Goal: Contribute content: Contribute content

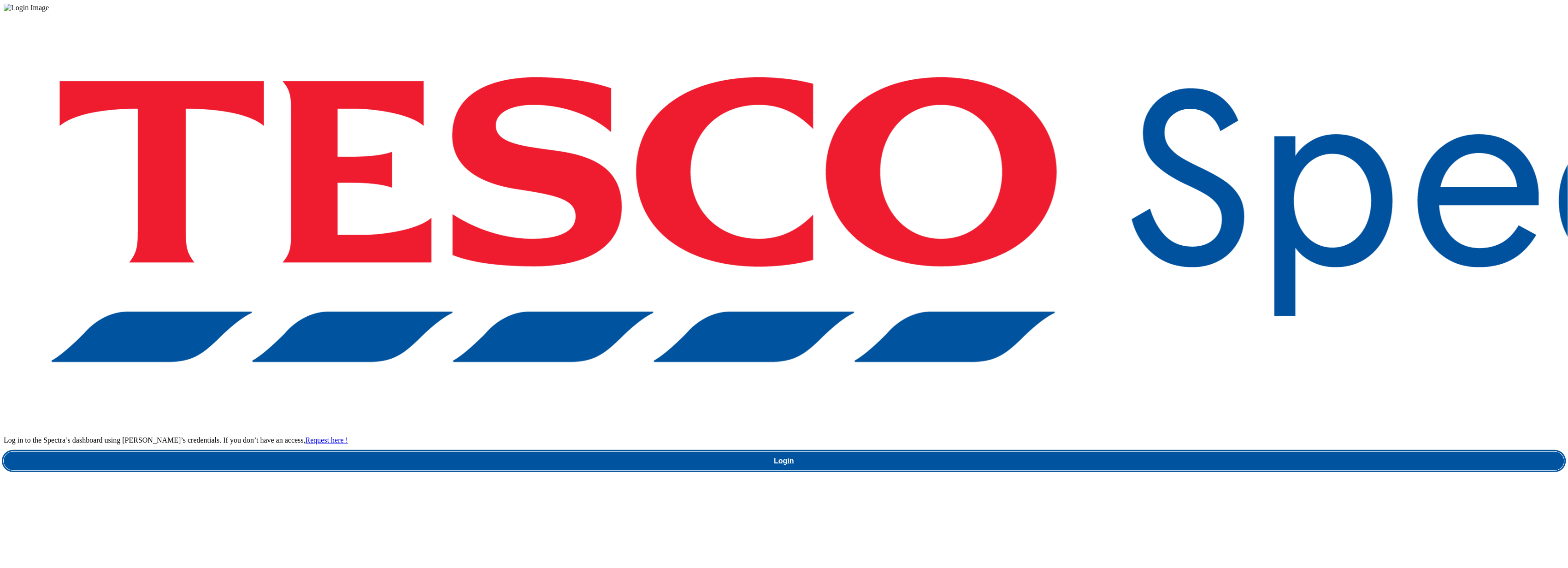
click at [1158, 452] on link "Login" at bounding box center [784, 461] width 1560 height 18
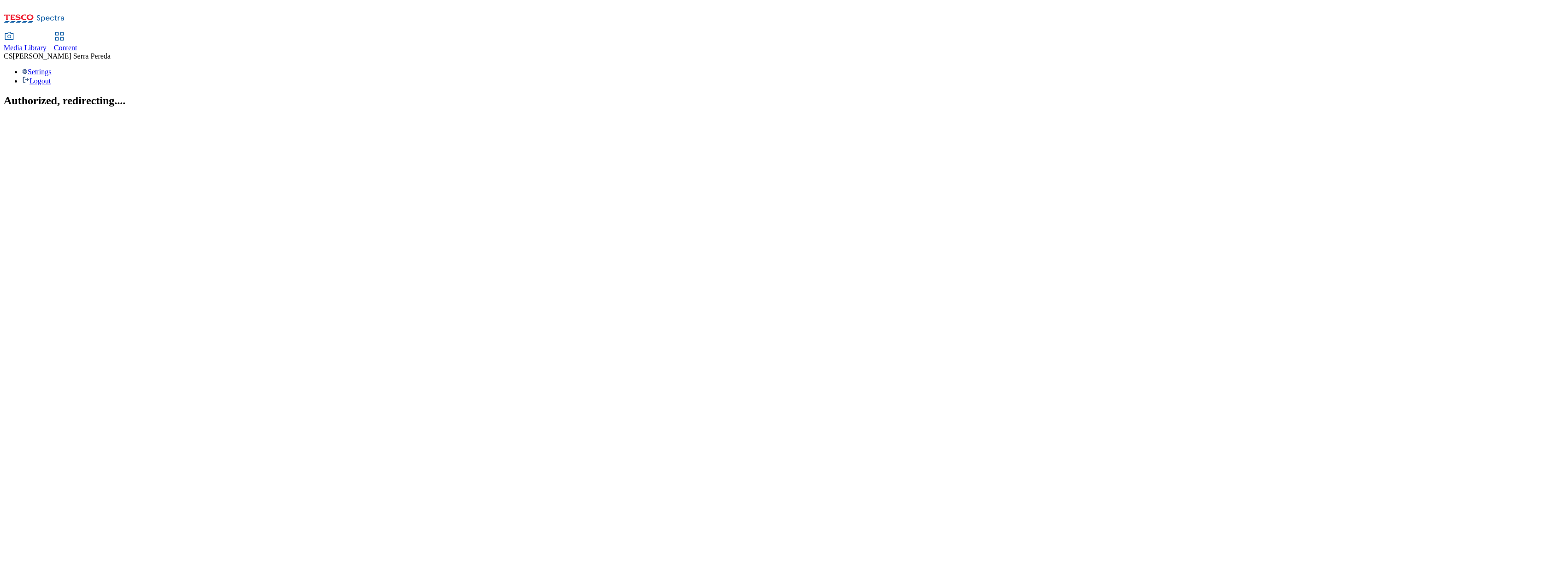
click at [78, 44] on div "Content" at bounding box center [66, 48] width 24 height 8
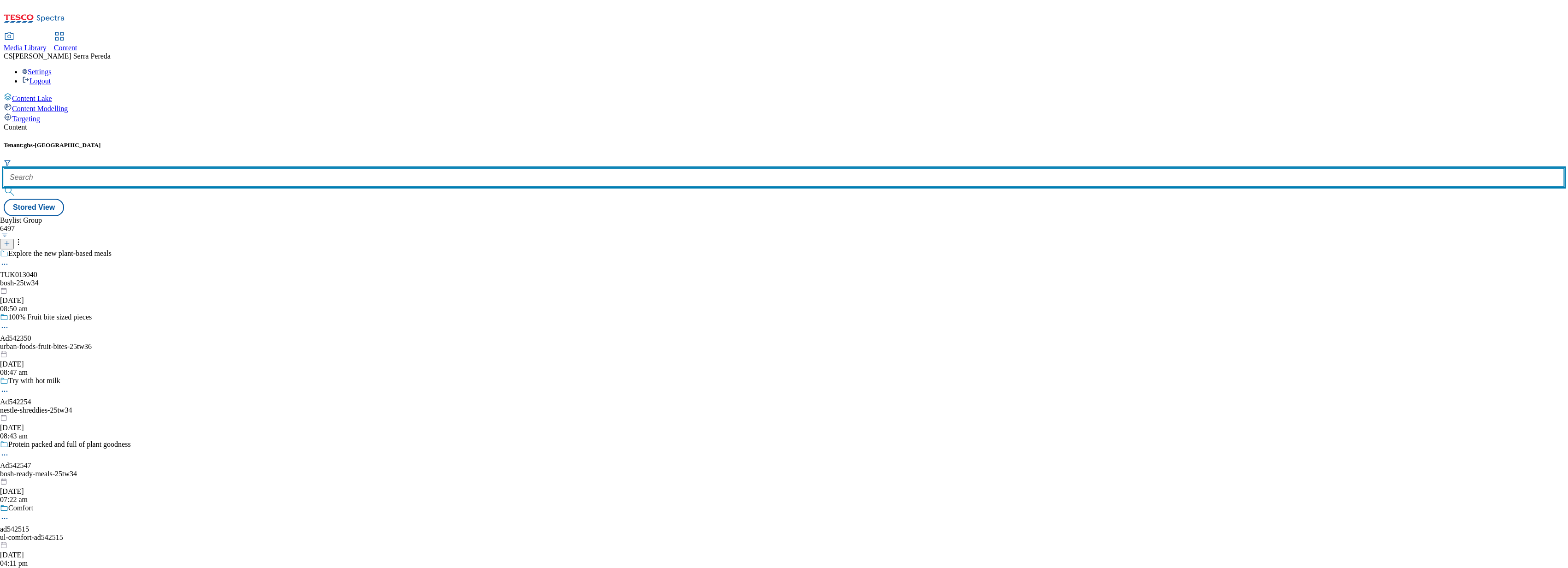
click at [203, 169] on input "text" at bounding box center [784, 178] width 1560 height 18
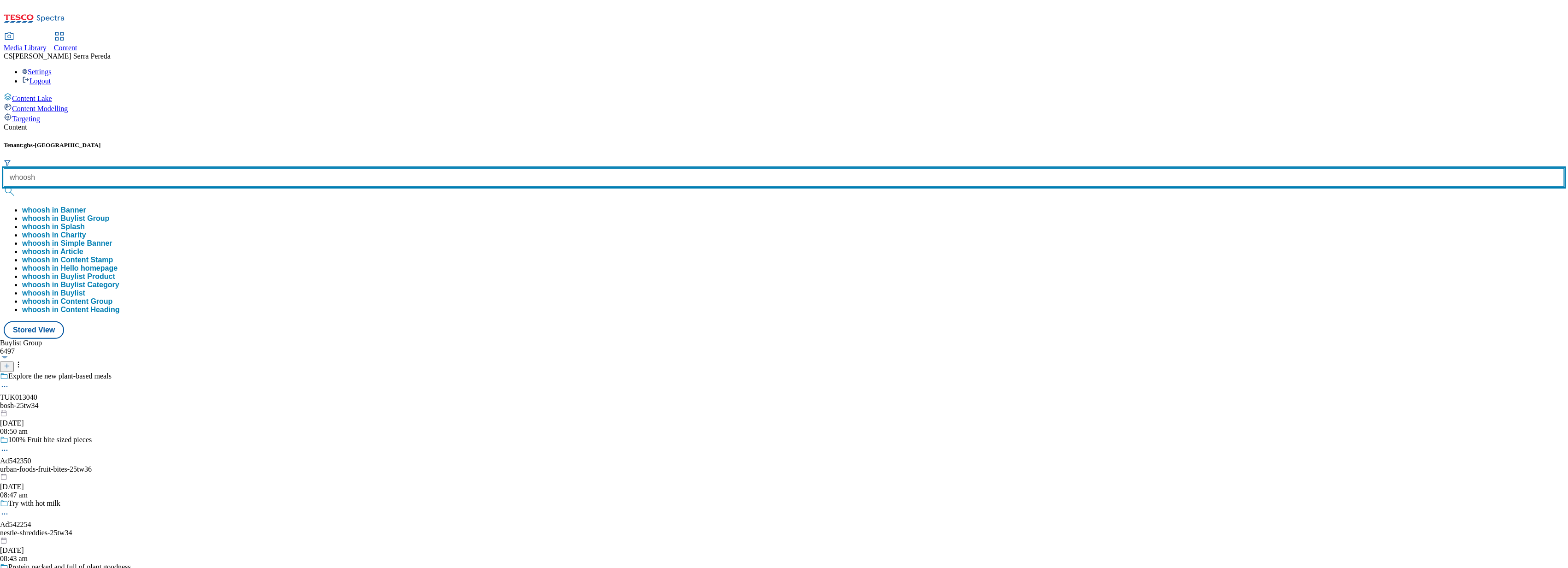
click at [3, 187] on button "submit" at bounding box center [10, 191] width 13 height 9
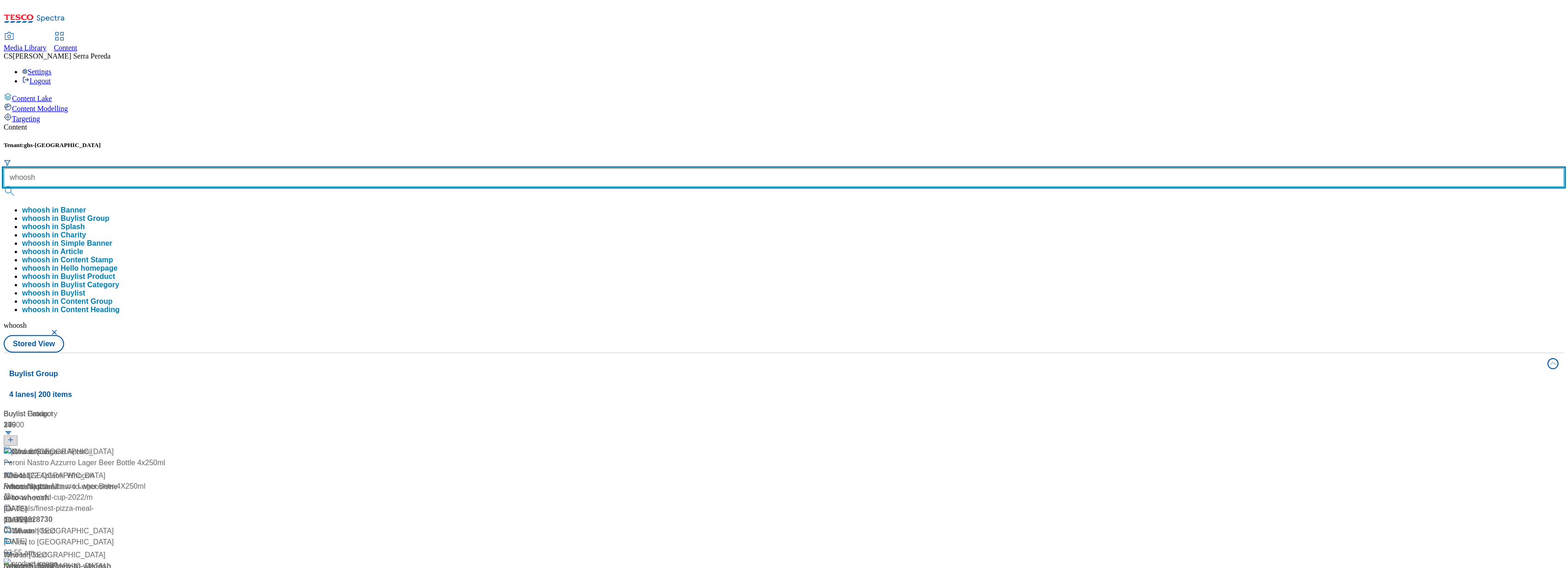
click at [234, 169] on input "whoosh" at bounding box center [784, 178] width 1560 height 18
type input "whoosh christmas"
click at [3, 187] on button "submit" at bounding box center [10, 191] width 13 height 9
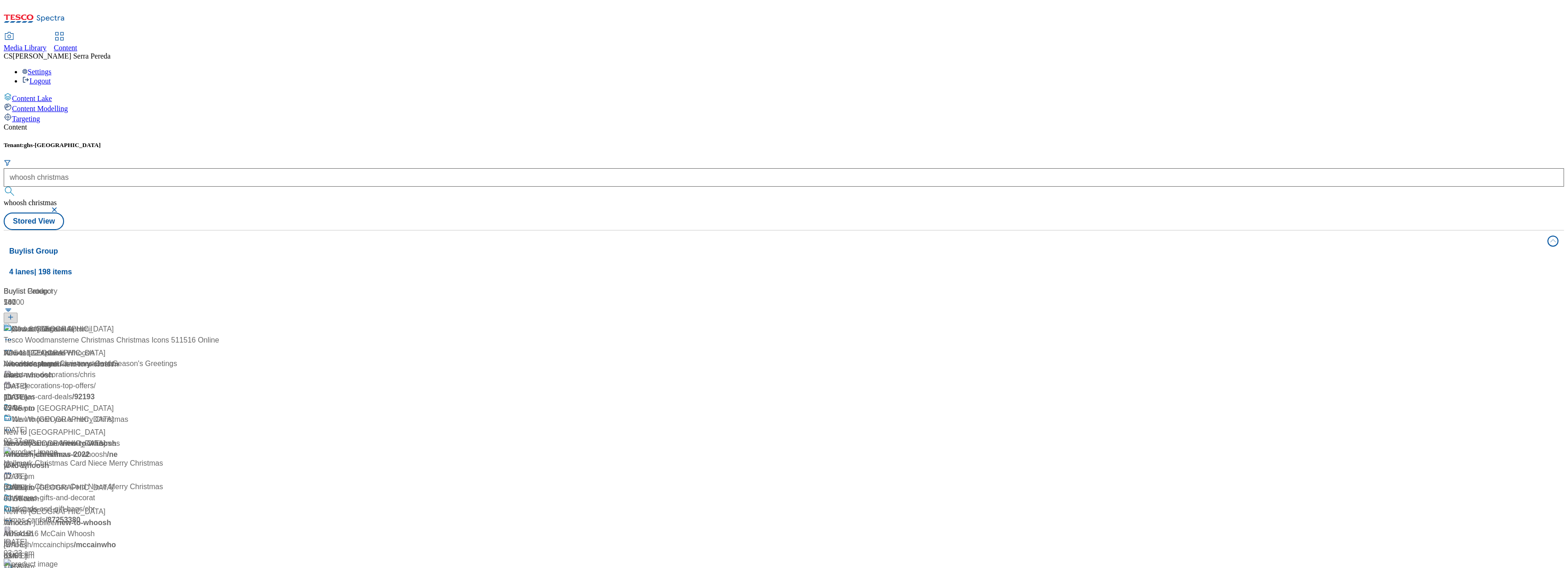
click at [423, 123] on div "Content Tenant: ghs-uk whoosh christmas whoosh christmas Stored View Buylist Gr…" at bounding box center [784, 404] width 1560 height 561
click at [66, 348] on div "Whoosh Christmas" at bounding box center [34, 353] width 62 height 11
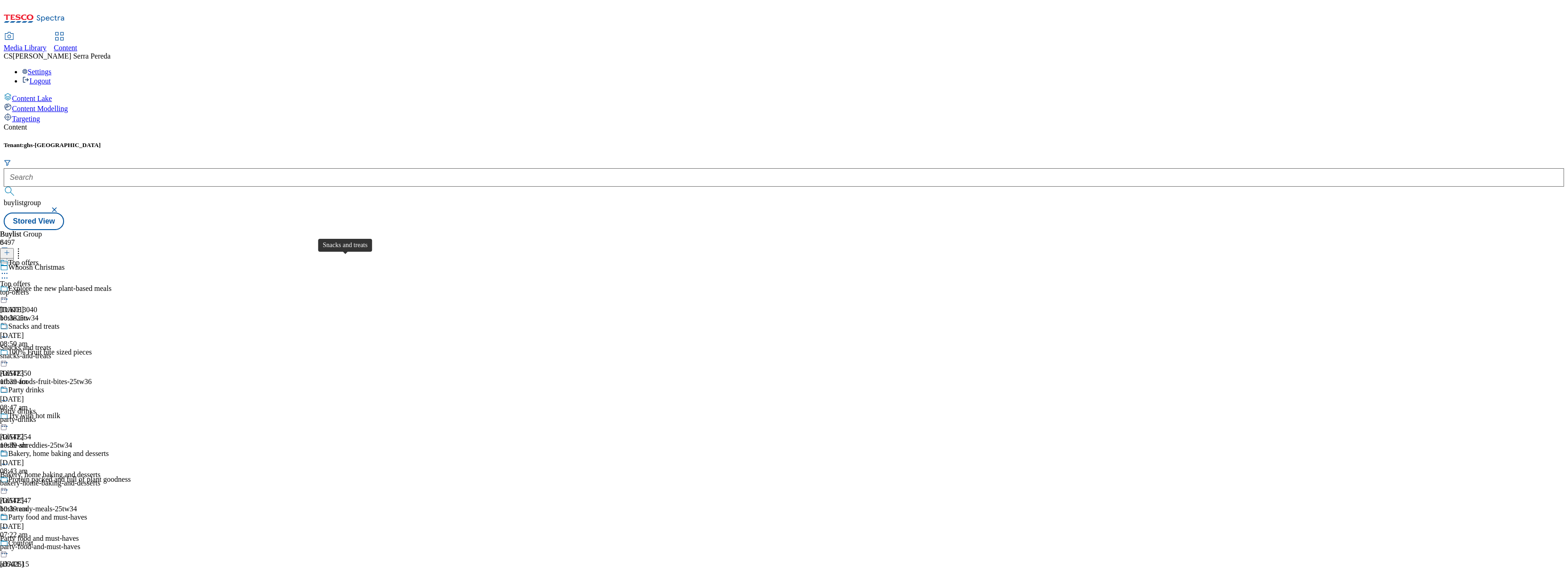
scroll to position [73, 0]
click at [109, 416] on div "party-drinks" at bounding box center [55, 420] width 109 height 8
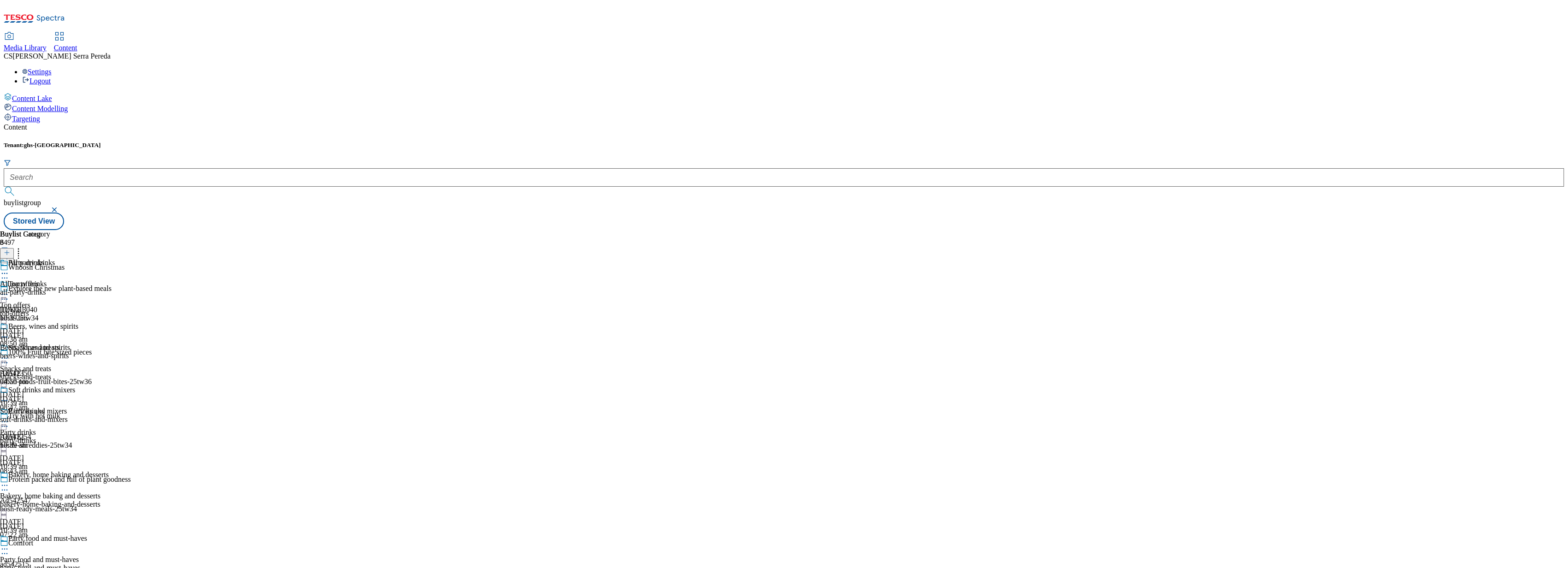
click at [78, 259] on div "All party drinks All party drinks all-party-drinks [DATE] 10:39 am" at bounding box center [39, 290] width 78 height 64
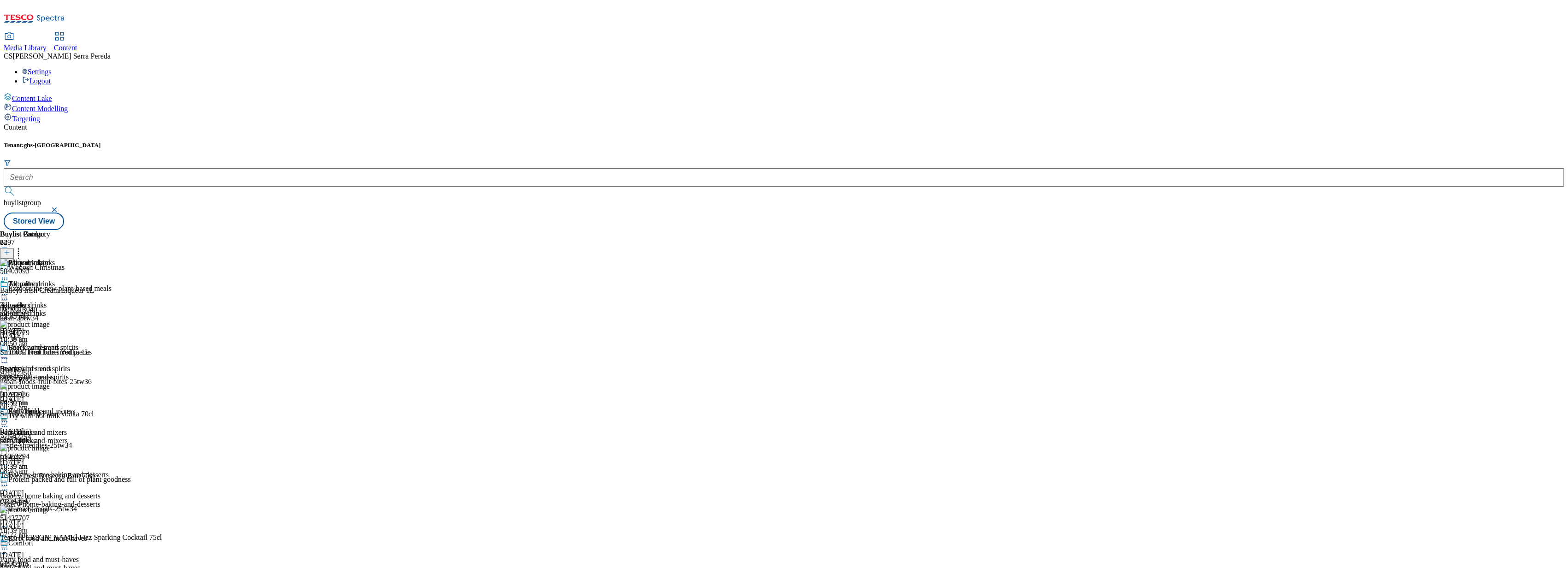
click at [70, 364] on div "Beers, wines and spirits" at bounding box center [35, 369] width 70 height 8
click at [55, 280] on span "All party drinks" at bounding box center [31, 285] width 47 height 10
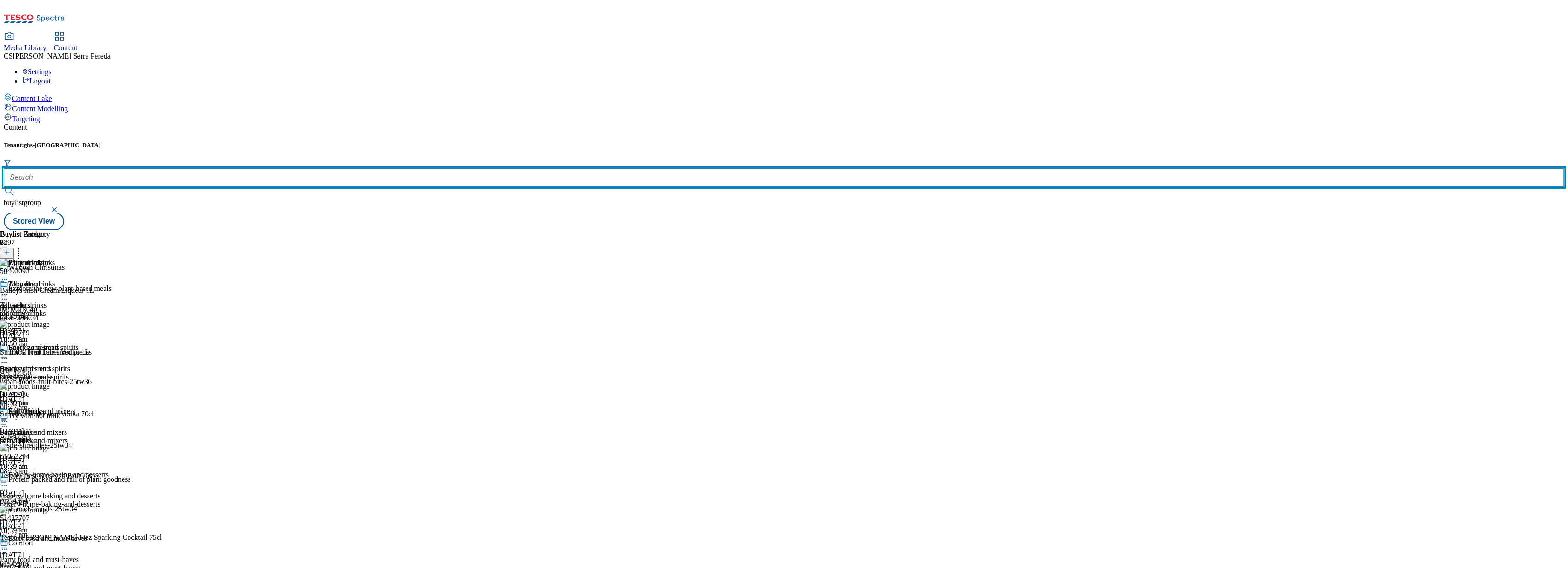
click at [231, 169] on input "text" at bounding box center [784, 178] width 1560 height 18
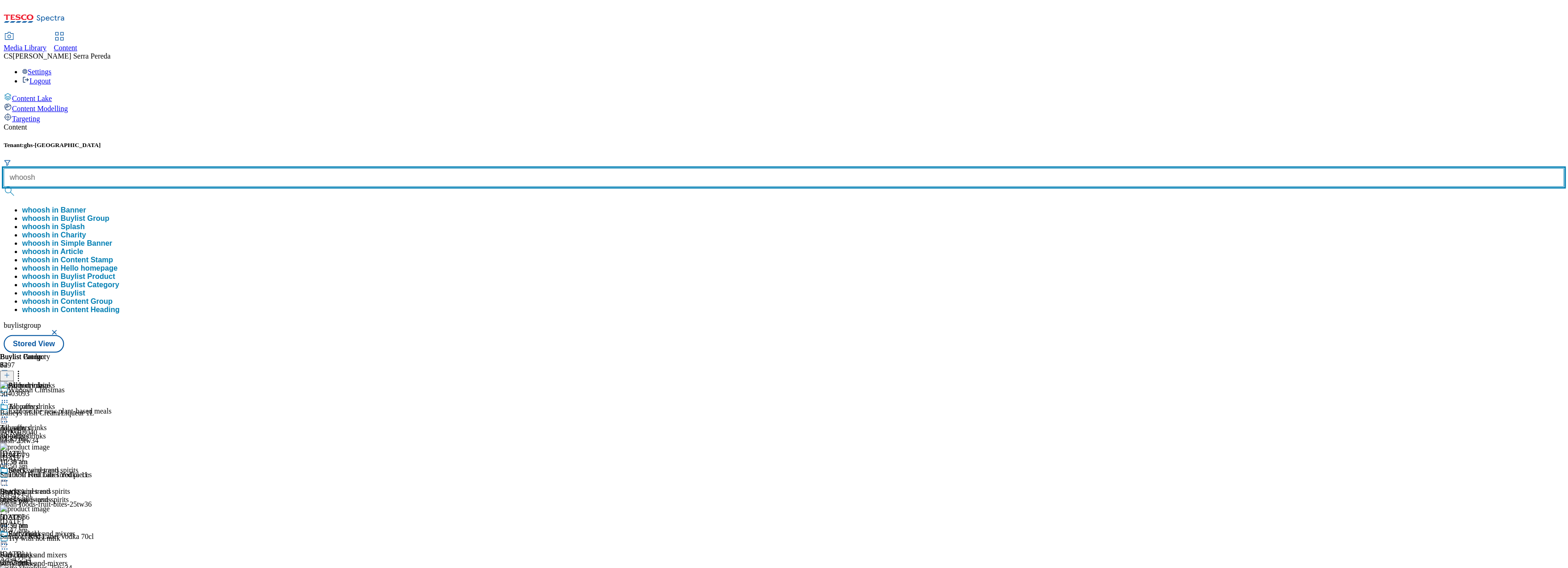
type input "whoosh"
click at [3, 187] on button "submit" at bounding box center [10, 191] width 13 height 9
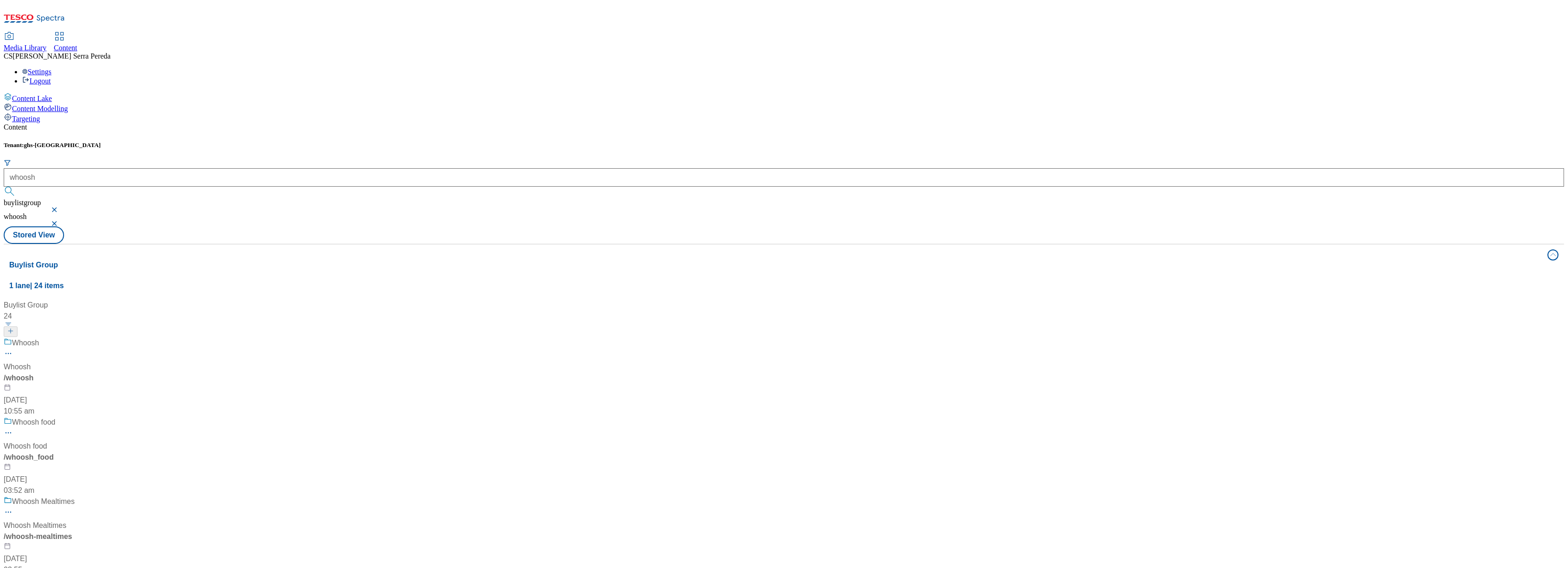
click at [39, 338] on span "Whoosh" at bounding box center [25, 343] width 27 height 11
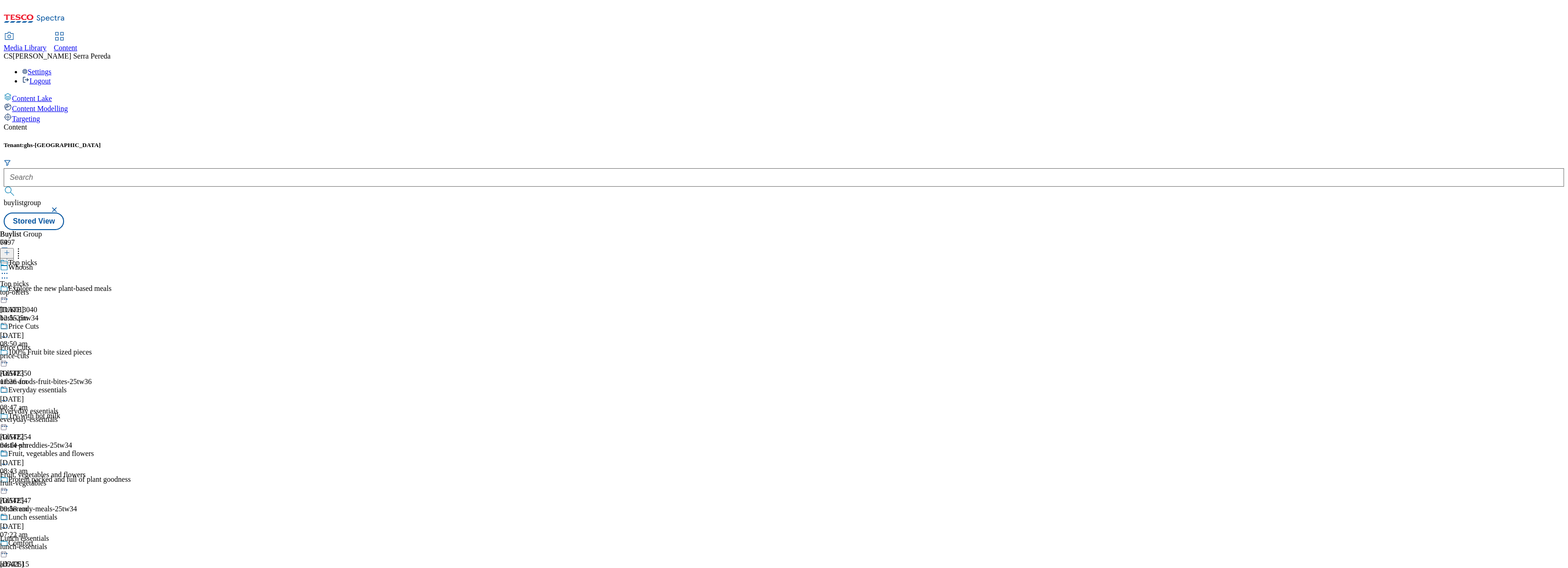
scroll to position [825, 0]
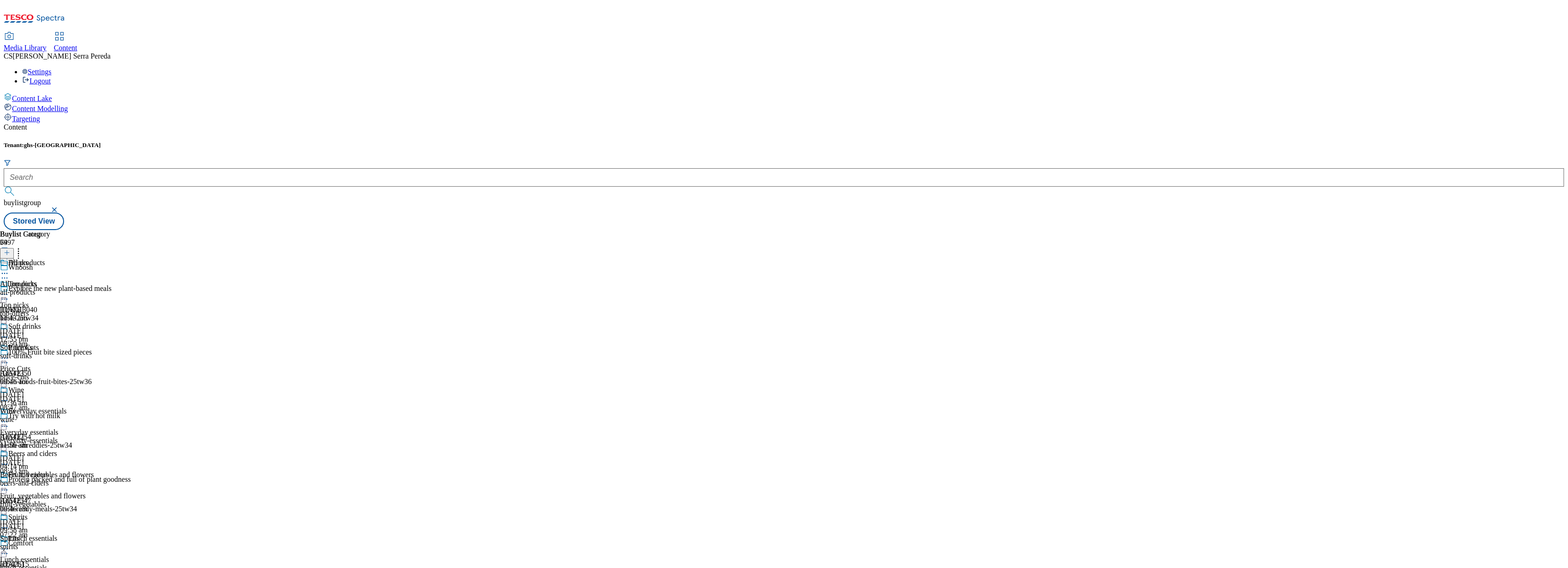
click at [57, 352] on div "soft-drinks" at bounding box center [29, 356] width 57 height 8
click at [15, 428] on div "Wine" at bounding box center [8, 432] width 15 height 8
click at [9, 418] on icon at bounding box center [4, 422] width 9 height 9
click at [76, 502] on span "Open Preview Url" at bounding box center [52, 505] width 48 height 7
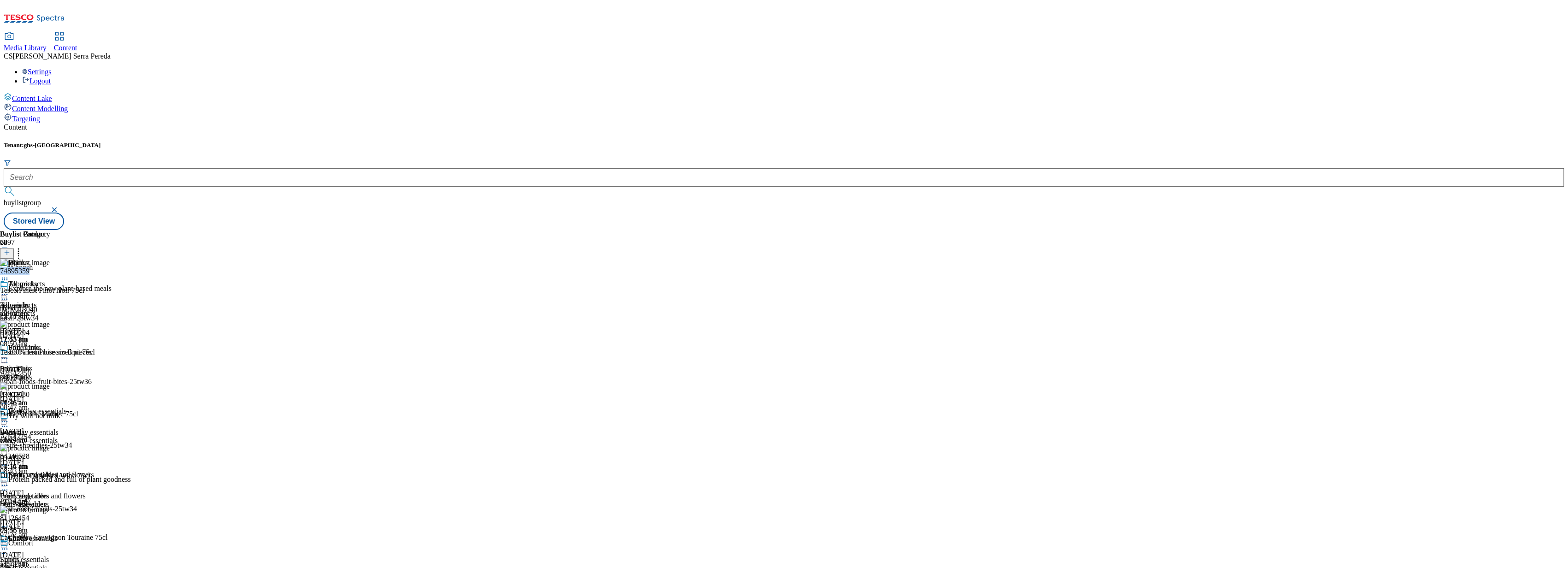
drag, startPoint x: 729, startPoint y: 148, endPoint x: 686, endPoint y: 152, distance: 43.2
click at [162, 259] on div "74895359 Tesco Finest Pinot Noir 75cl [DATE] 11:14 am" at bounding box center [81, 290] width 162 height 62
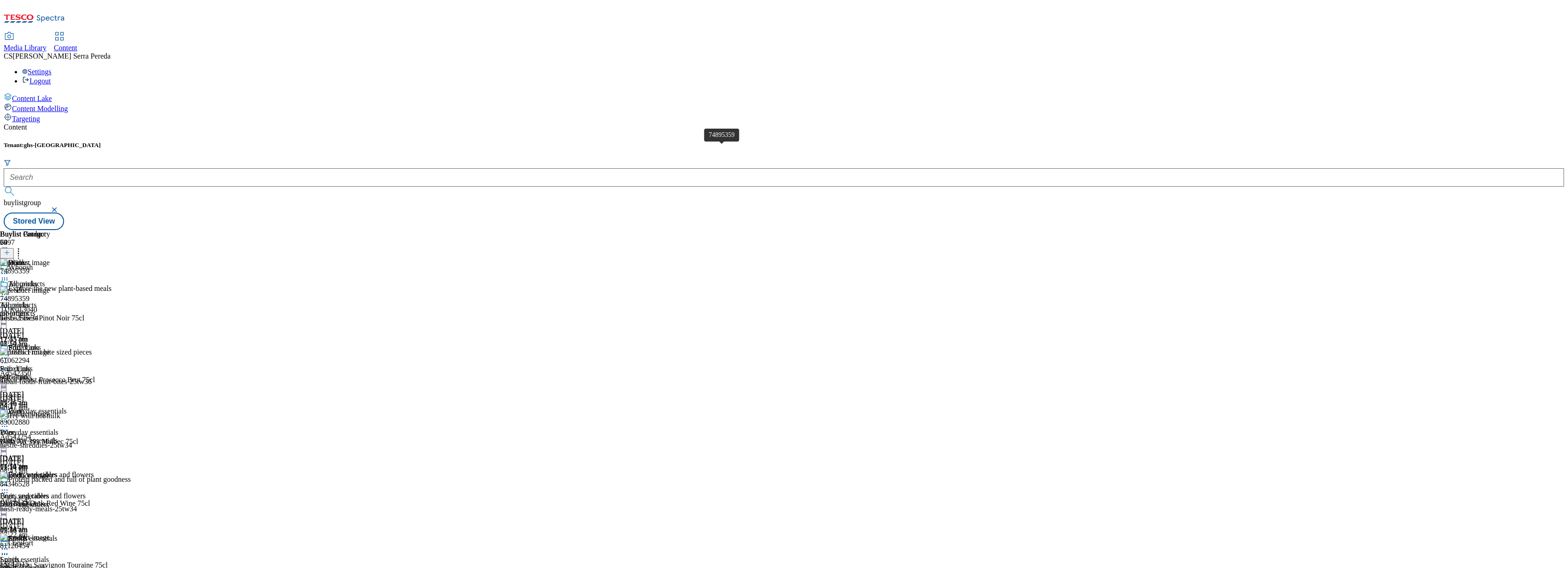
click at [29, 294] on div "74895359" at bounding box center [15, 299] width 29 height 8
drag, startPoint x: 726, startPoint y: 150, endPoint x: 688, endPoint y: 152, distance: 38.1
click at [29, 294] on div "74895359" at bounding box center [15, 299] width 29 height 8
copy div "74895359"
drag, startPoint x: 721, startPoint y: 148, endPoint x: 685, endPoint y: 150, distance: 36.1
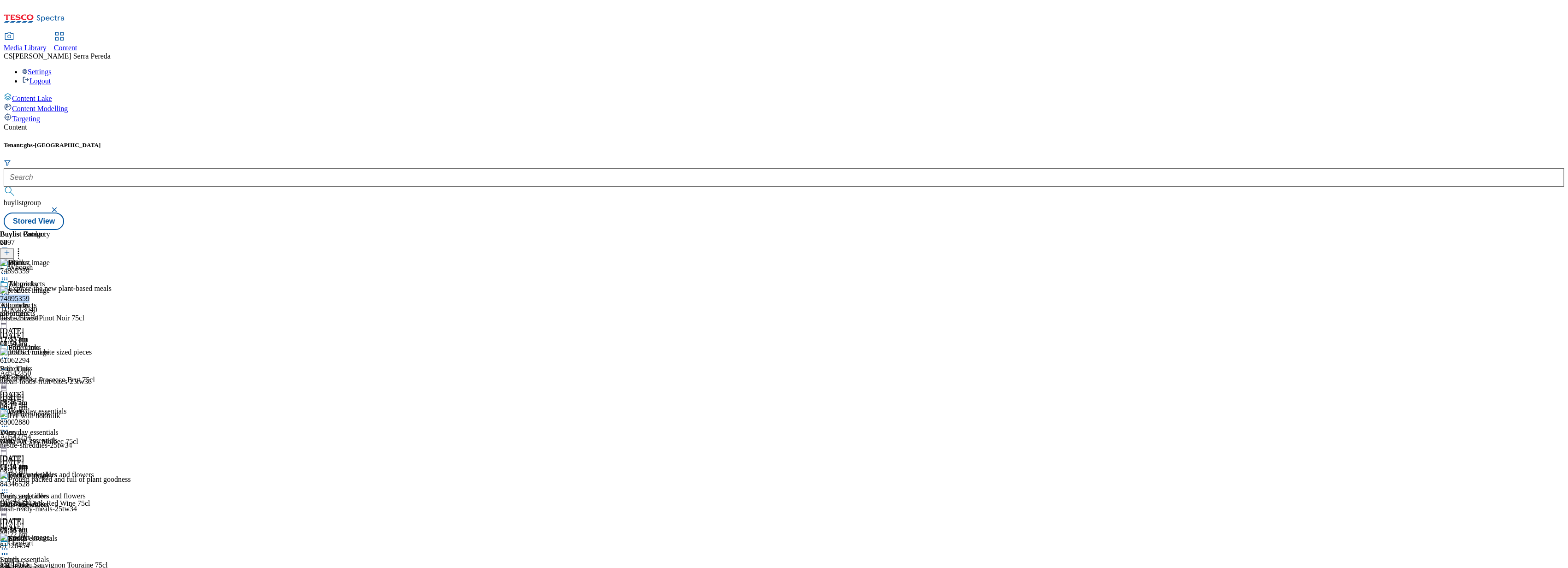
click at [162, 286] on div "74895359 Tesco Finest Pinot Noir 75cl [DATE] 11:14 am" at bounding box center [81, 317] width 162 height 62
drag, startPoint x: 724, startPoint y: 146, endPoint x: 717, endPoint y: 148, distance: 7.3
click at [29, 294] on div "74895359" at bounding box center [15, 299] width 29 height 8
copy div "74895359"
click at [57, 309] on div "all-products" at bounding box center [29, 313] width 57 height 8
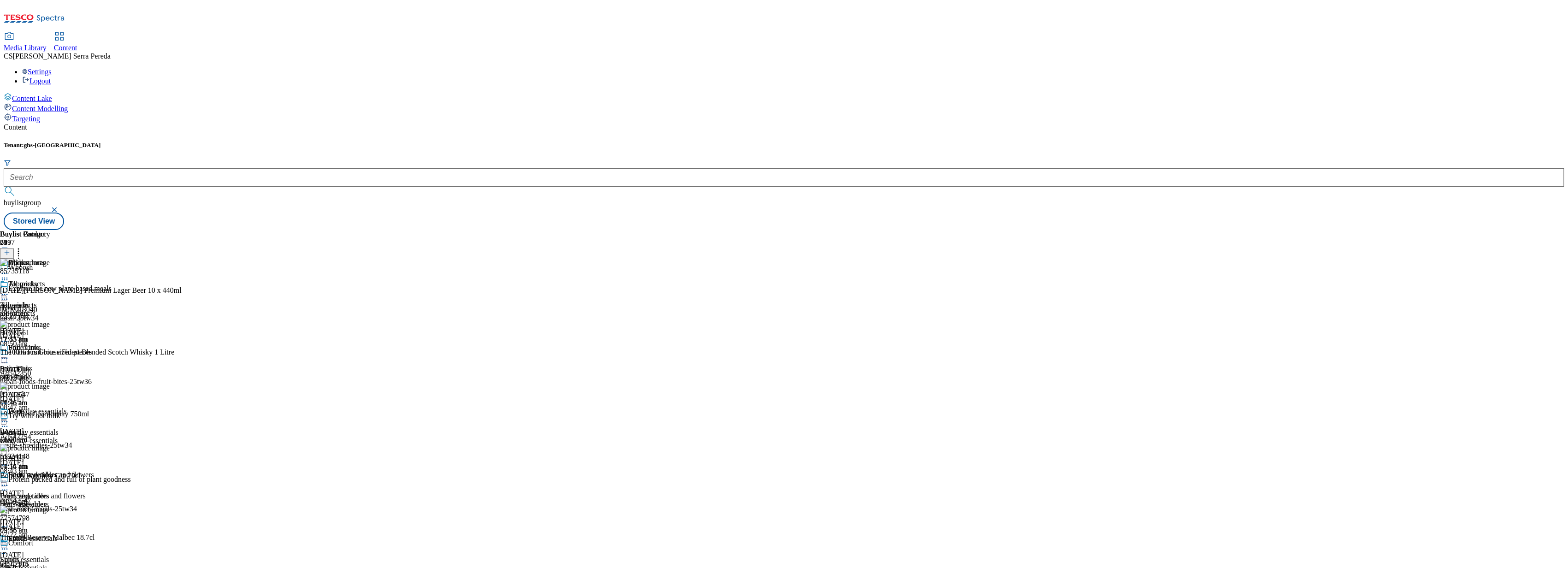
click at [14, 248] on button at bounding box center [7, 253] width 14 height 10
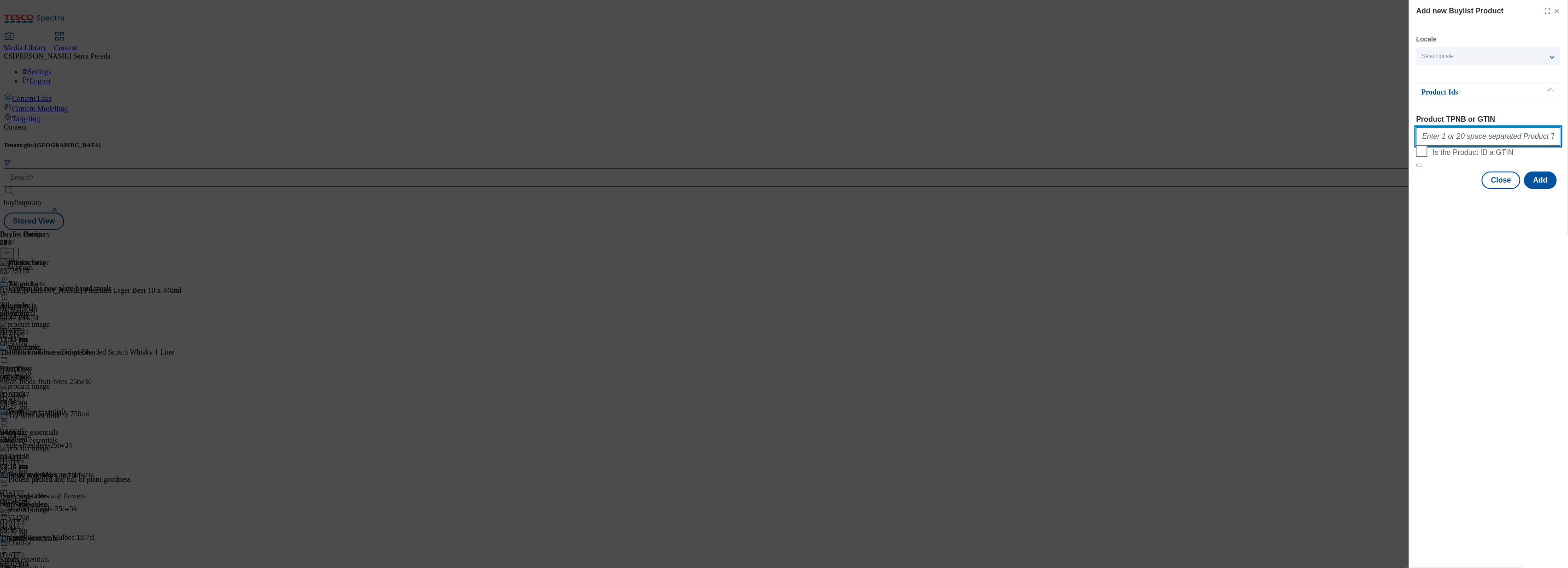
click at [1458, 143] on input "Product TPNB or GTIN" at bounding box center [1488, 136] width 144 height 18
paste input "TescoWhoosh123"
type input "TescoWhoosh123"
click at [1493, 189] on button "Close" at bounding box center [1501, 180] width 38 height 17
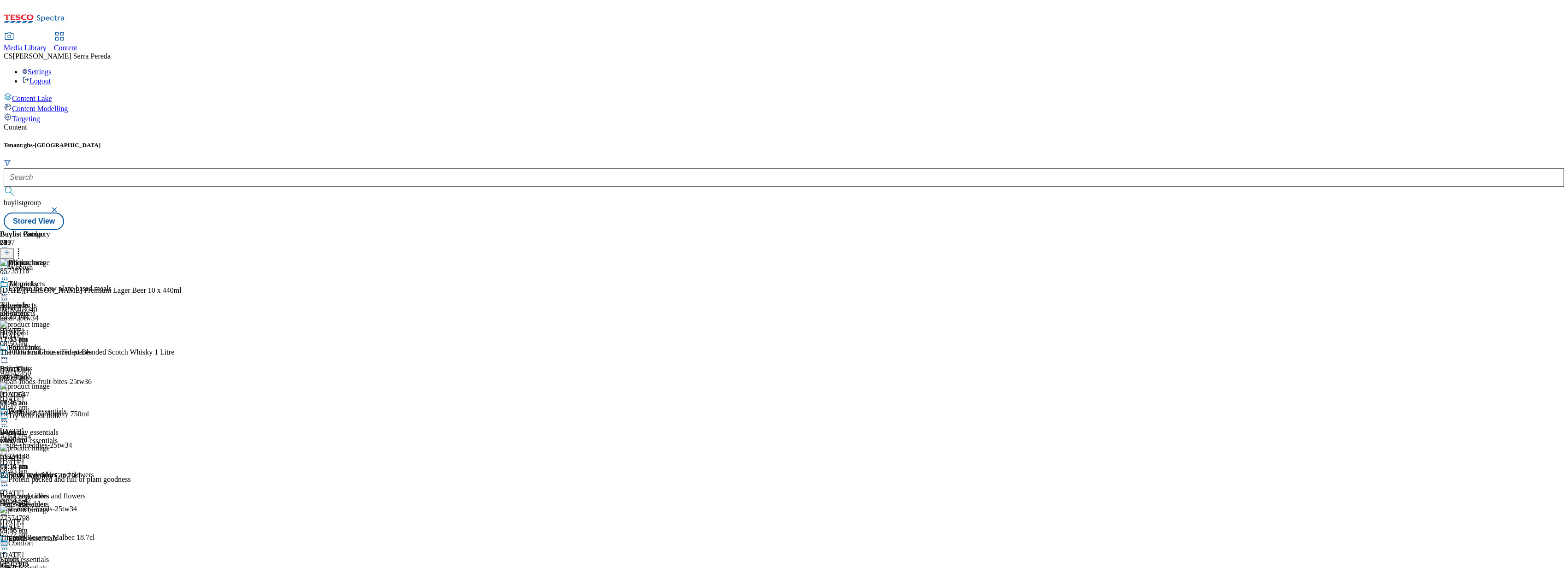
click at [57, 436] on div "wine" at bounding box center [29, 441] width 57 height 8
drag, startPoint x: 719, startPoint y: 150, endPoint x: 686, endPoint y: 150, distance: 33.0
click at [29, 267] on div "74895359" at bounding box center [15, 271] width 29 height 8
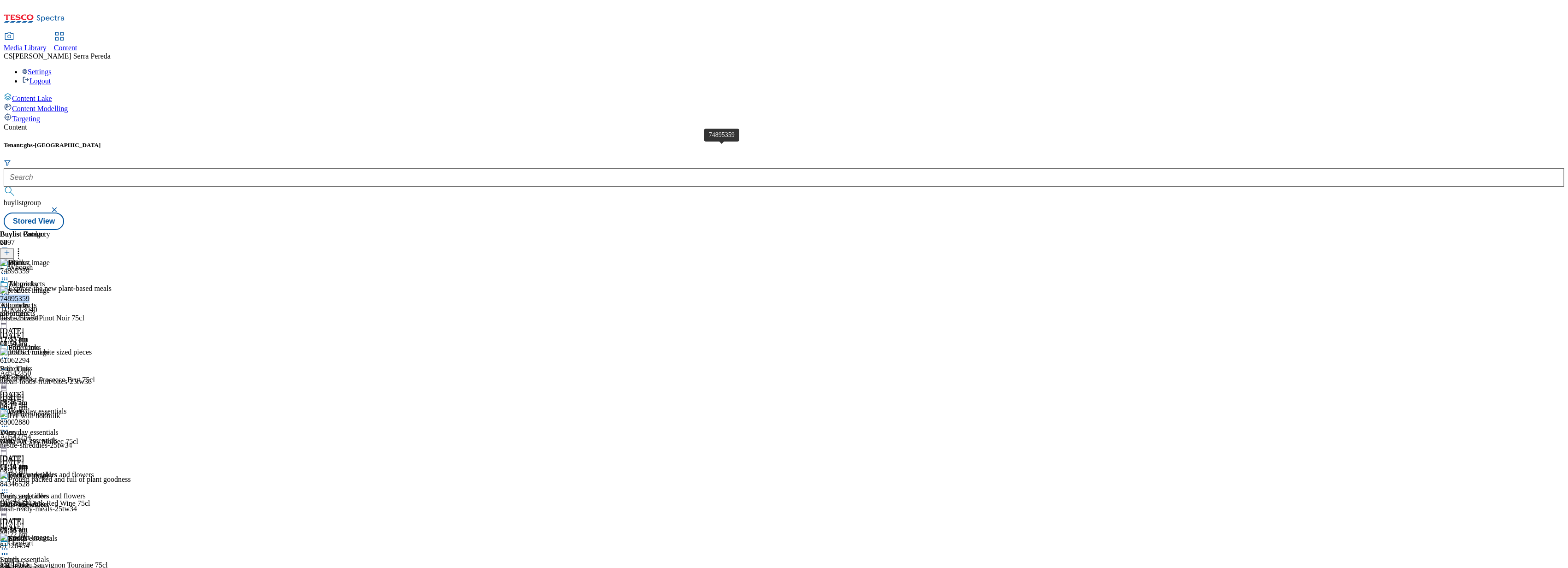
drag, startPoint x: 720, startPoint y: 148, endPoint x: 688, endPoint y: 150, distance: 32.1
click at [29, 294] on div "74895359" at bounding box center [15, 299] width 29 height 8
drag, startPoint x: 707, startPoint y: 148, endPoint x: 699, endPoint y: 150, distance: 8.2
click at [29, 294] on div "74895359" at bounding box center [15, 299] width 29 height 8
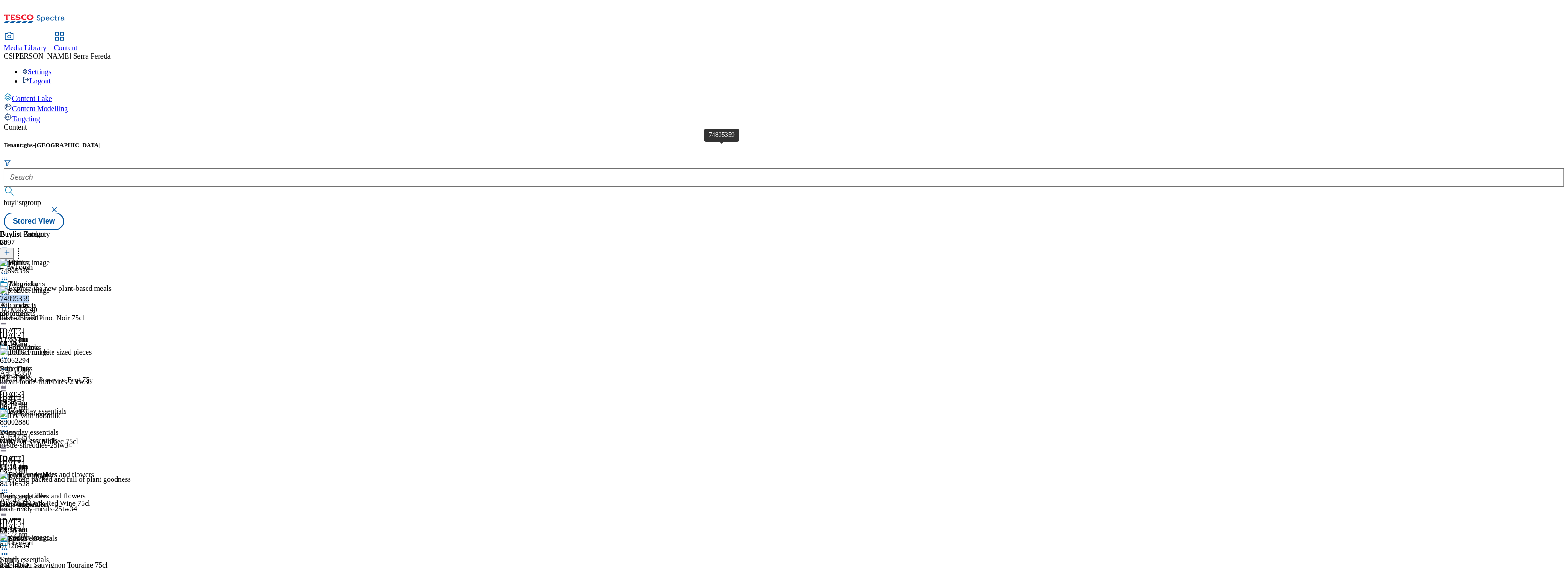
click at [29, 294] on div "74895359" at bounding box center [15, 299] width 29 height 8
click at [6, 307] on circle at bounding box center [5, 308] width 1 height 1
click at [43, 322] on button "Edit" at bounding box center [30, 327] width 24 height 10
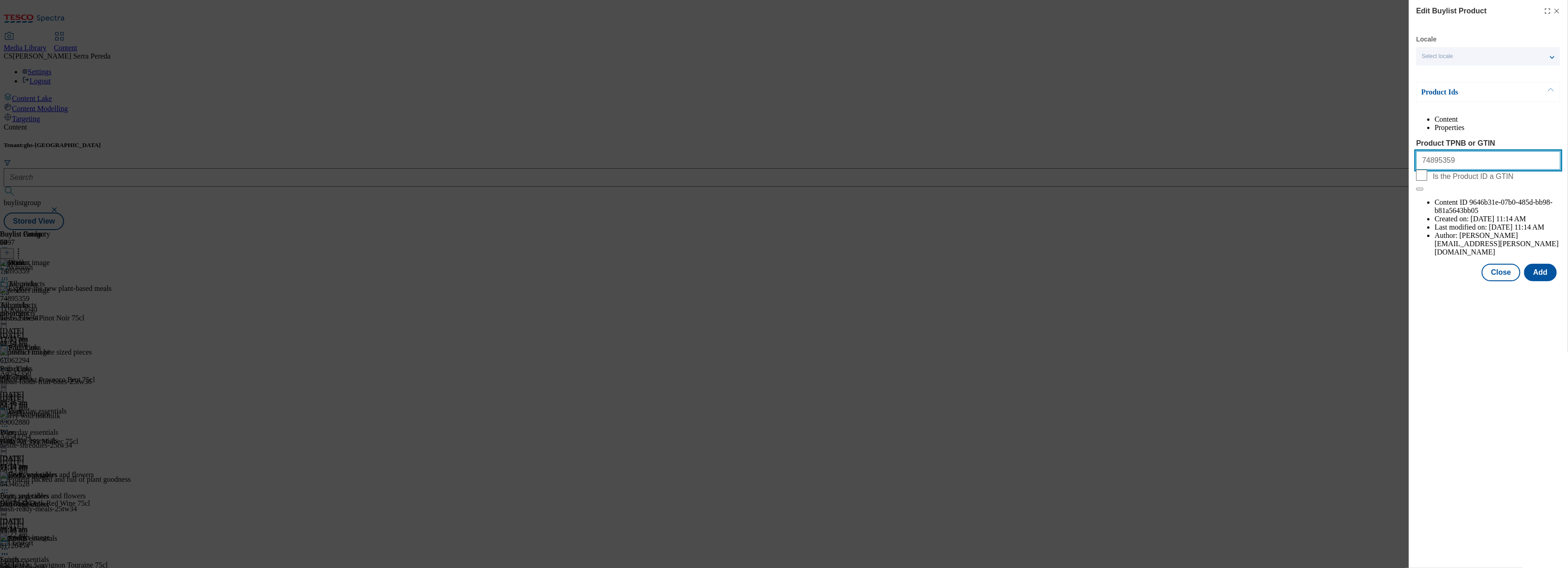
drag, startPoint x: 1479, startPoint y: 181, endPoint x: 1381, endPoint y: 180, distance: 98.0
click at [1381, 180] on div "Edit Buylist Product Locale Select locale English Welsh Product Ids Content Pro…" at bounding box center [784, 284] width 1568 height 568
click at [1495, 264] on button "Close" at bounding box center [1501, 272] width 38 height 17
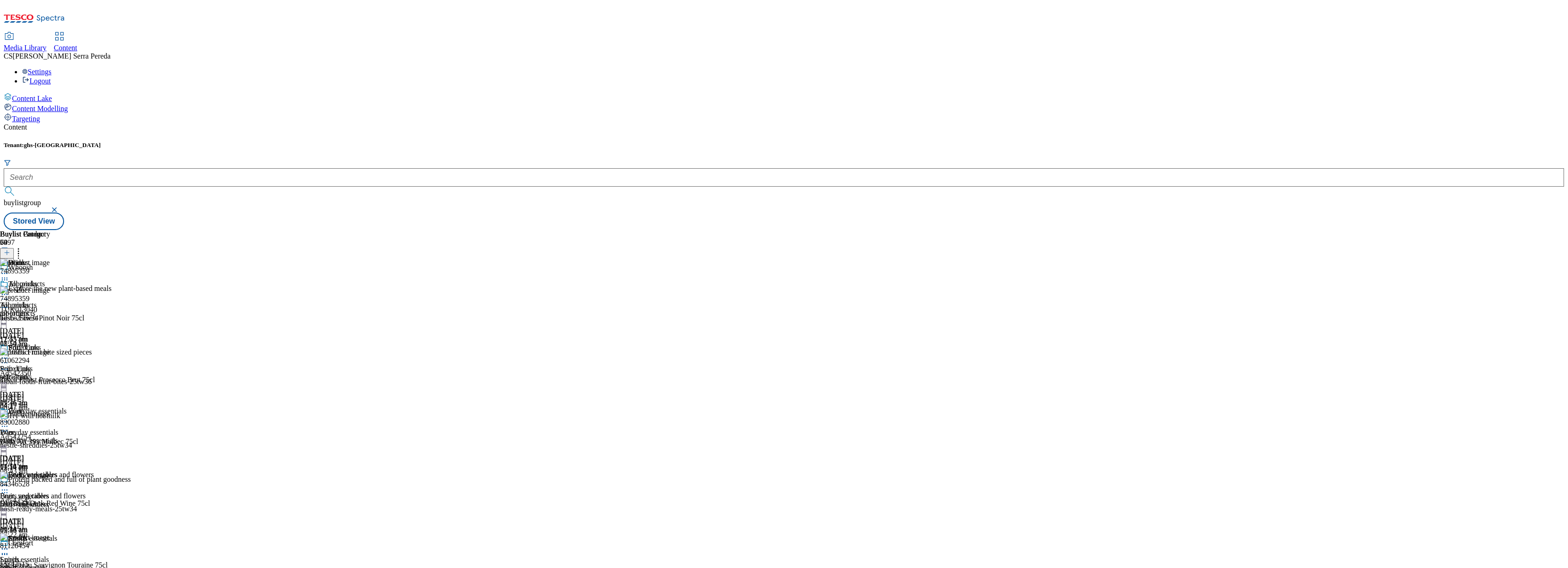
click at [57, 309] on div "all-products" at bounding box center [29, 313] width 57 height 8
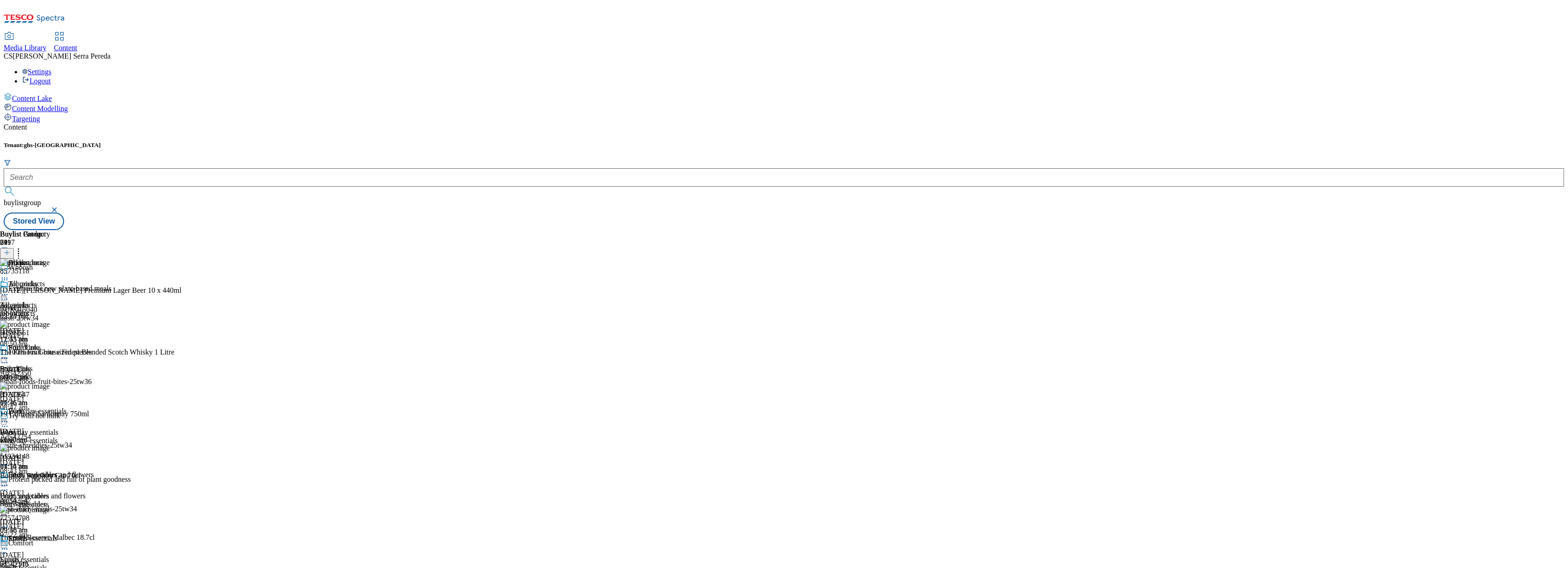
click at [10, 250] on icon at bounding box center [6, 253] width 6 height 6
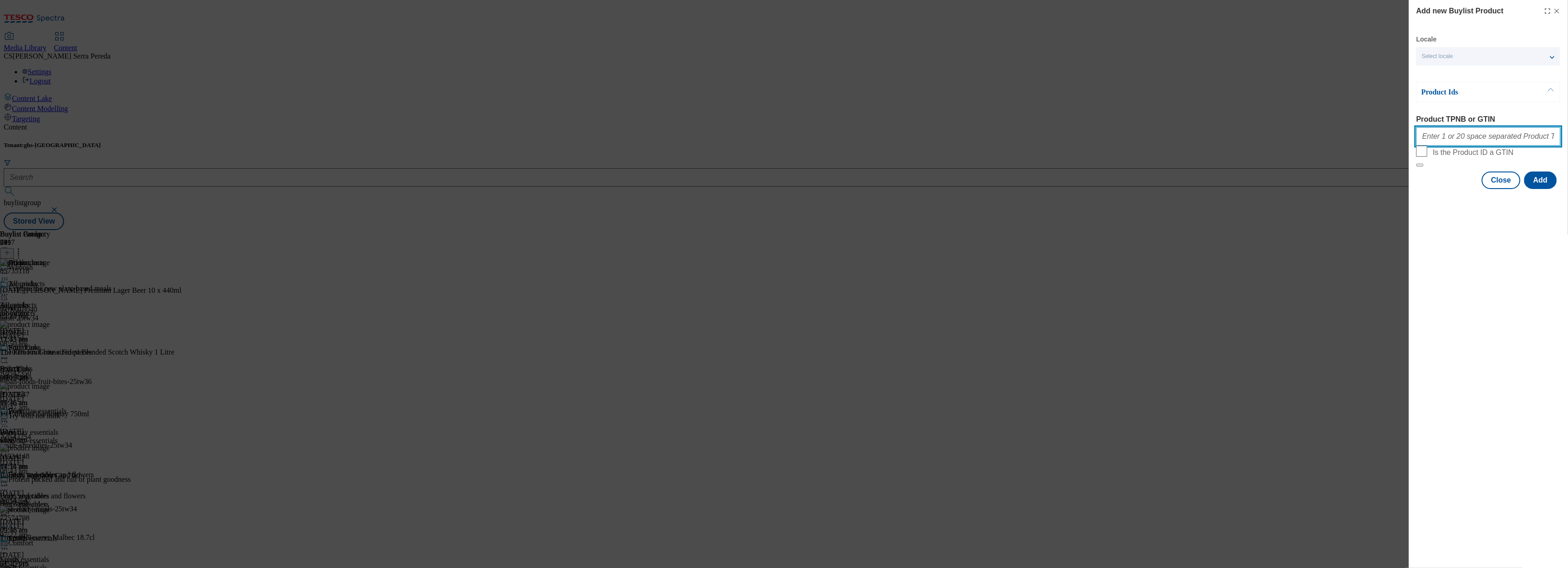
click at [1474, 141] on input "Product TPNB or GTIN" at bounding box center [1488, 136] width 144 height 18
paste input "74895359"
type input "74895359"
click at [1540, 189] on button "Add" at bounding box center [1540, 180] width 33 height 17
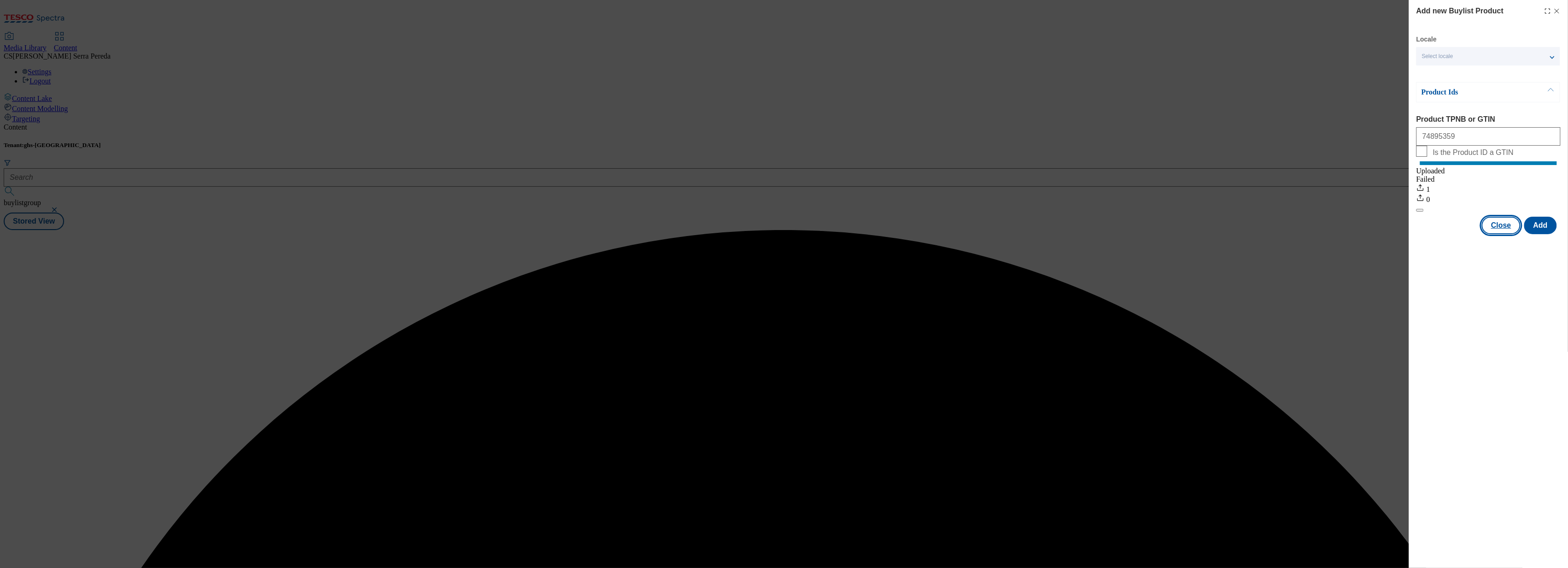
click at [1505, 233] on button "Close" at bounding box center [1501, 225] width 38 height 17
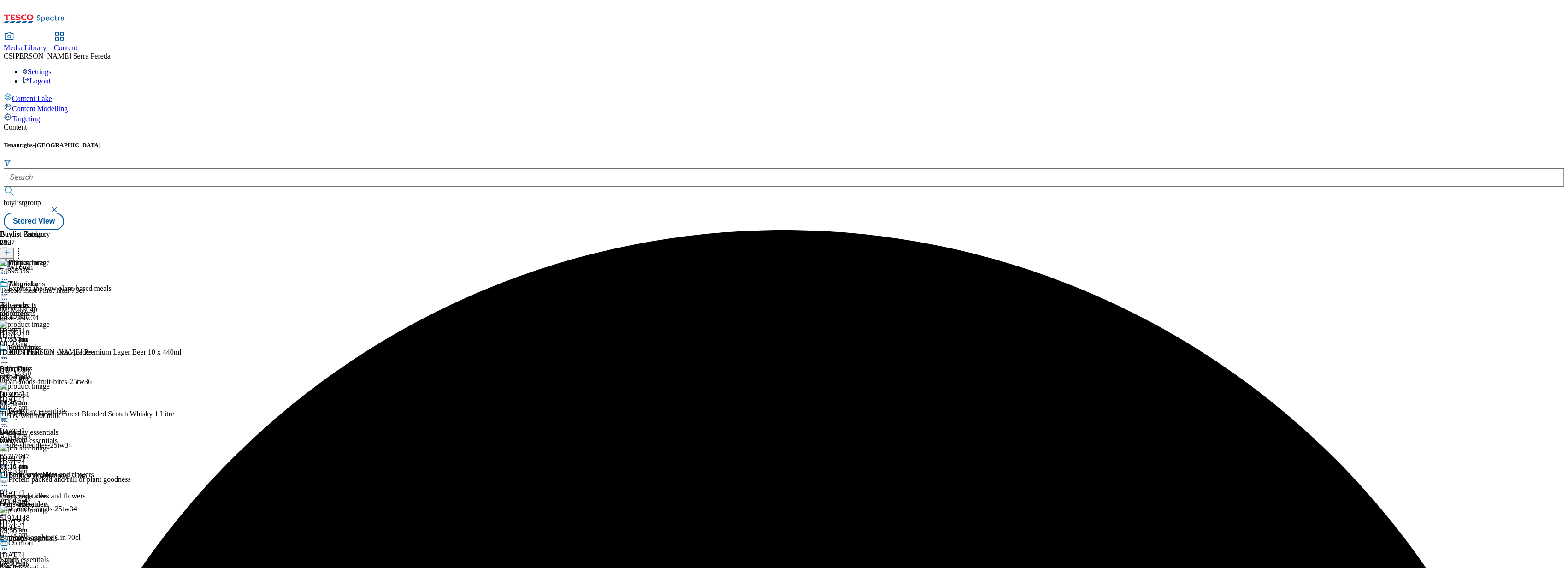
click at [9, 290] on icon at bounding box center [4, 294] width 9 height 9
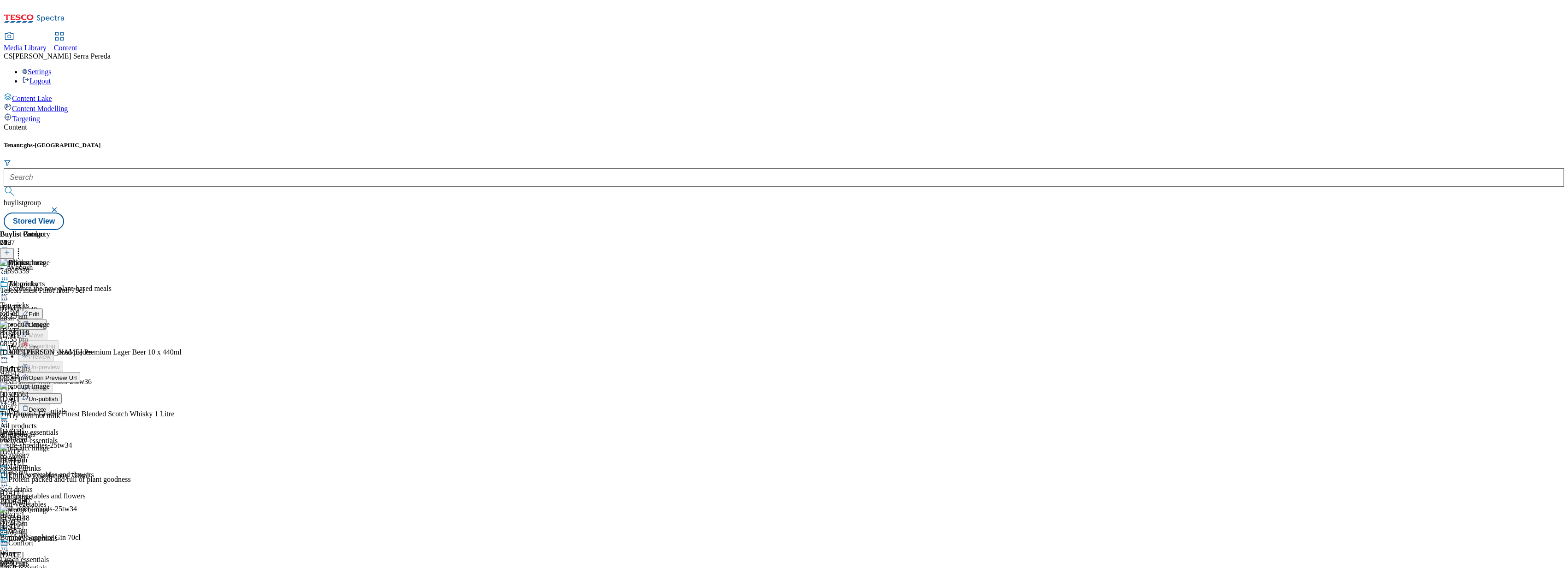
click at [39, 311] on span "Edit" at bounding box center [34, 314] width 10 height 7
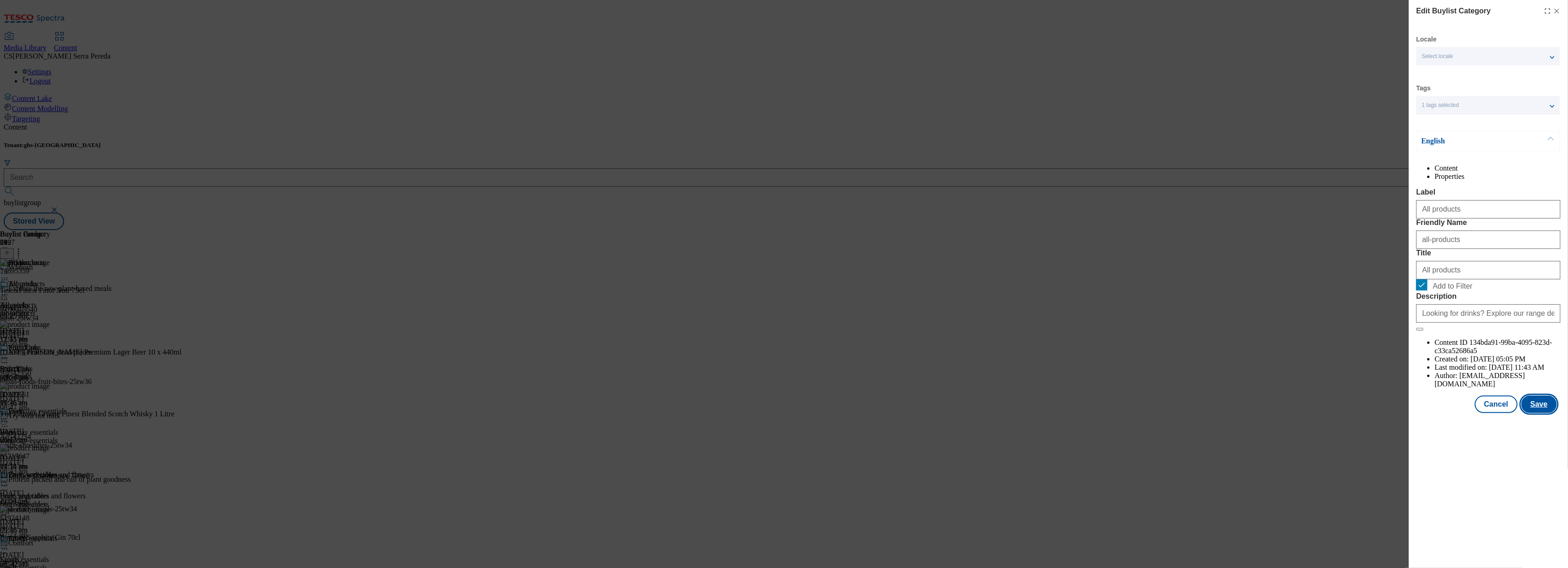
click at [1549, 413] on button "Save" at bounding box center [1539, 404] width 36 height 17
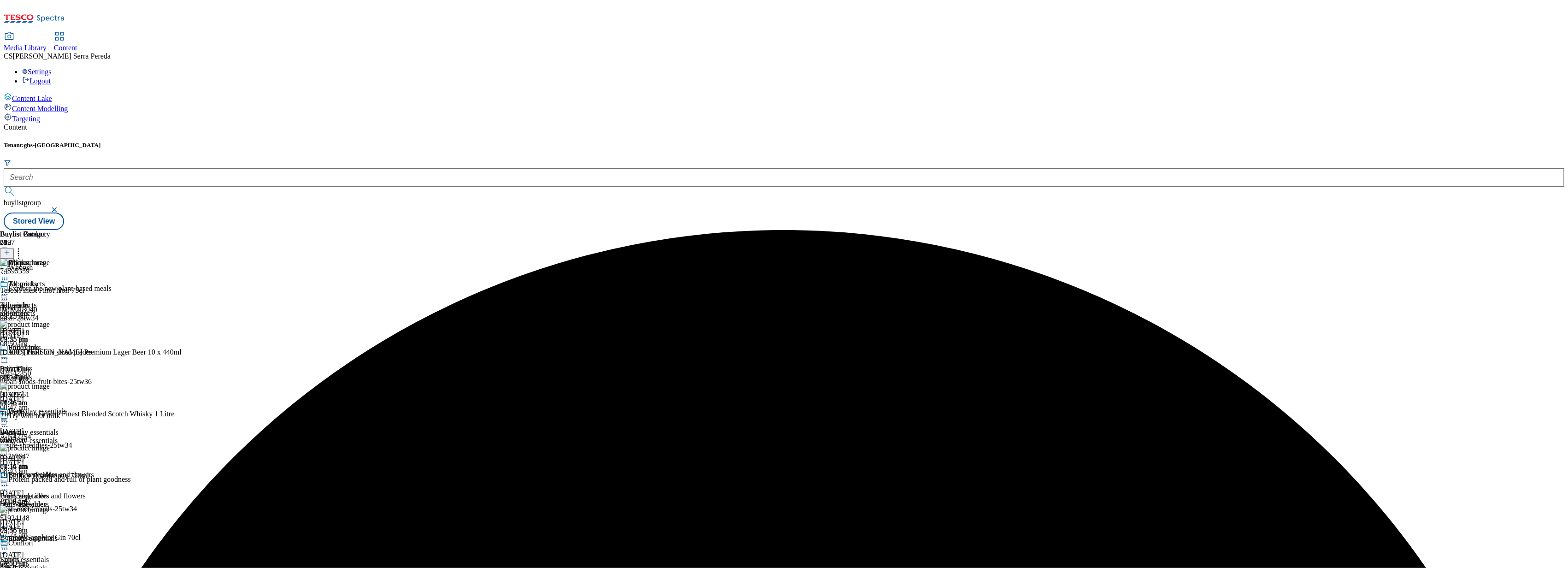
click at [9, 290] on icon at bounding box center [4, 294] width 9 height 9
click at [50, 353] on span "Preview" at bounding box center [39, 357] width 22 height 7
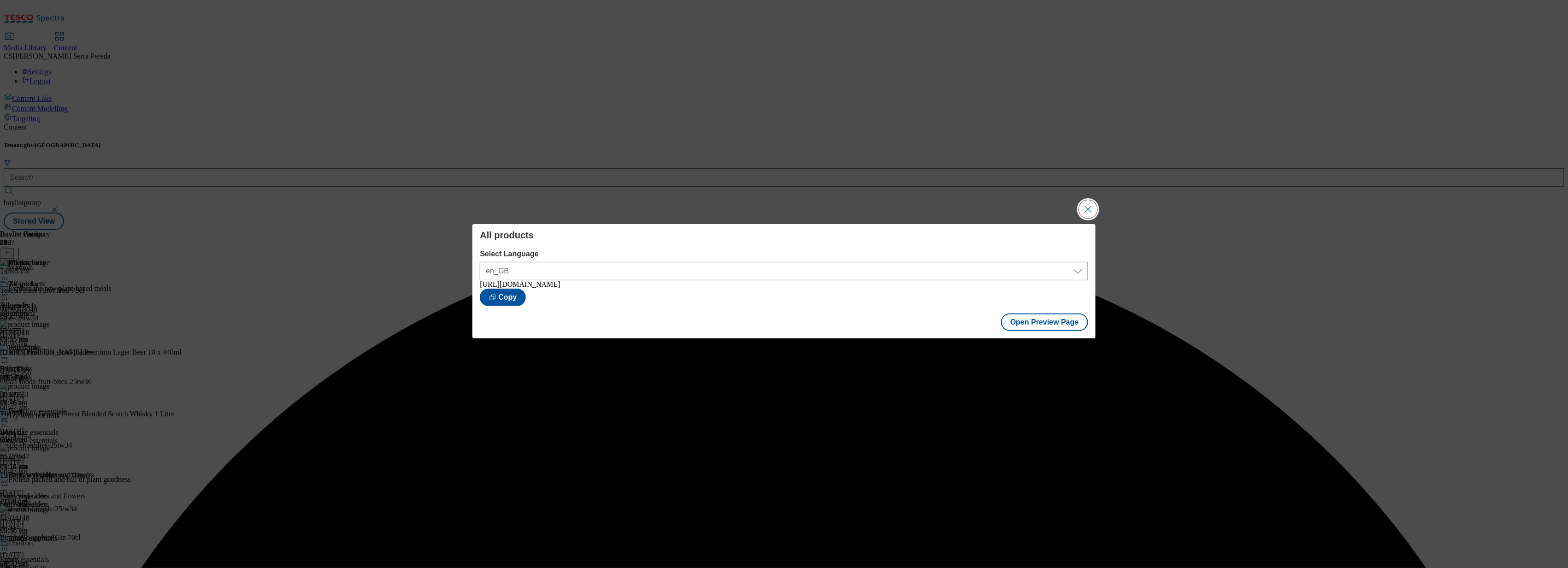
click at [1088, 203] on button "Close Modal" at bounding box center [1088, 209] width 18 height 18
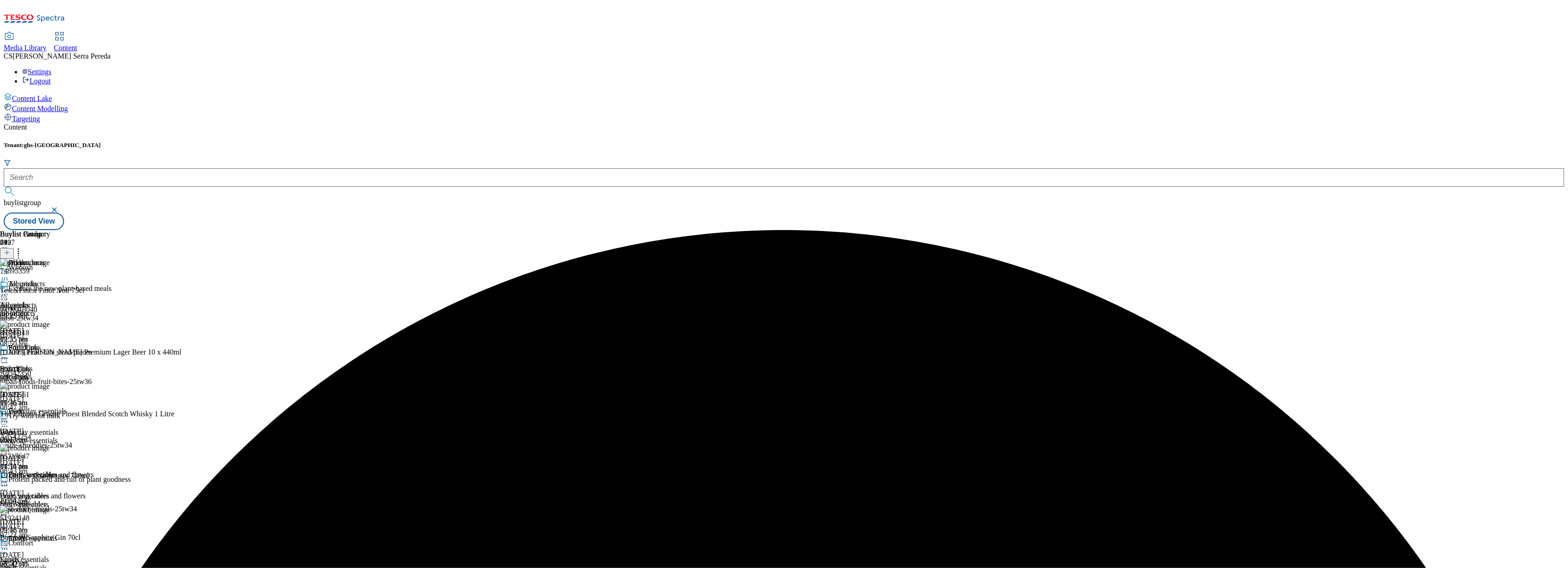
click at [9, 290] on icon at bounding box center [4, 294] width 9 height 9
click at [49, 385] on span "Publish" at bounding box center [38, 388] width 20 height 7
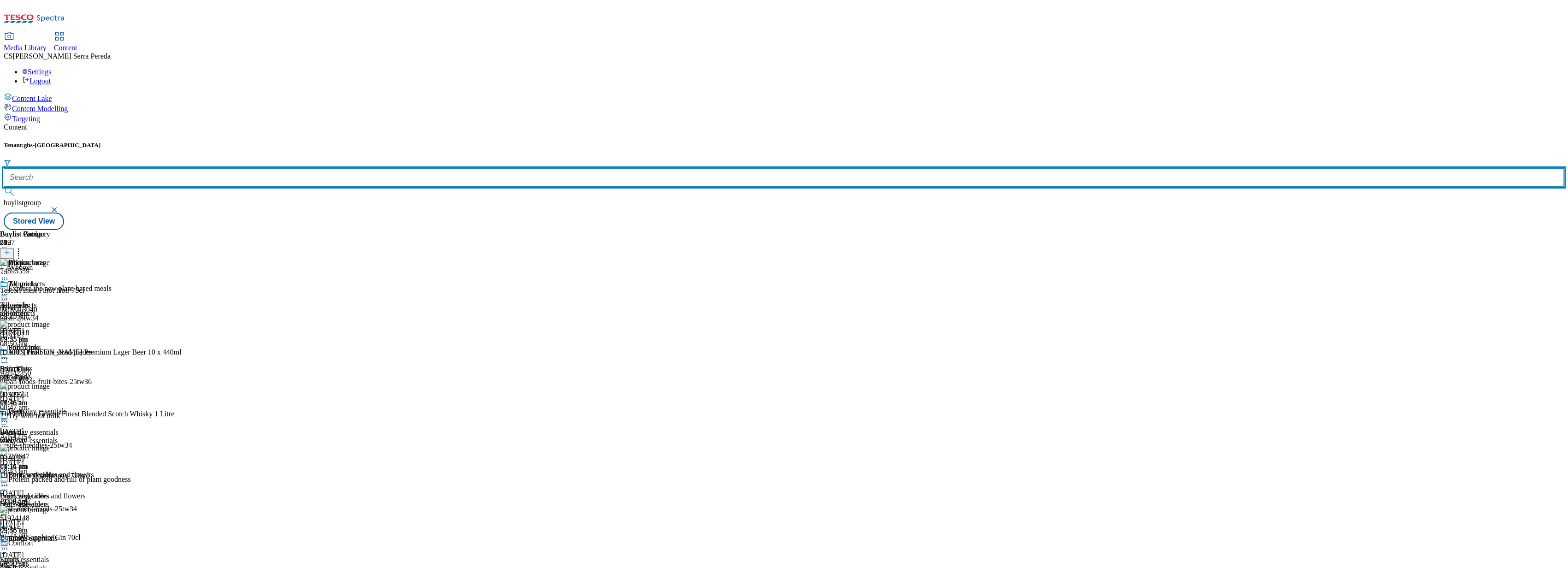
click at [203, 169] on input "text" at bounding box center [784, 178] width 1560 height 18
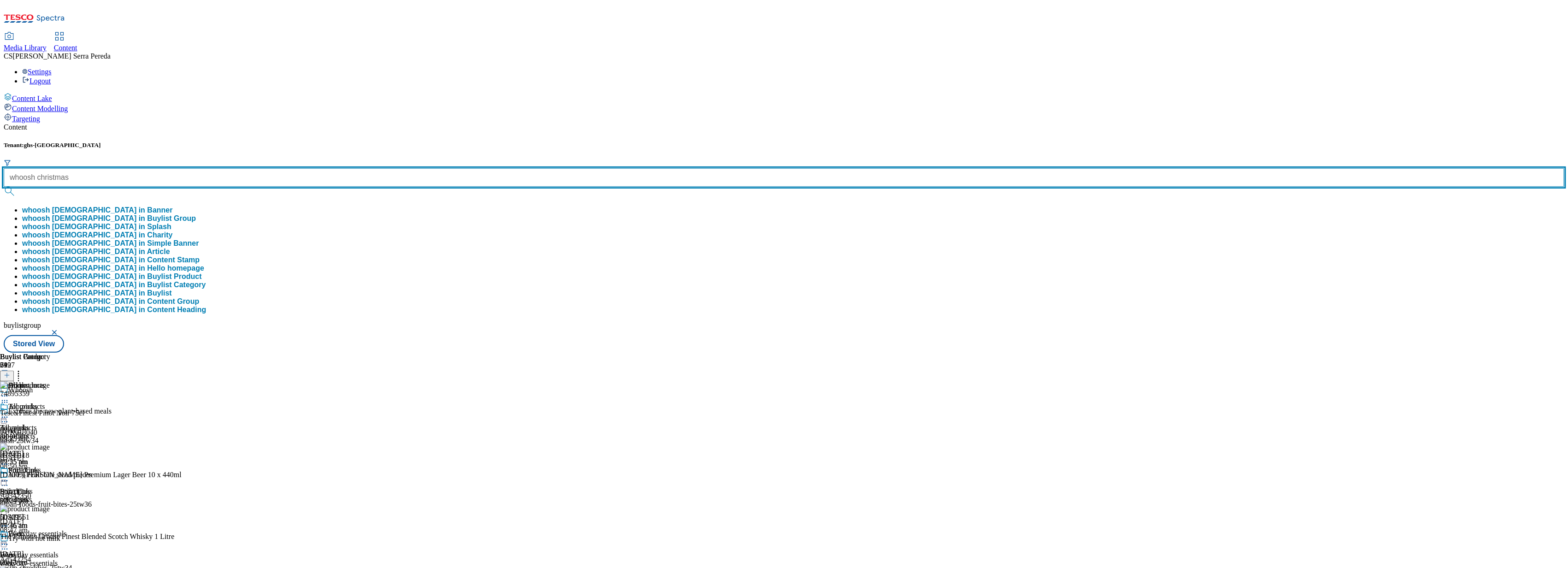
type input "whoosh christmas"
click at [3, 187] on button "submit" at bounding box center [10, 191] width 13 height 9
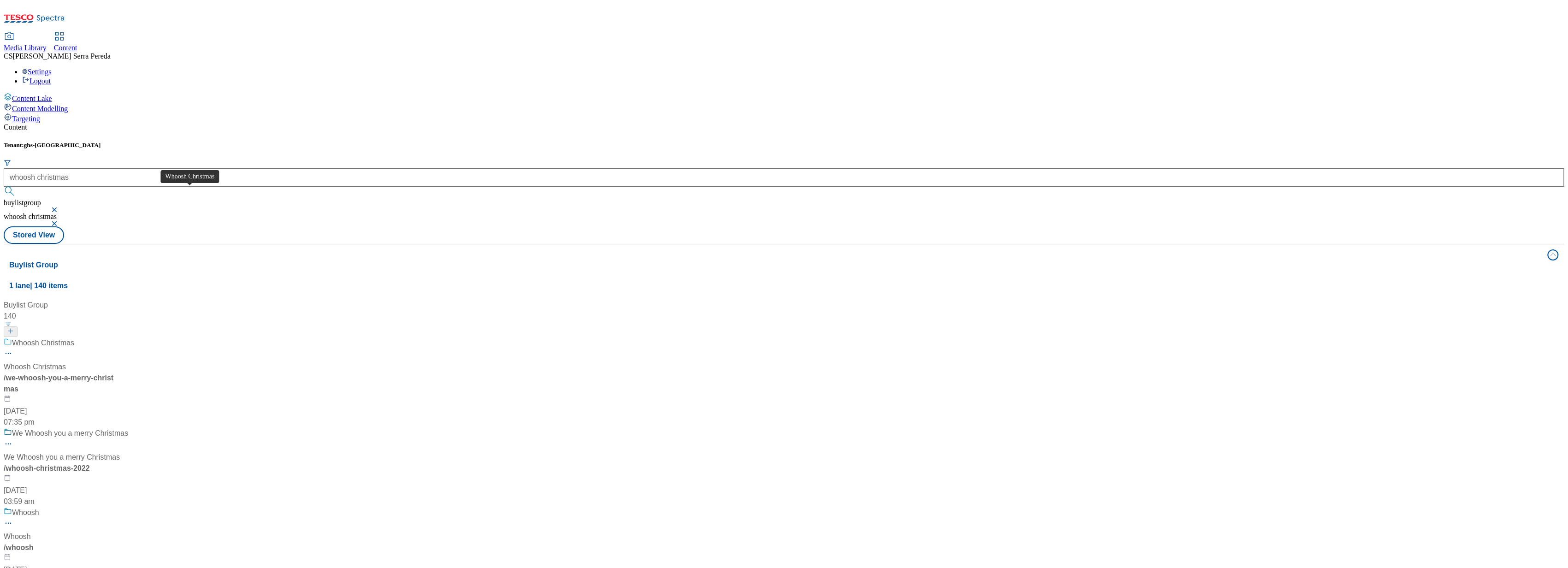
click at [74, 338] on span "Whoosh Christmas" at bounding box center [43, 343] width 62 height 11
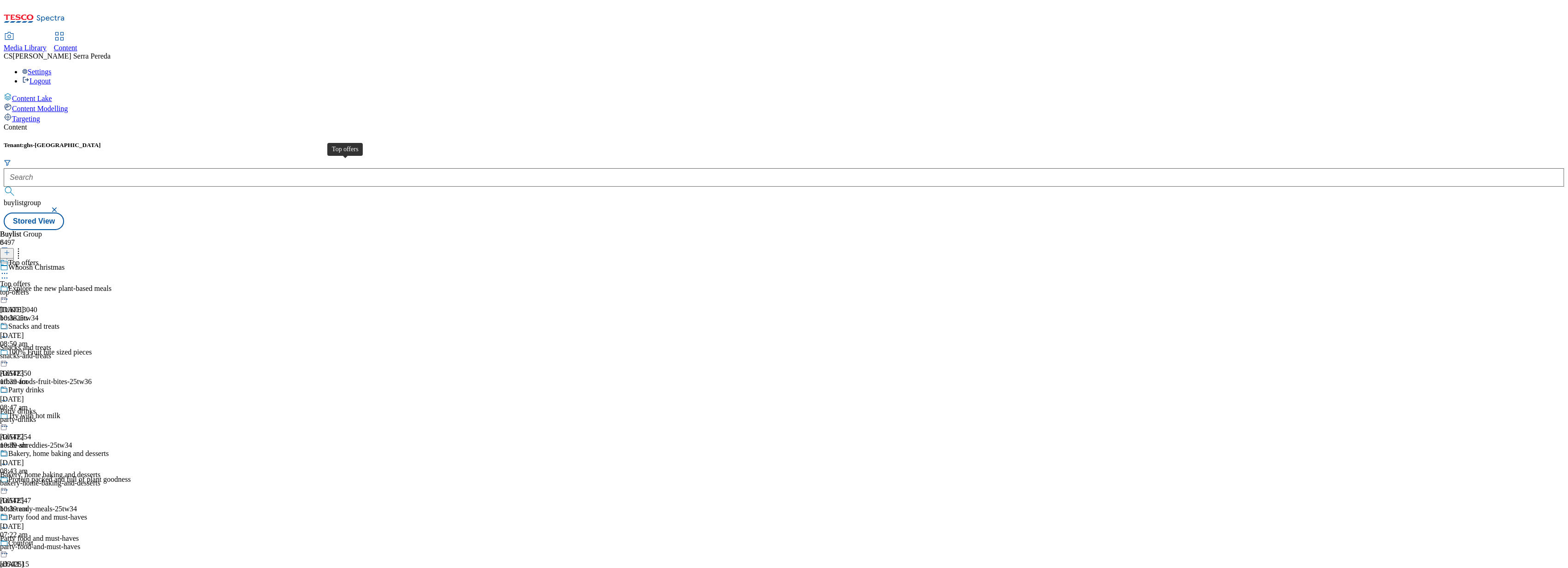
click at [31, 280] on span "Top offers" at bounding box center [15, 284] width 31 height 8
click at [50, 288] on div "top-offers" at bounding box center [25, 292] width 50 height 8
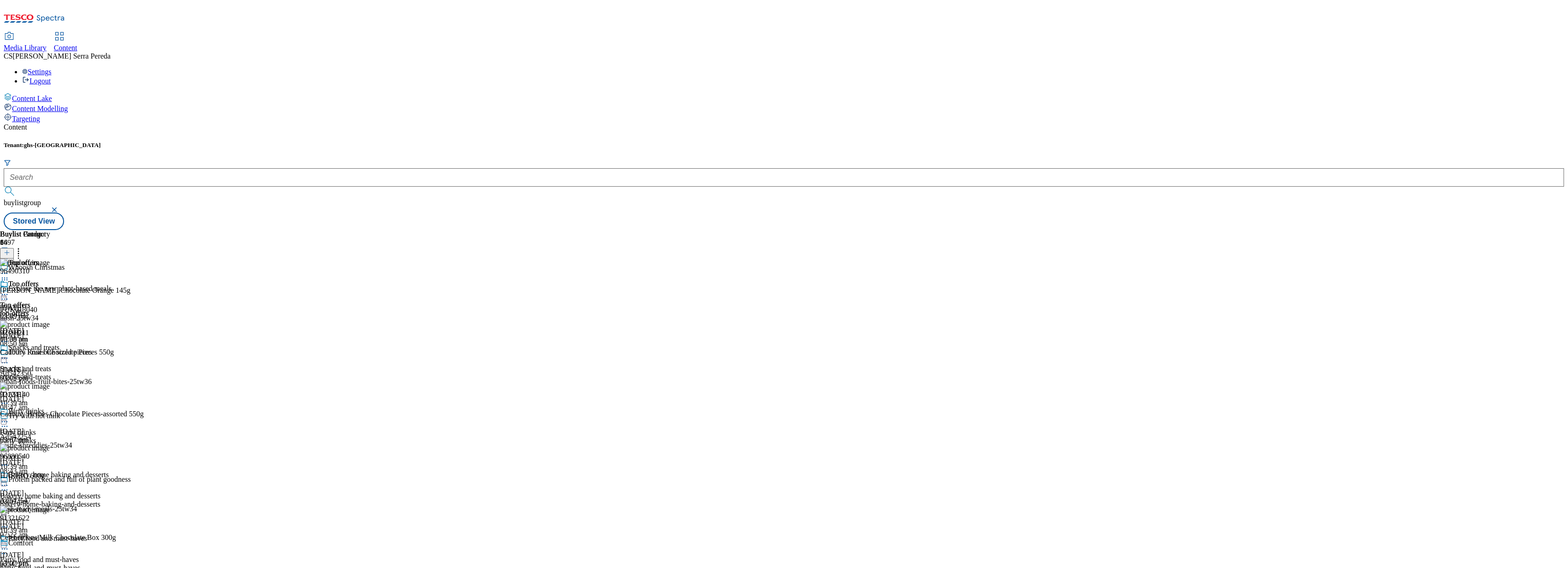
click at [9, 290] on icon at bounding box center [4, 294] width 9 height 9
click at [58, 396] on span "Un-publish" at bounding box center [43, 399] width 29 height 7
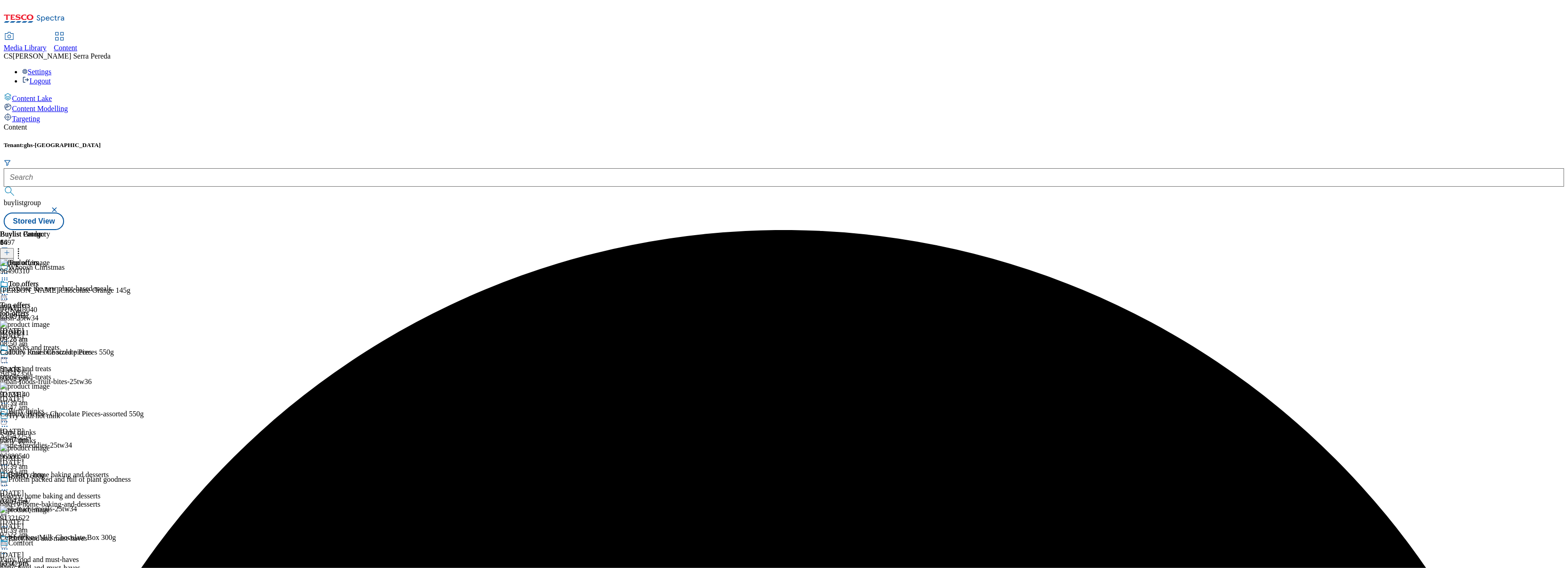
click at [9, 290] on icon at bounding box center [4, 294] width 9 height 9
click at [59, 364] on span "Un-preview" at bounding box center [44, 367] width 31 height 7
click at [9, 290] on icon at bounding box center [4, 294] width 9 height 9
click at [23, 247] on icon at bounding box center [18, 251] width 9 height 9
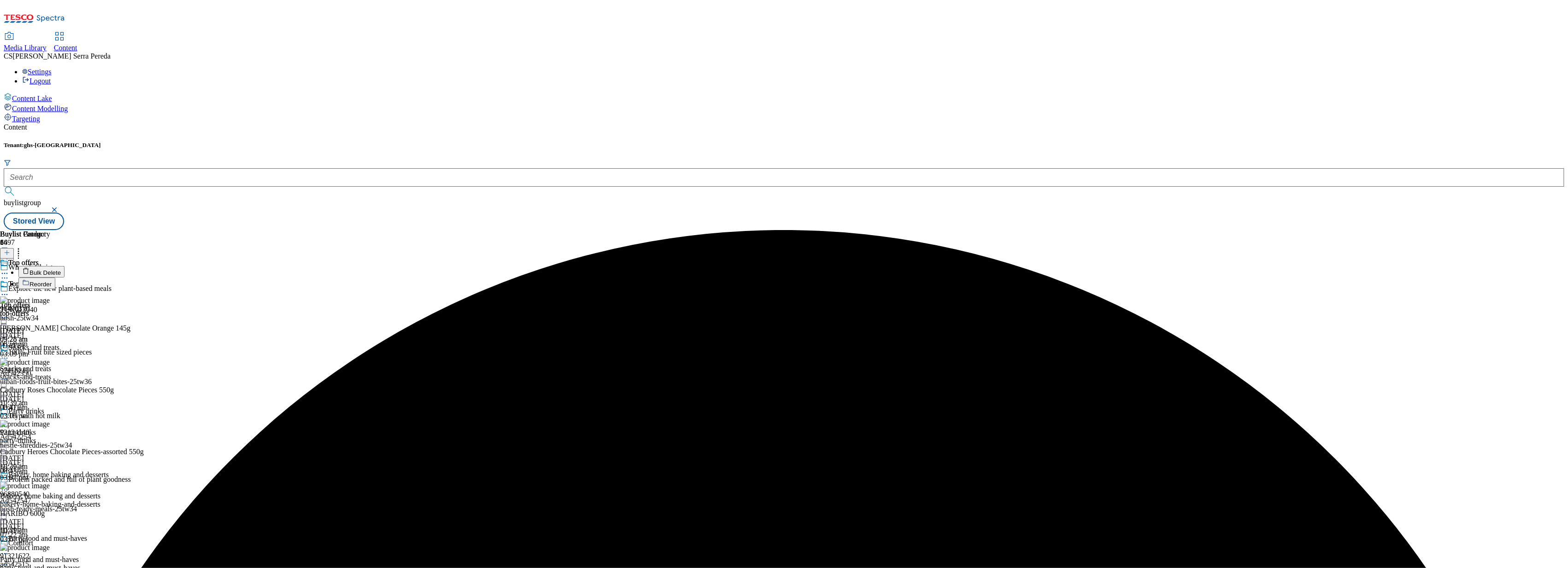
click at [61, 269] on span "Bulk Delete" at bounding box center [45, 273] width 31 height 7
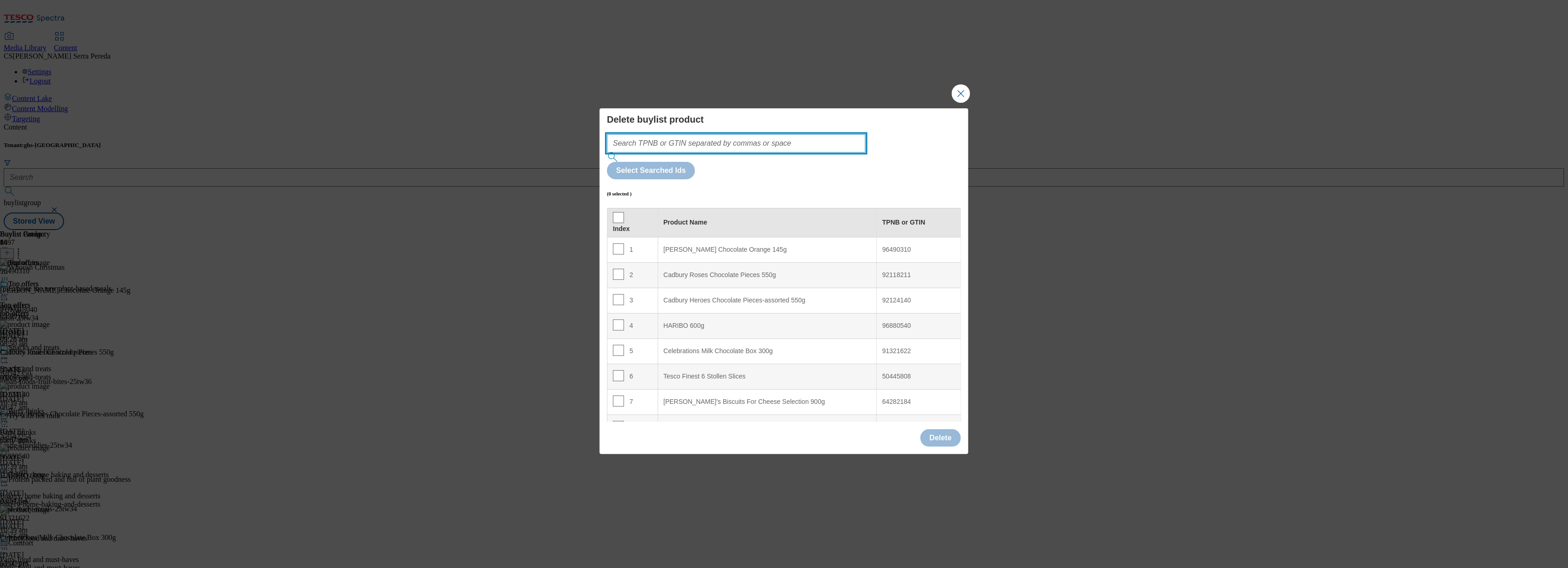
click at [714, 152] on input "Modal" at bounding box center [736, 143] width 259 height 18
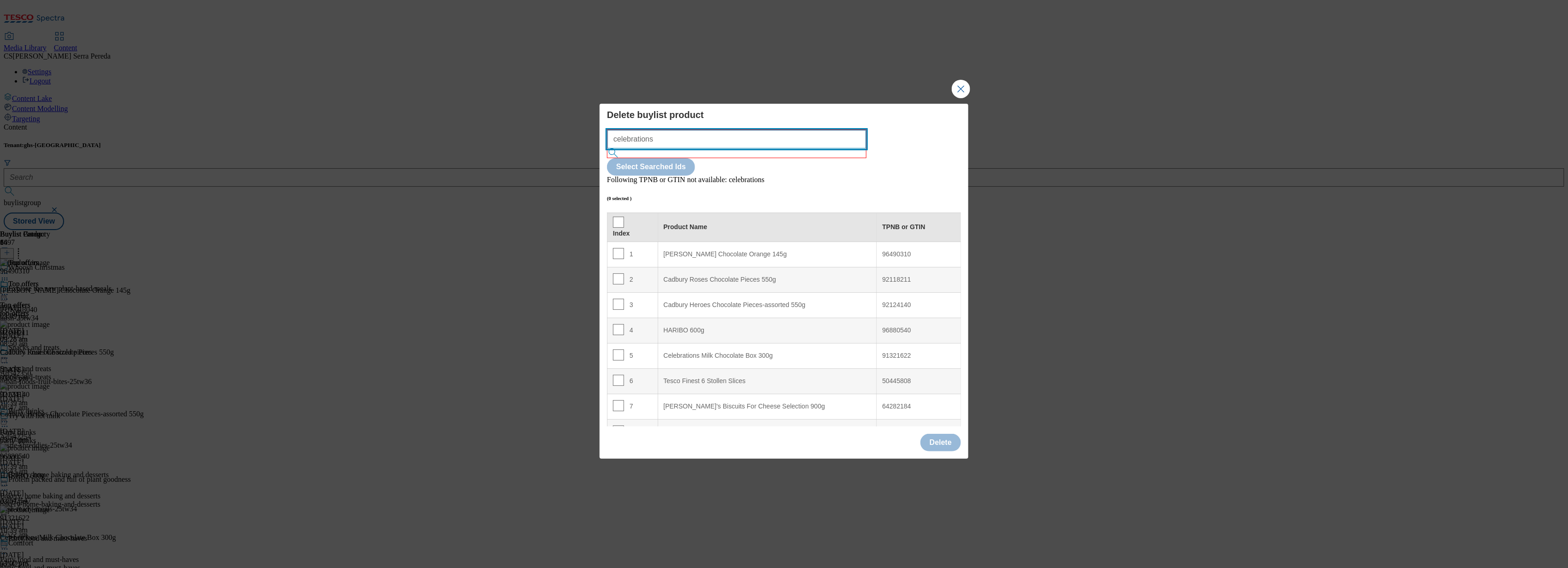
type input "celebrations"
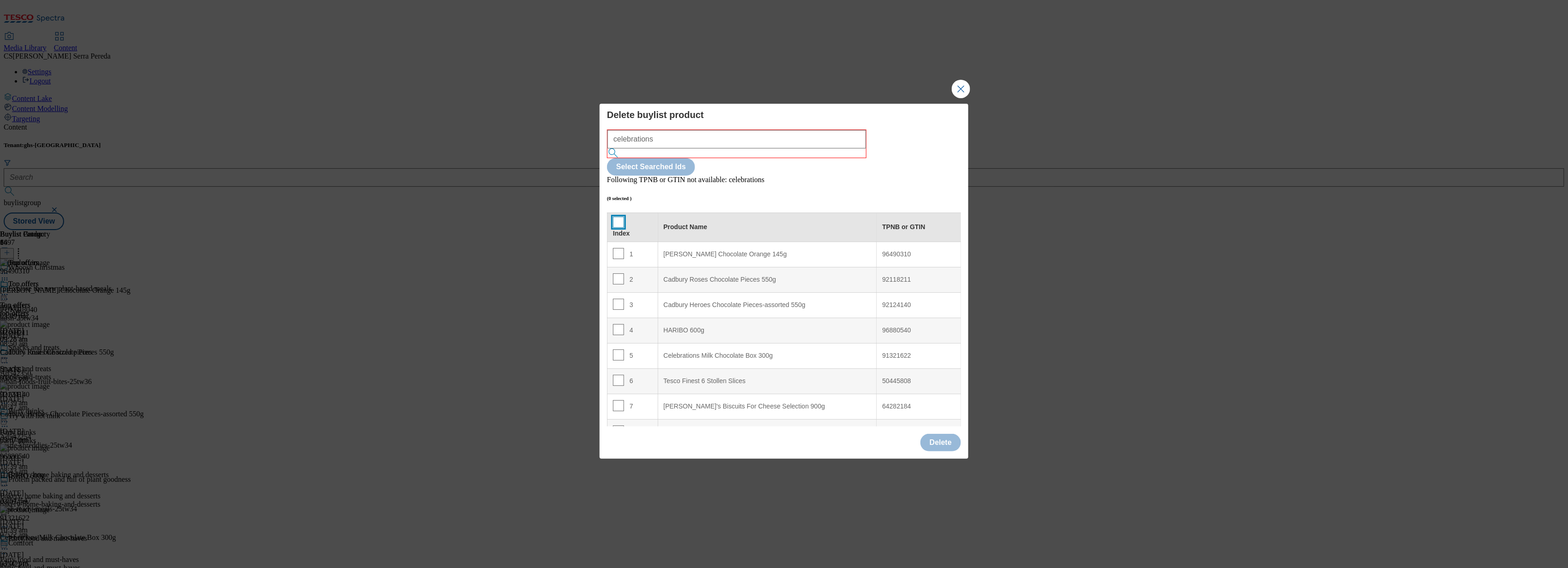
click at [616, 217] on input "Modal" at bounding box center [619, 222] width 11 height 11
checkbox input "true"
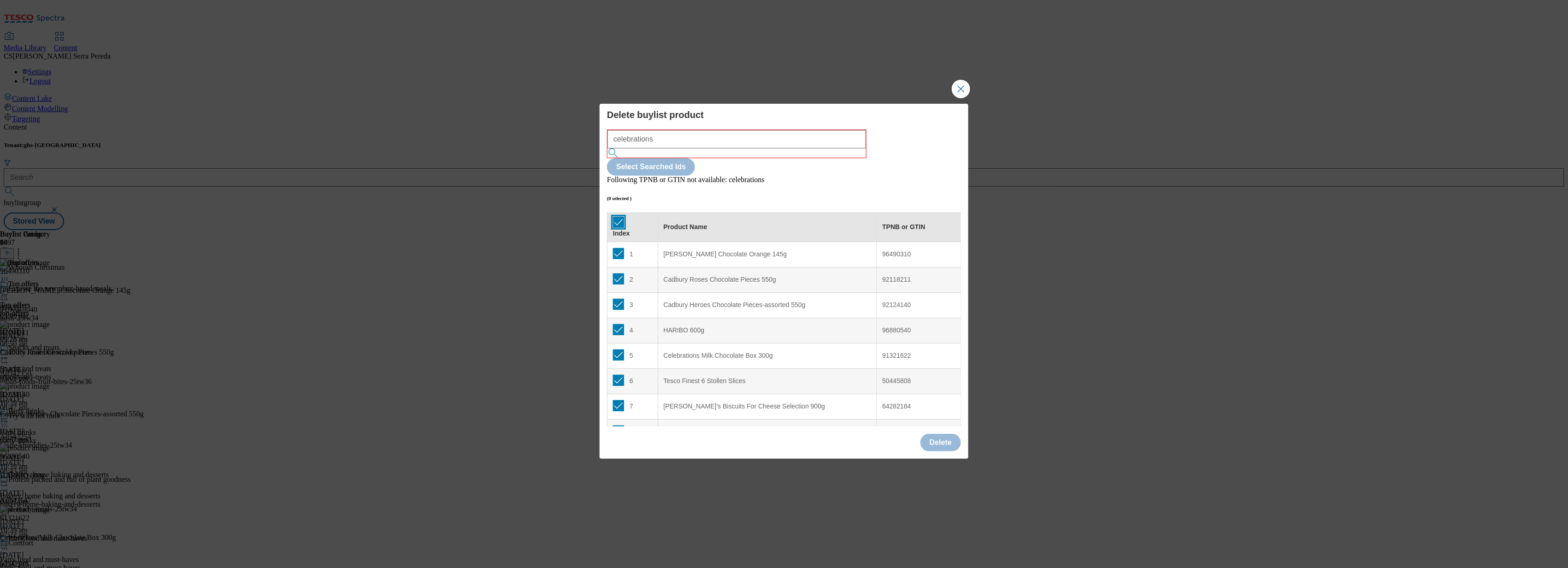
checkbox input "true"
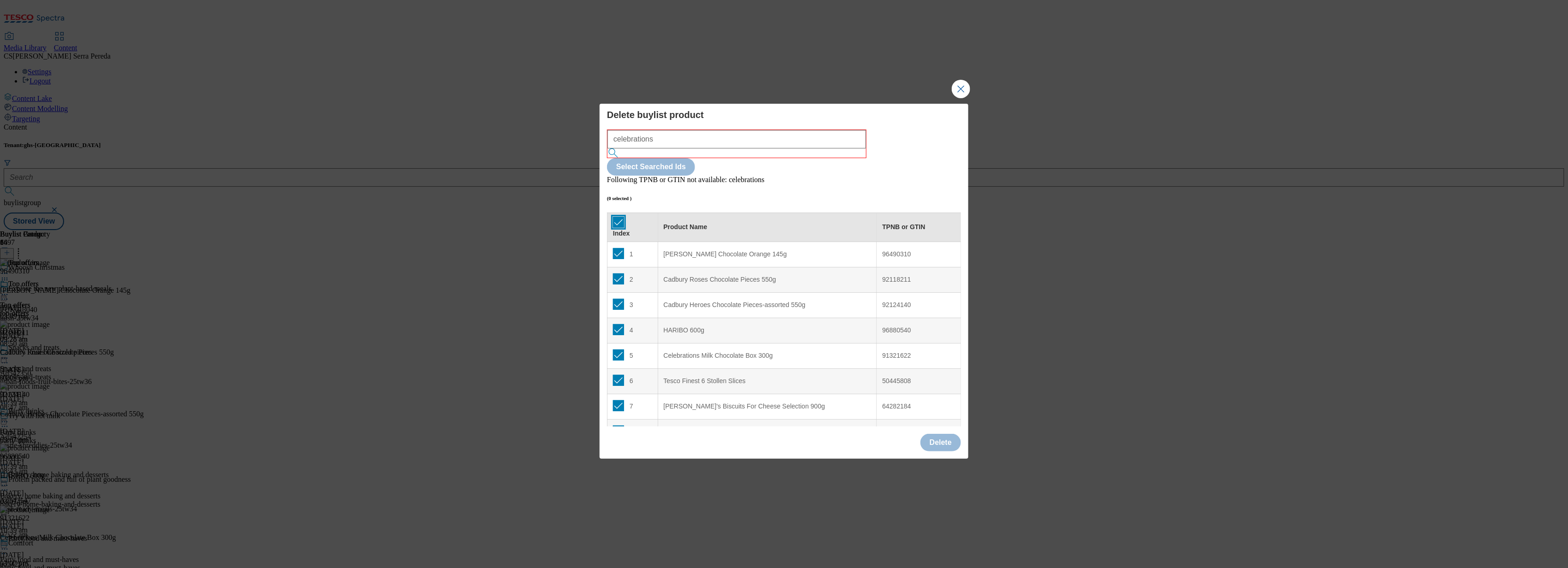
checkbox input "true"
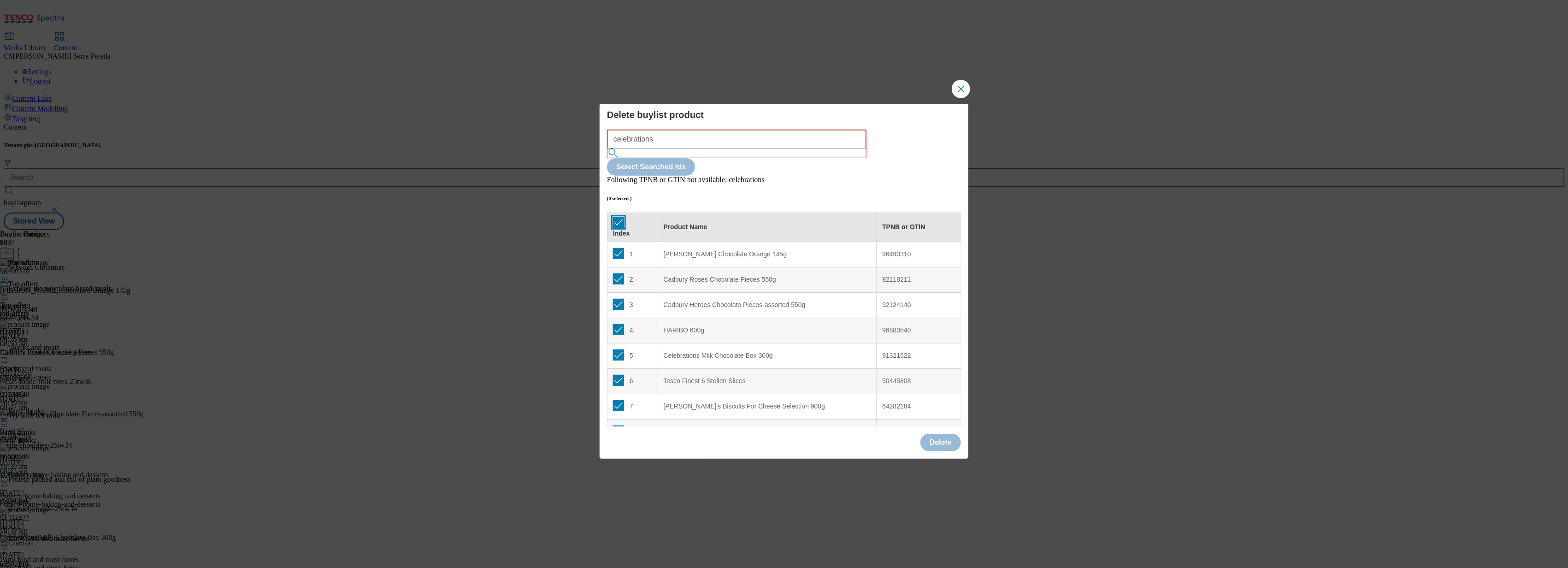
checkbox input "true"
click at [614, 248] on input "Modal" at bounding box center [619, 254] width 11 height 11
checkbox input "false"
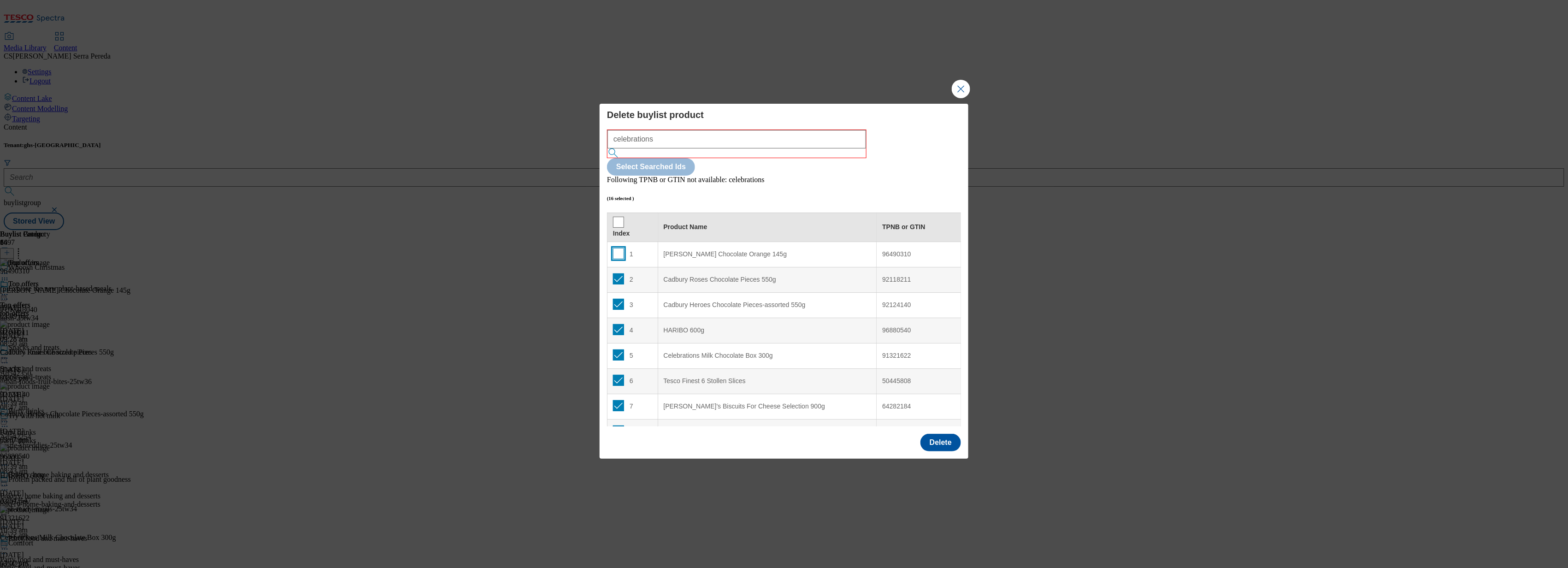
checkbox input "false"
click at [613, 274] on input "Modal" at bounding box center [619, 279] width 11 height 11
checkbox input "false"
click at [619, 292] on td "3" at bounding box center [633, 305] width 51 height 25
click at [616, 299] on input "Modal" at bounding box center [619, 304] width 11 height 11
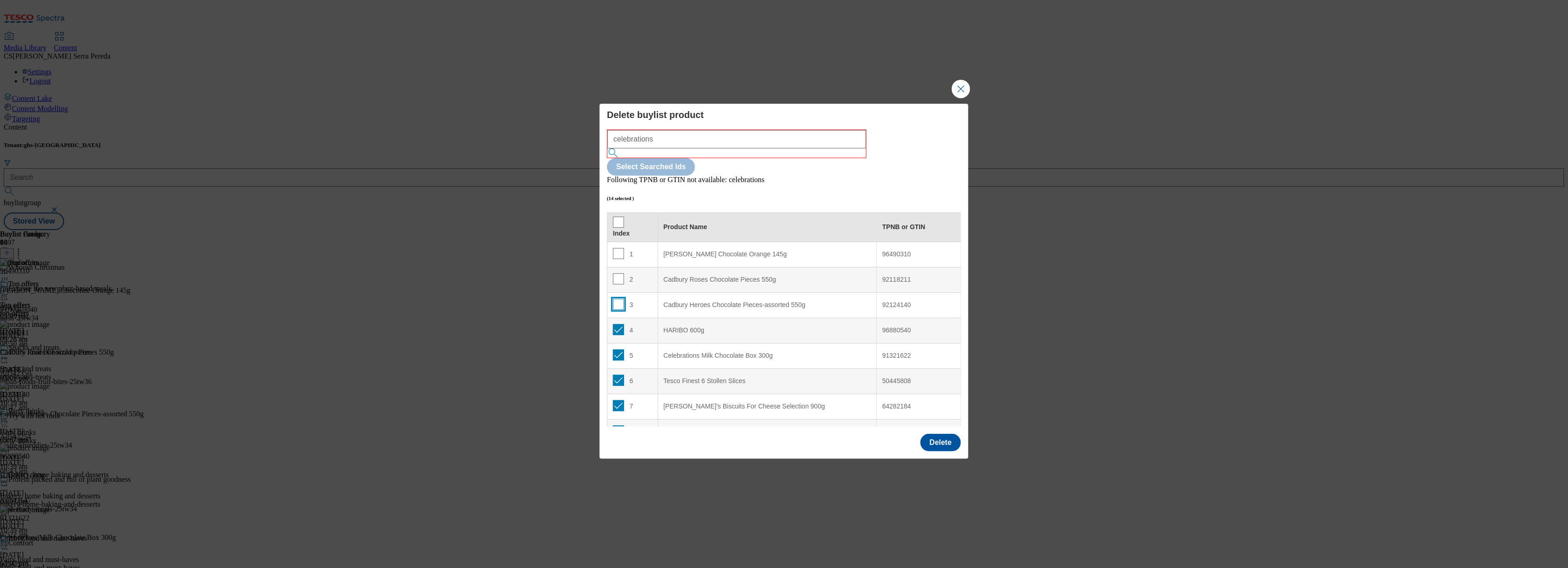
checkbox input "false"
click at [616, 318] on td "4" at bounding box center [633, 330] width 51 height 25
click at [616, 324] on input "Modal" at bounding box center [619, 329] width 11 height 11
checkbox input "false"
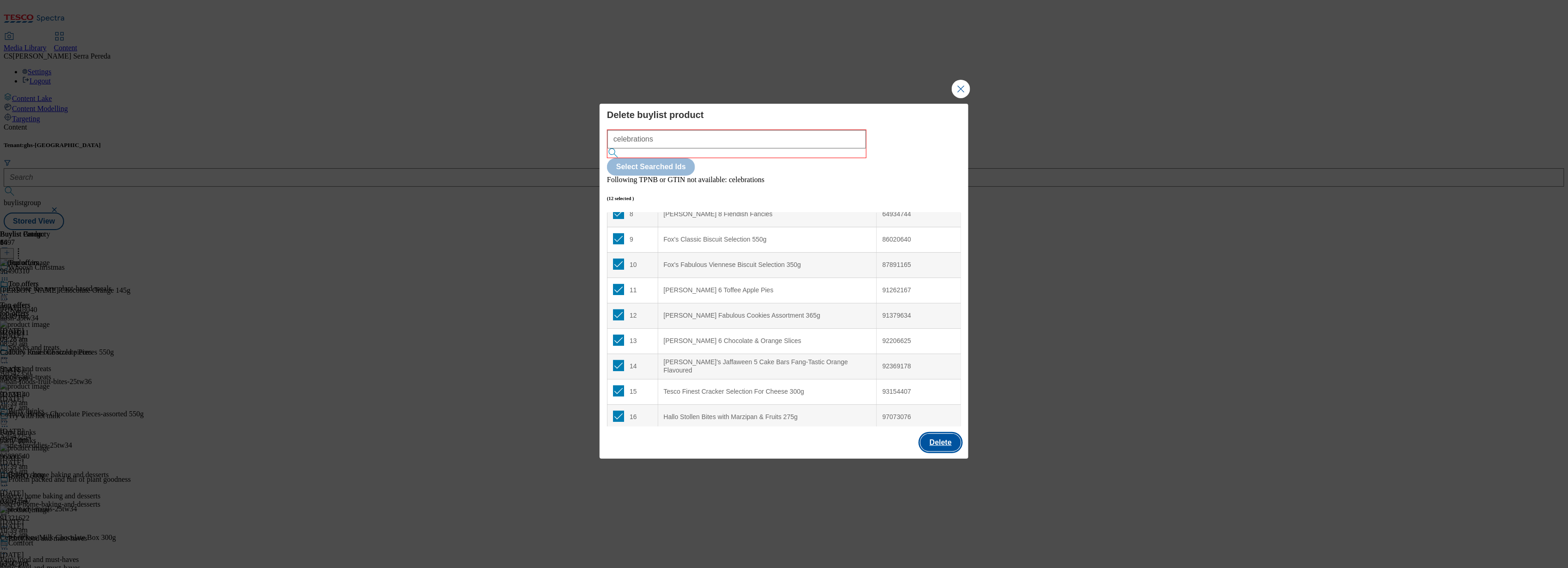
click at [939, 434] on button "Delete" at bounding box center [941, 442] width 41 height 17
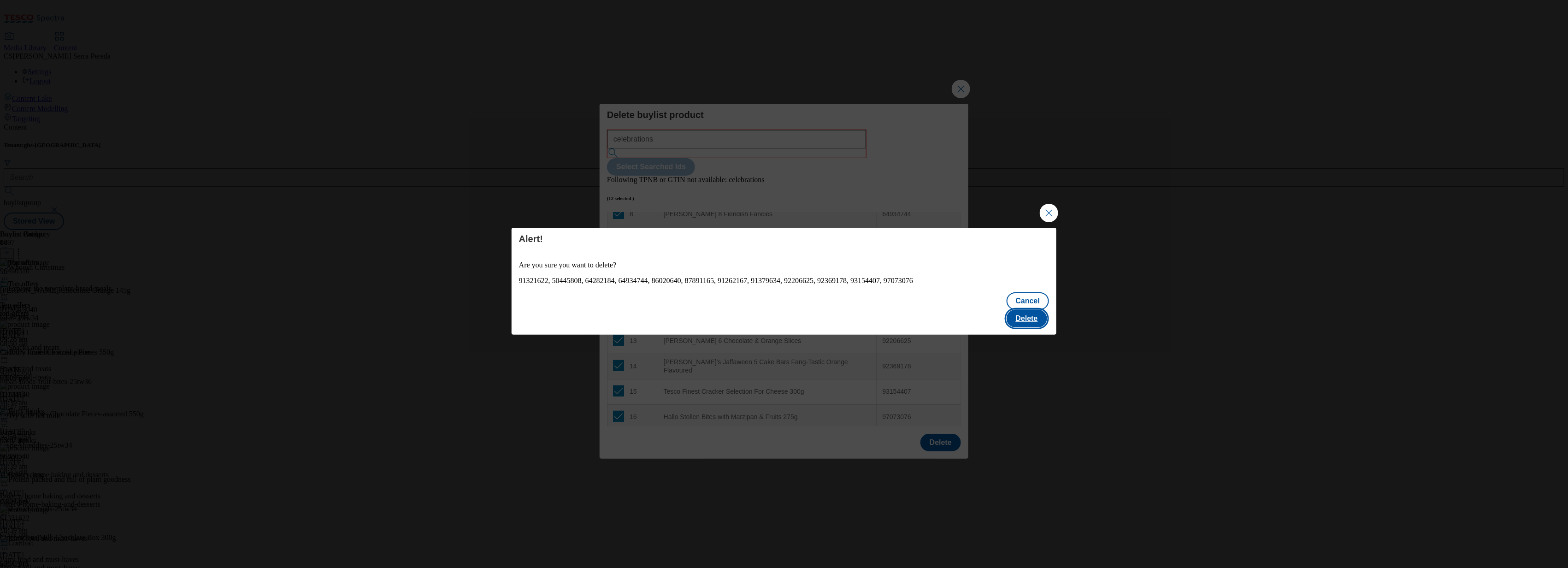
click at [1029, 310] on button "Delete" at bounding box center [1027, 318] width 41 height 17
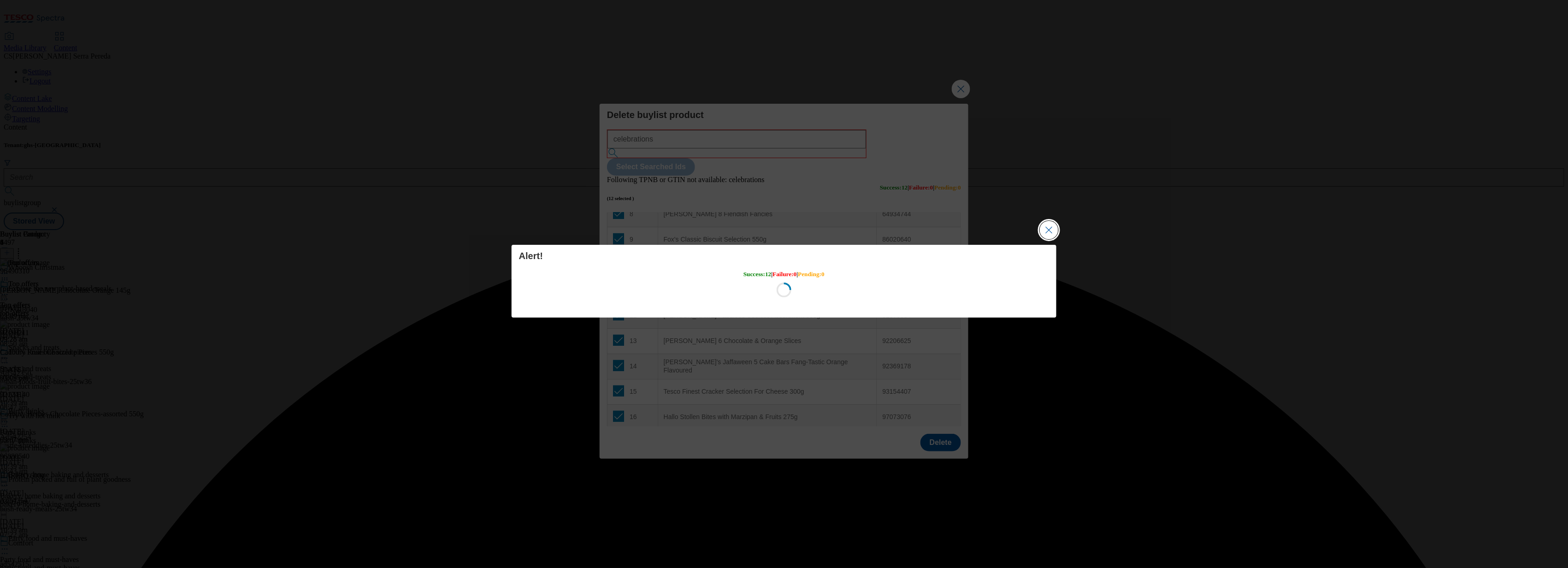
click at [1049, 227] on button "Close Modal" at bounding box center [1049, 230] width 18 height 18
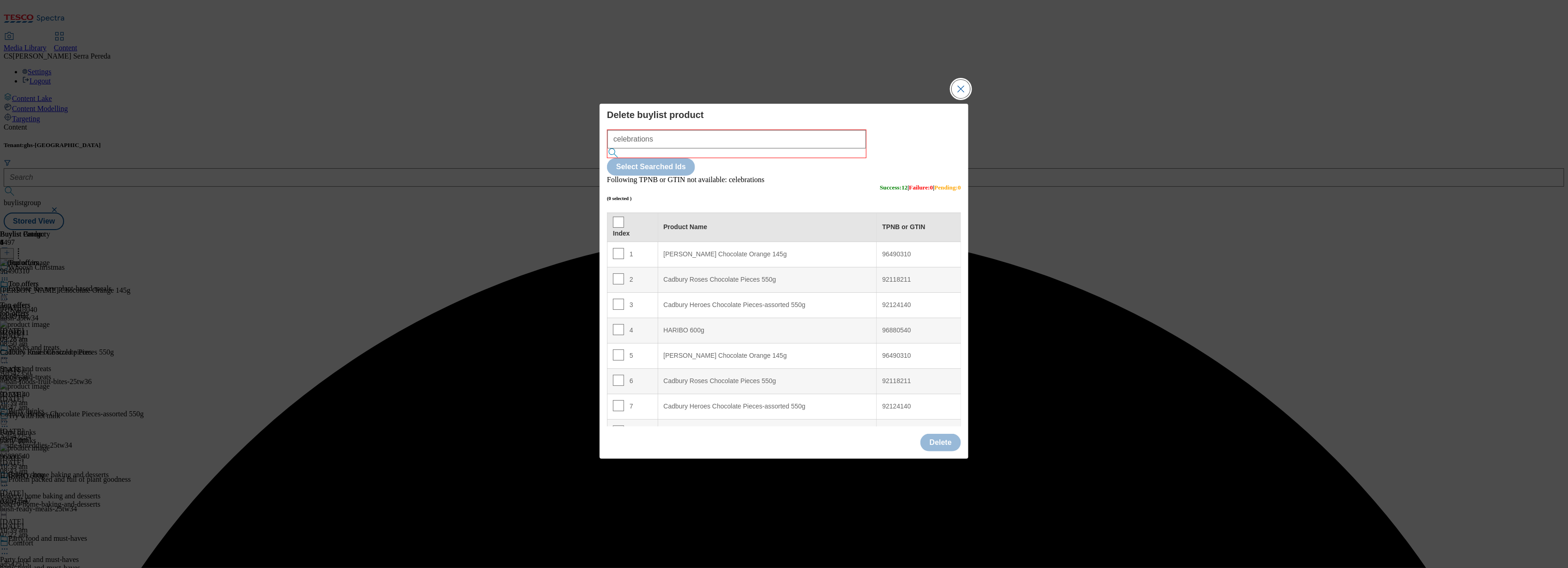
click at [954, 98] on button "Close Modal" at bounding box center [961, 89] width 18 height 18
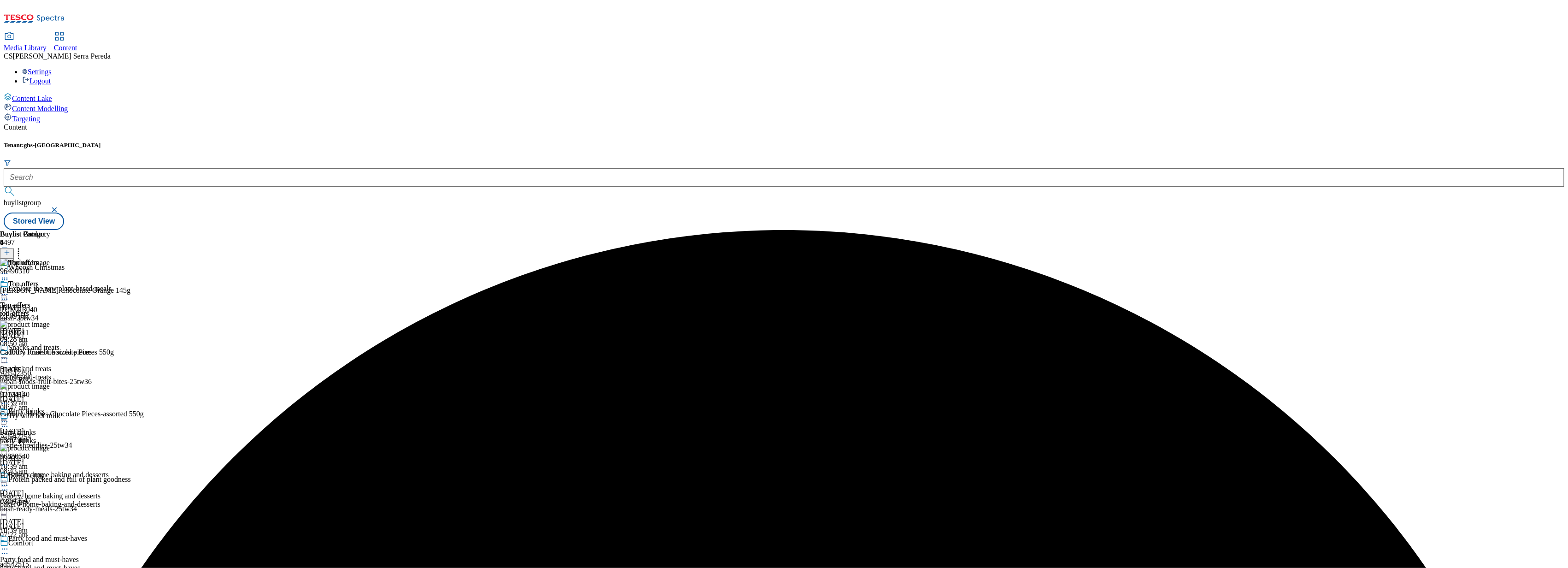
scroll to position [92, 0]
click at [14, 248] on button at bounding box center [7, 253] width 14 height 10
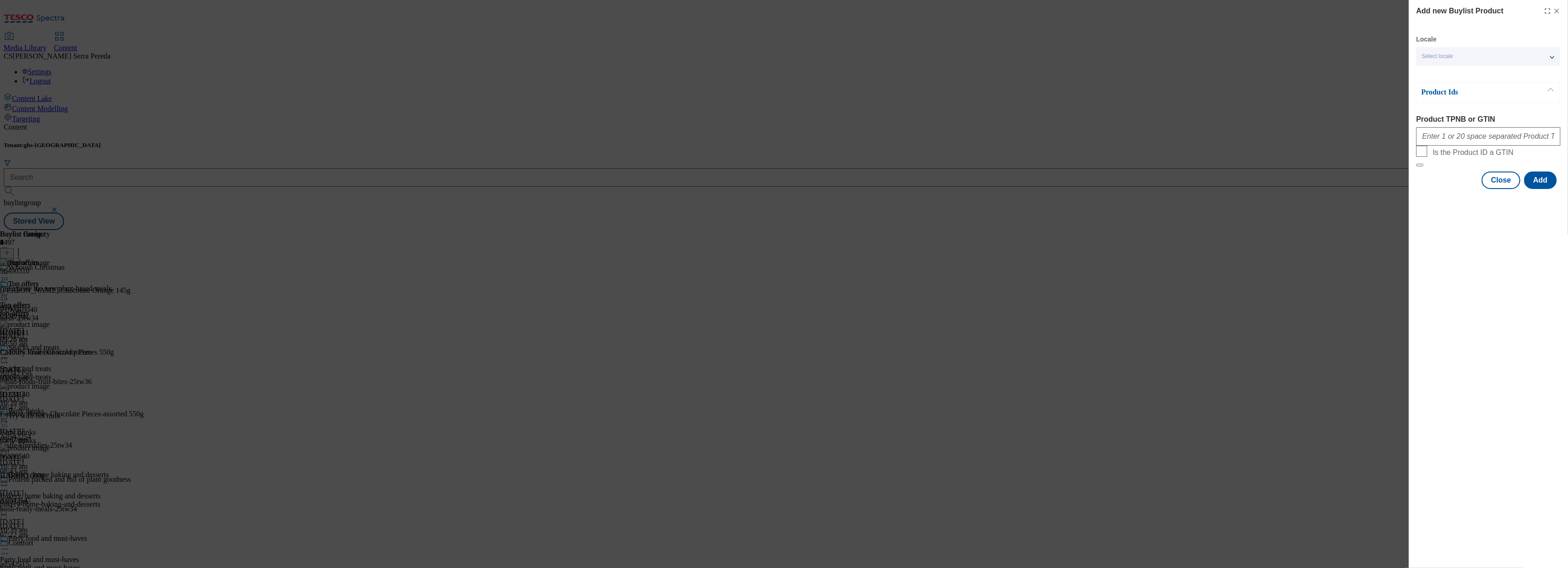
click at [1440, 128] on div "Modal" at bounding box center [1488, 135] width 144 height 22
click at [1443, 141] on input "Product TPNB or GTIN" at bounding box center [1488, 136] width 144 height 18
paste input "92206625 87891165 92369178 87213687 76725754 50270058 50380953 93541030 5355714…"
type input "92206625 87891165 92369178 87213687 76725754 50270058 50380953 93541030 5355714…"
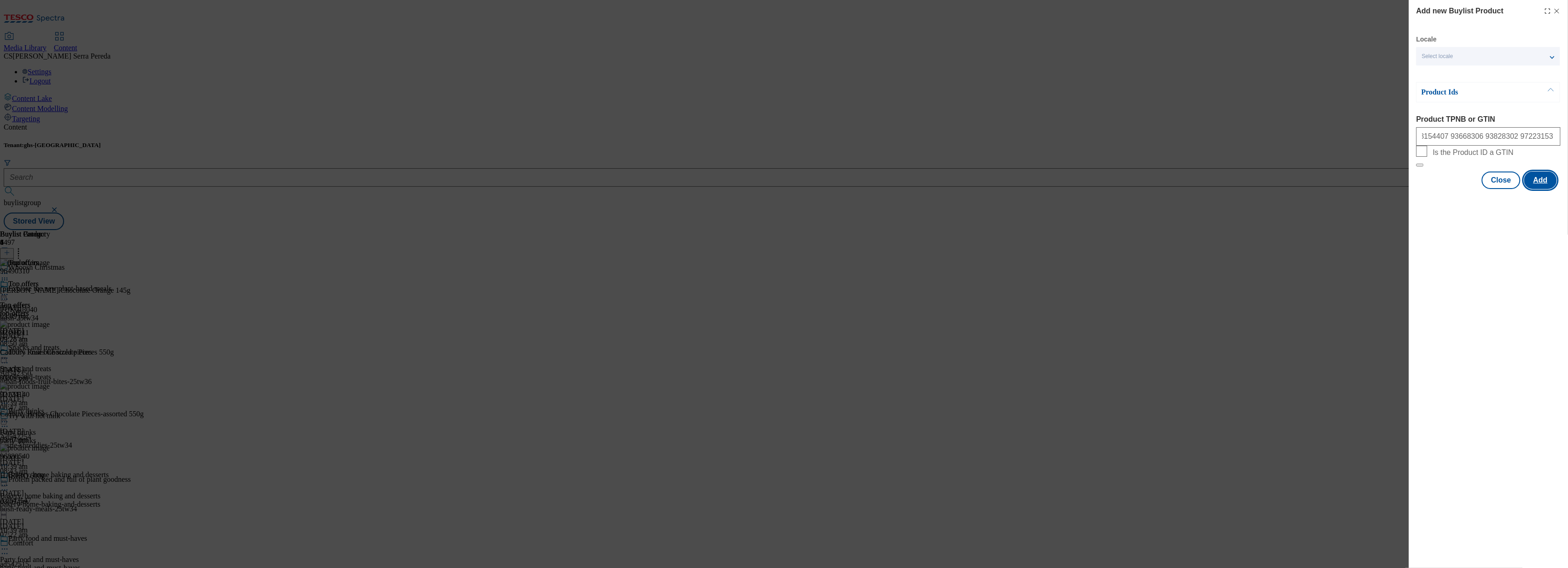
click at [1543, 189] on button "Add" at bounding box center [1540, 180] width 33 height 17
click at [1505, 234] on button "Close" at bounding box center [1501, 225] width 38 height 17
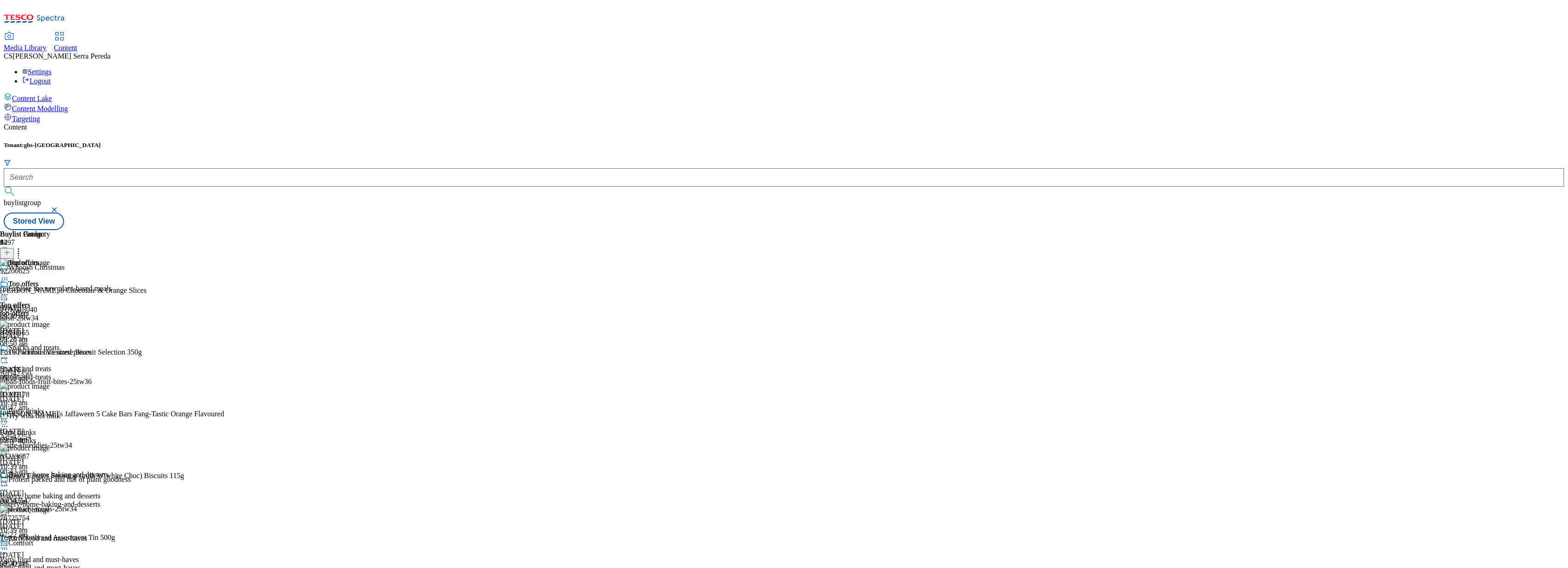
click at [23, 247] on icon at bounding box center [18, 251] width 9 height 9
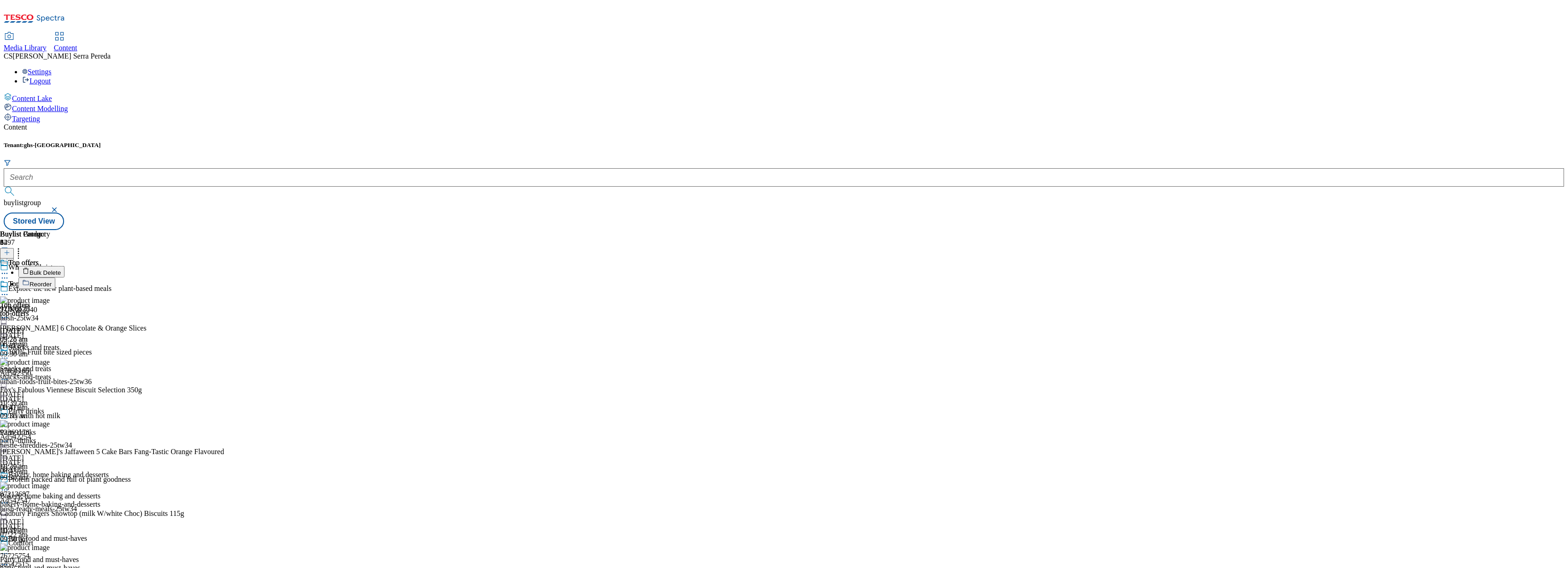
click at [55, 278] on button "Reorder" at bounding box center [36, 283] width 37 height 11
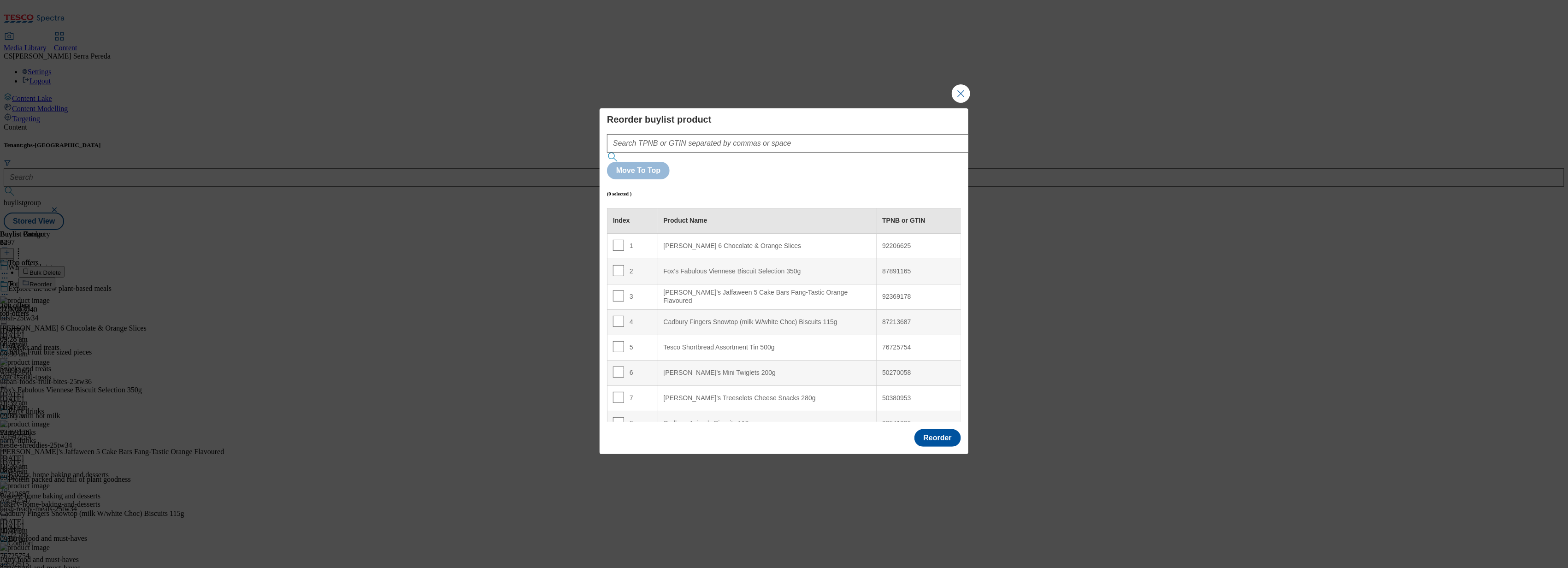
scroll to position [623, 0]
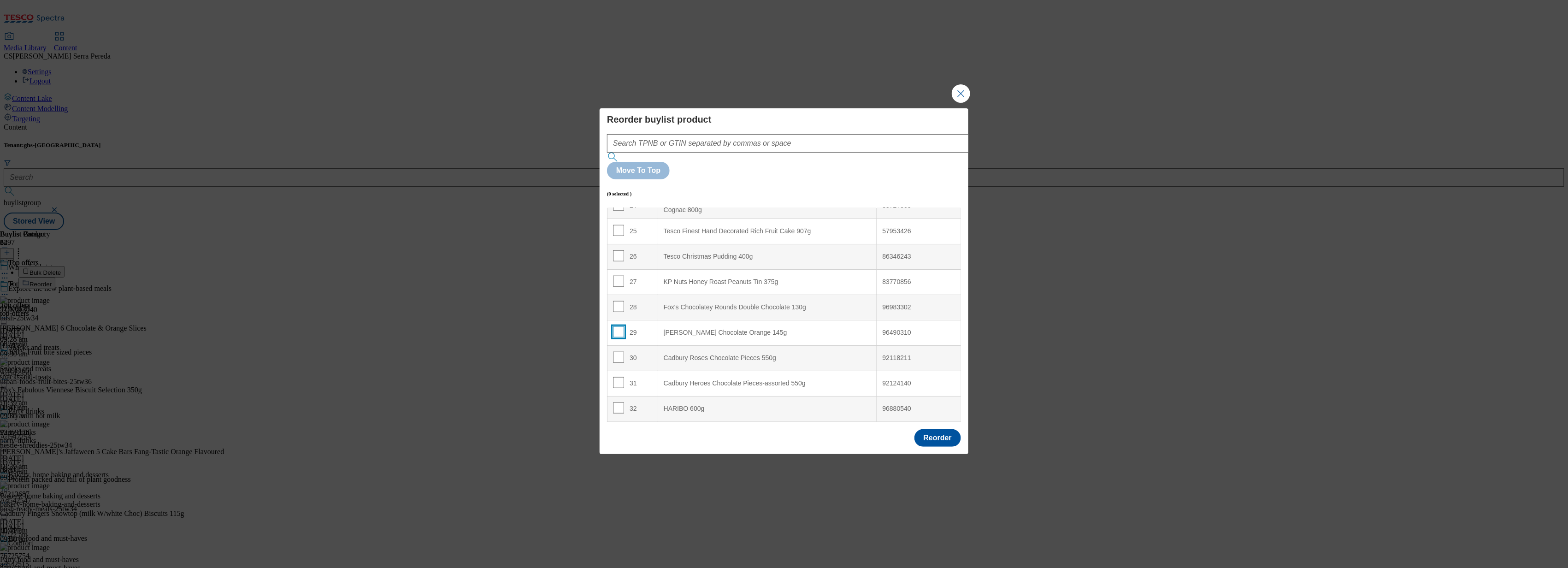
click at [617, 327] on input "Modal" at bounding box center [619, 332] width 11 height 11
checkbox input "true"
click at [617, 352] on input "Modal" at bounding box center [619, 357] width 11 height 11
checkbox input "true"
click at [617, 377] on input "Modal" at bounding box center [619, 383] width 11 height 11
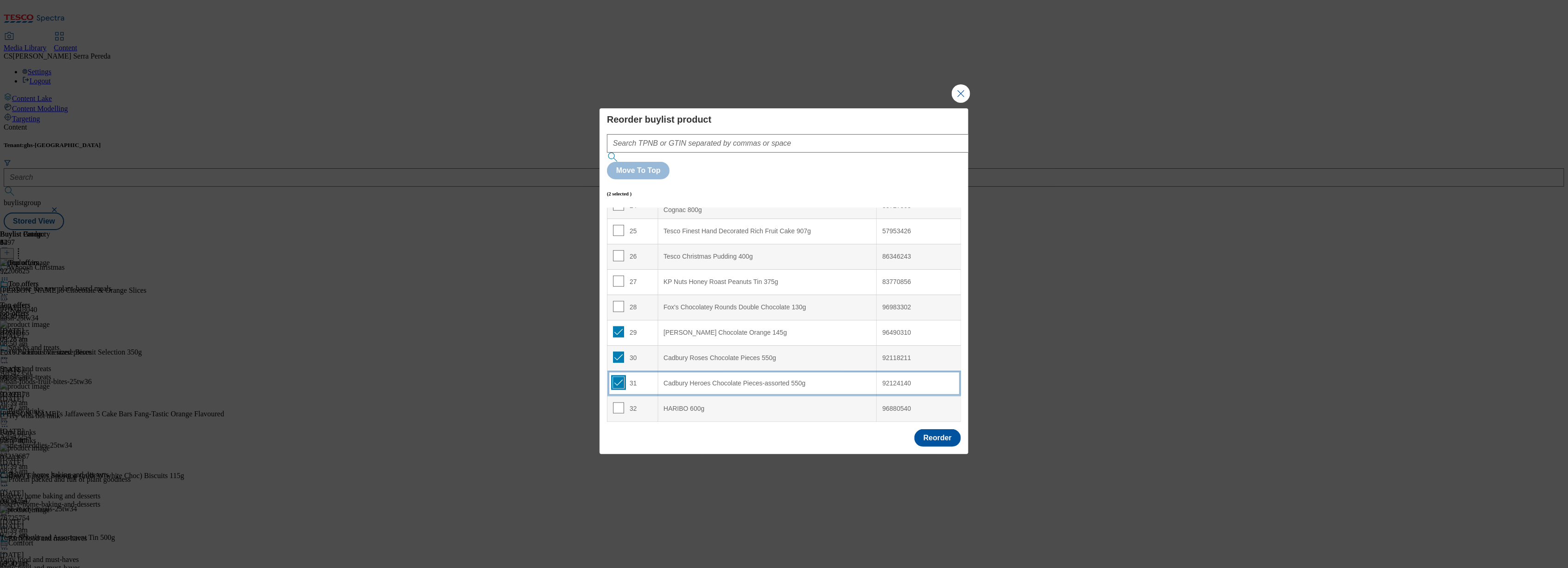
checkbox input "true"
click at [618, 403] on input "Modal" at bounding box center [619, 409] width 11 height 11
checkbox input "true"
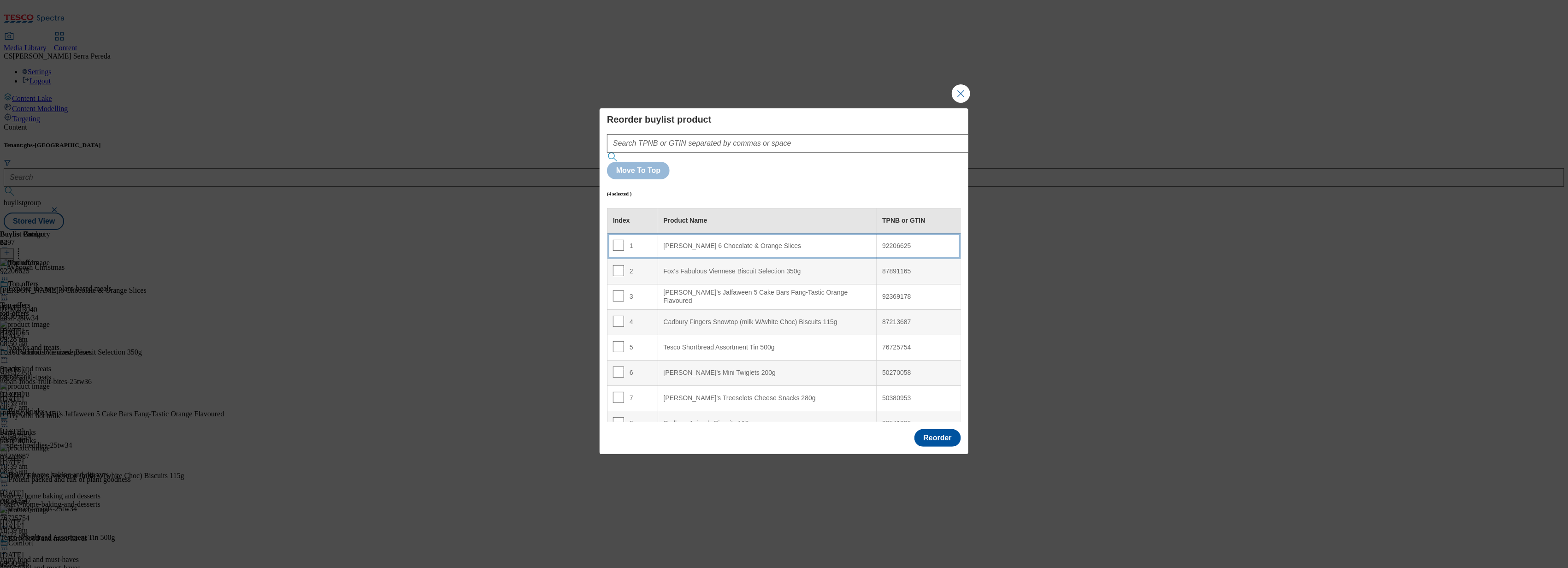
click at [769, 234] on Slices "[PERSON_NAME] 6 Chocolate & Orange Slices" at bounding box center [767, 246] width 219 height 25
click at [927, 429] on button "Reorder" at bounding box center [937, 438] width 47 height 17
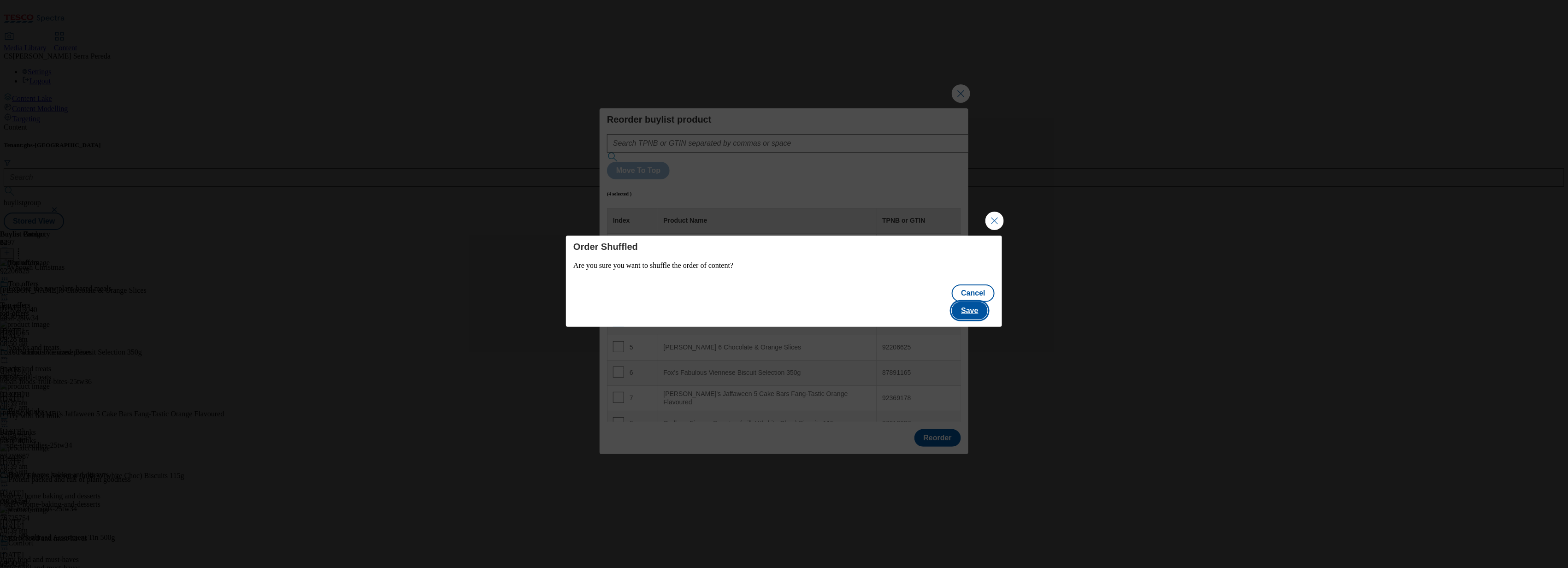
drag, startPoint x: 986, startPoint y: 302, endPoint x: 977, endPoint y: 301, distance: 9.1
click at [977, 302] on button "Save" at bounding box center [969, 311] width 36 height 17
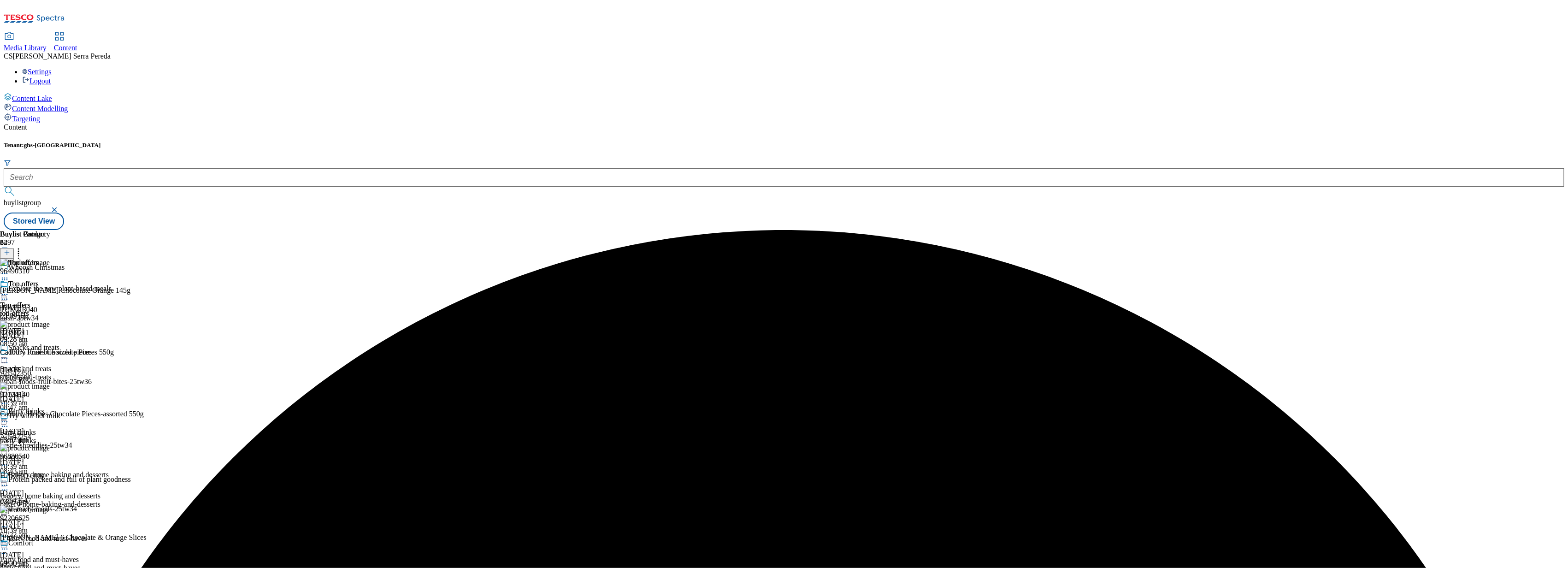
scroll to position [2015, 0]
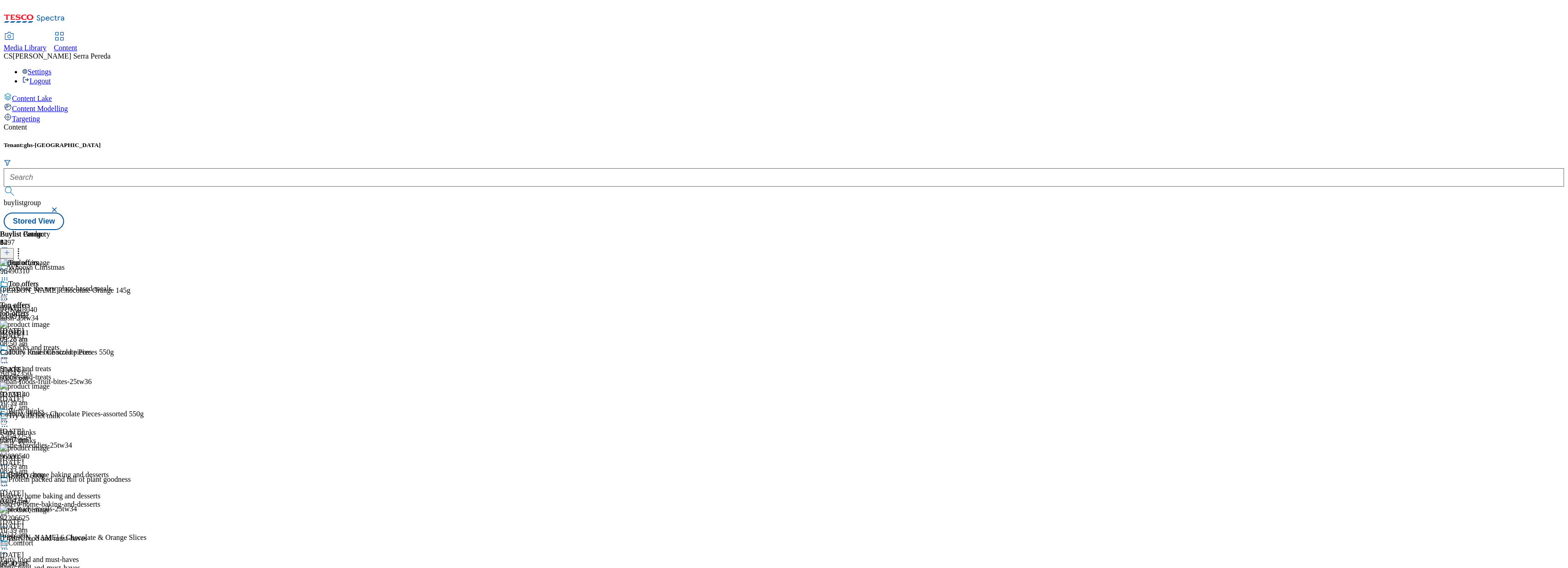
click at [9, 290] on icon at bounding box center [4, 294] width 9 height 9
click at [39, 311] on span "Edit" at bounding box center [34, 314] width 10 height 7
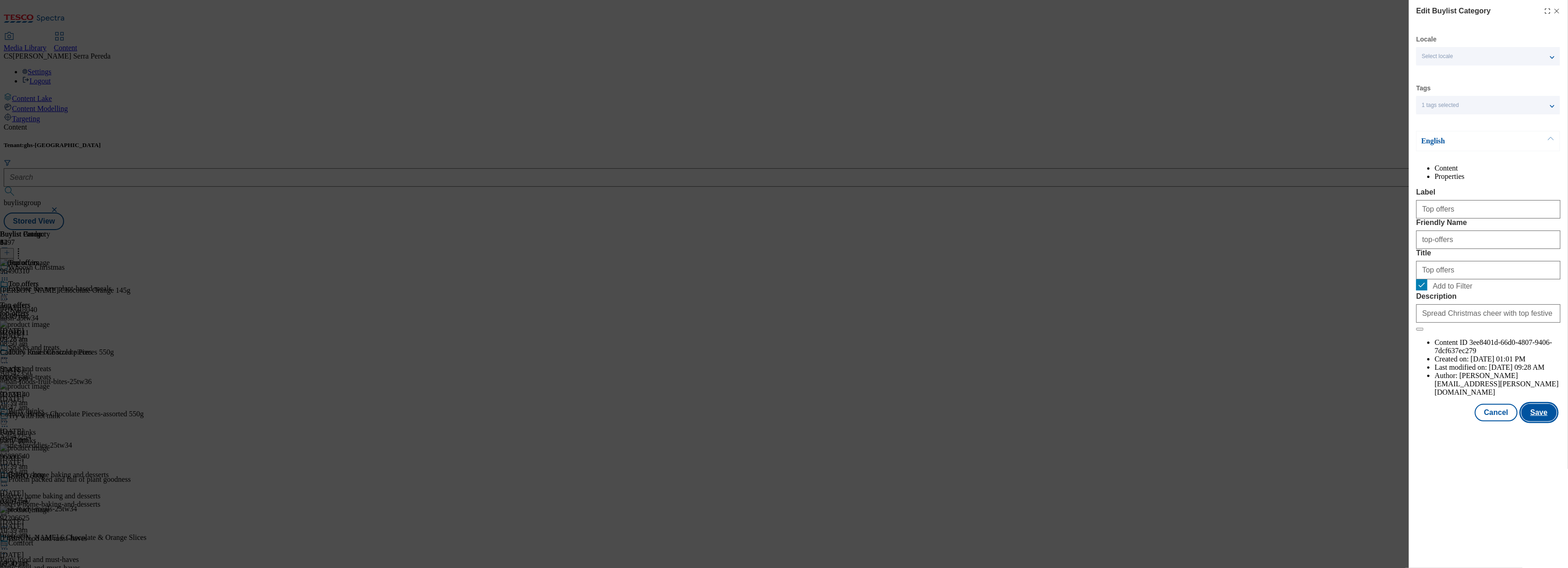
click at [1540, 422] on button "Save" at bounding box center [1539, 413] width 36 height 17
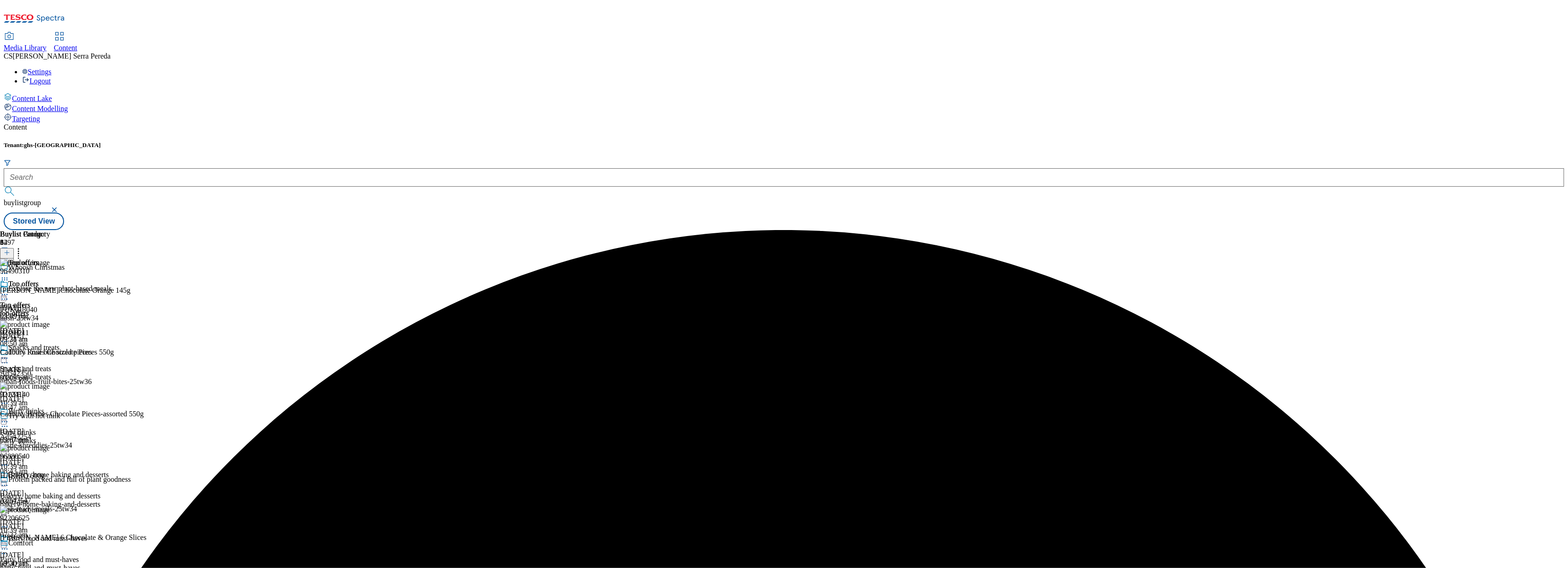
click at [50, 280] on div "Top offers" at bounding box center [25, 290] width 50 height 21
click at [9, 290] on icon at bounding box center [4, 294] width 9 height 9
click at [54, 351] on button "Preview" at bounding box center [36, 356] width 36 height 10
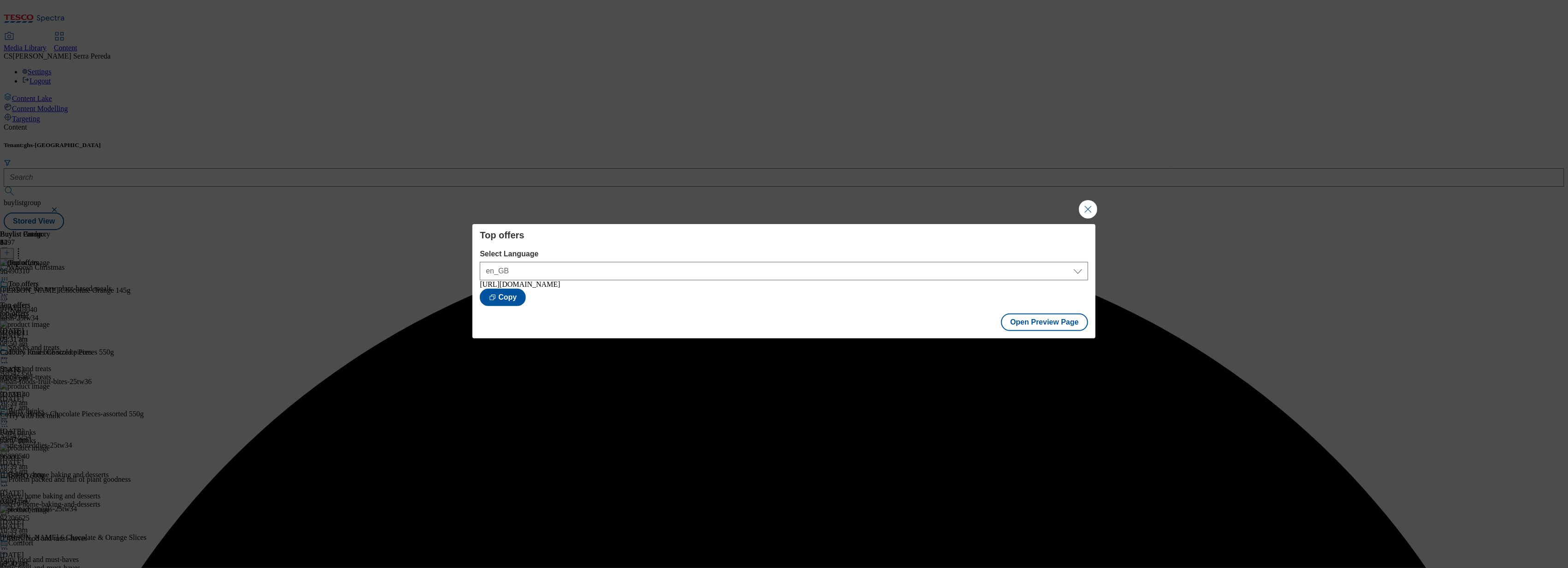
click at [1093, 196] on div "Top offers Select Language en_GB en_GB [URL][DOMAIN_NAME] Copy Open Preview Page" at bounding box center [784, 284] width 1568 height 568
click at [1084, 205] on button "Close Modal" at bounding box center [1088, 209] width 18 height 18
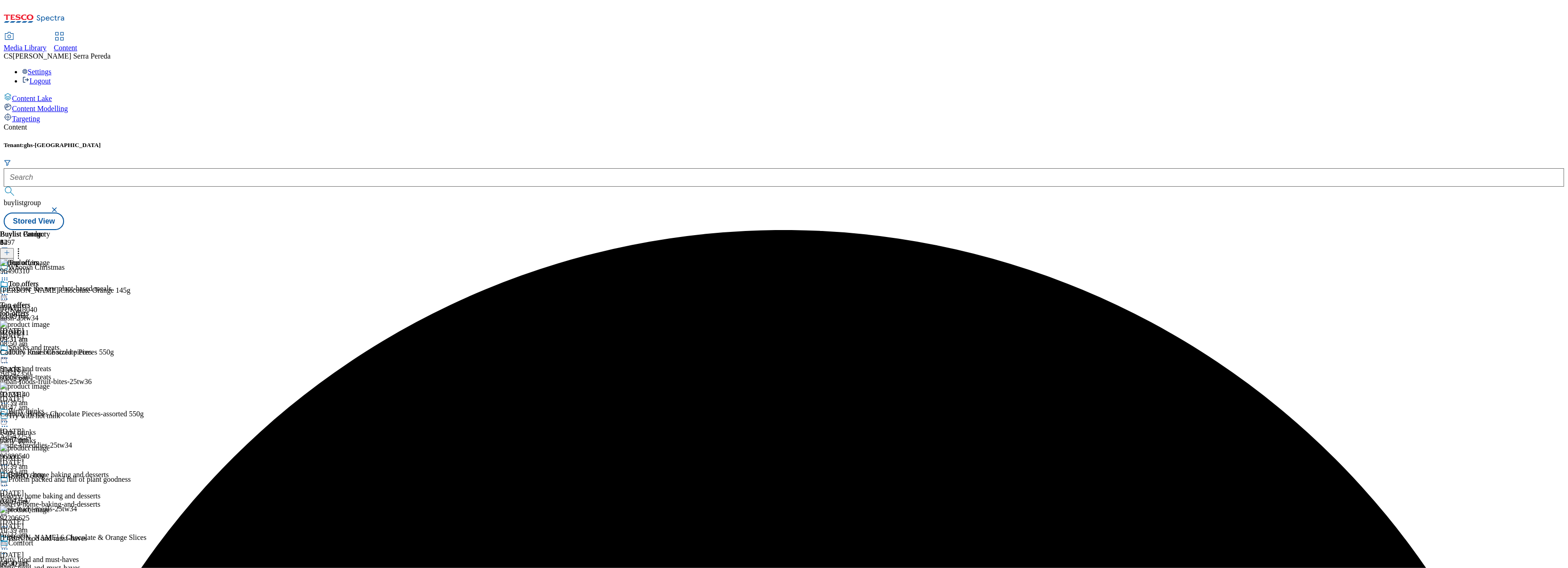
click at [9, 290] on icon at bounding box center [4, 294] width 9 height 9
click at [49, 385] on span "Publish" at bounding box center [38, 388] width 20 height 7
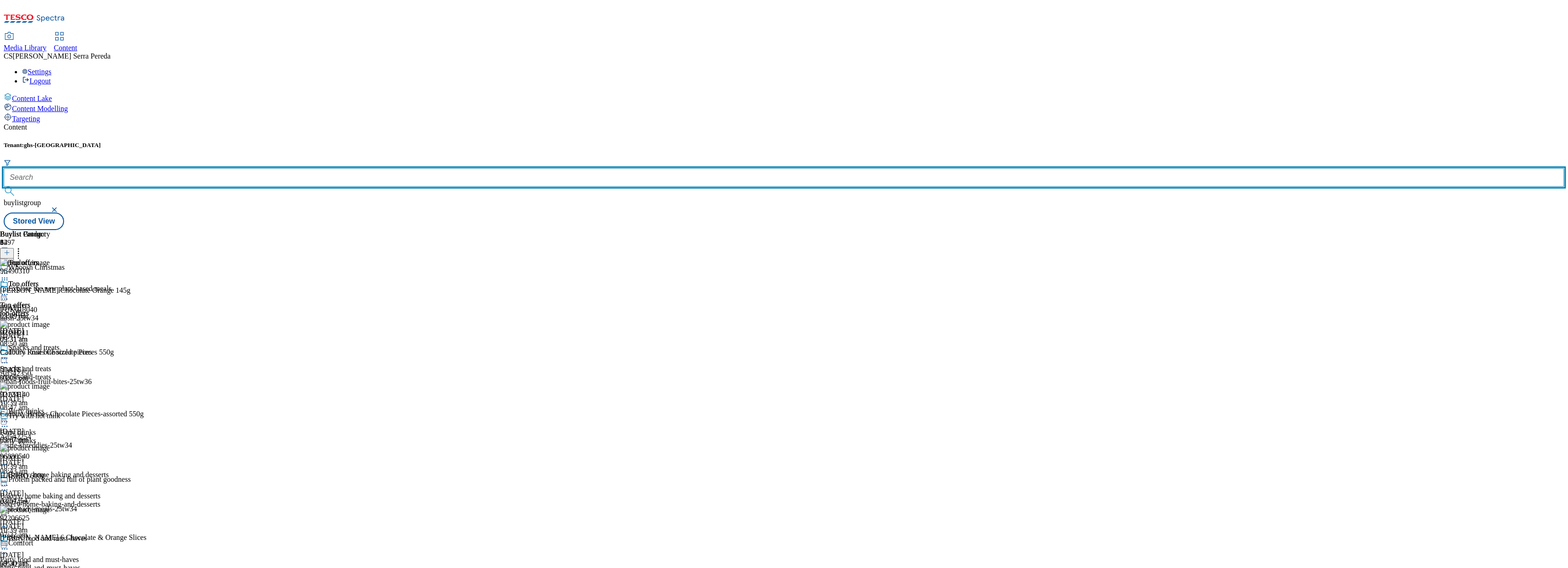
click at [206, 169] on input "text" at bounding box center [784, 178] width 1560 height 18
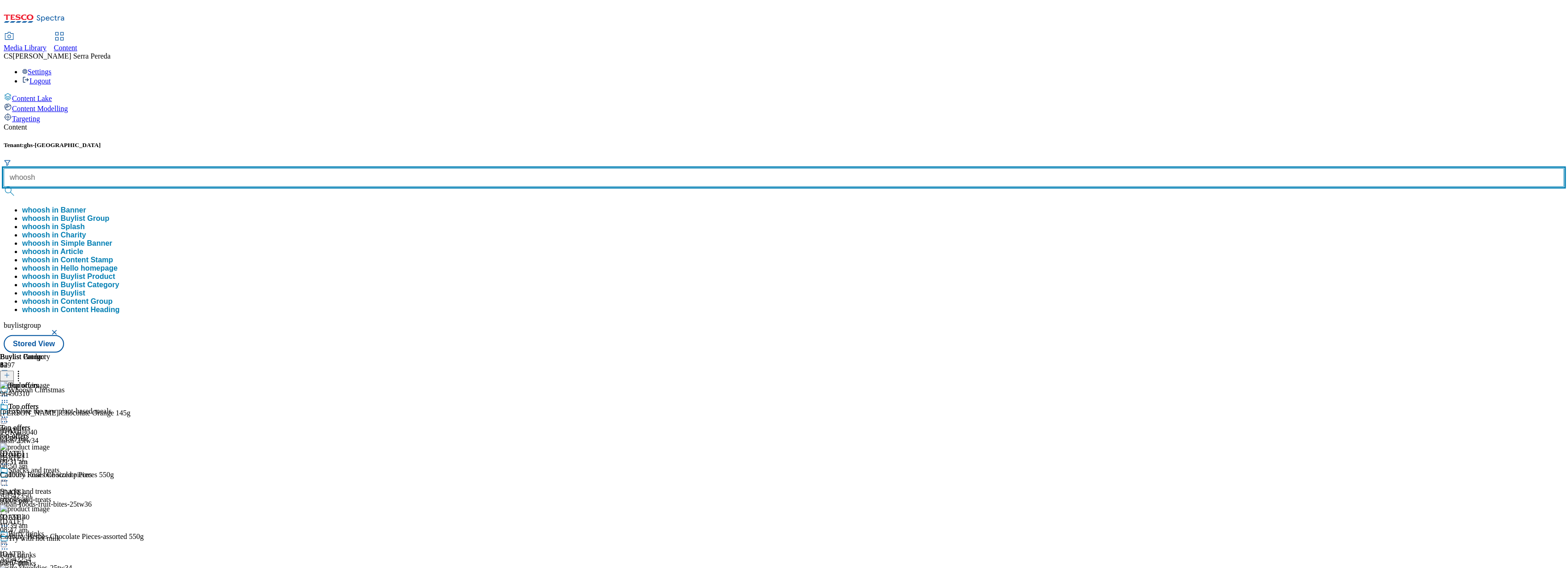
type input "whoosh"
click at [3, 187] on button "submit" at bounding box center [10, 191] width 13 height 9
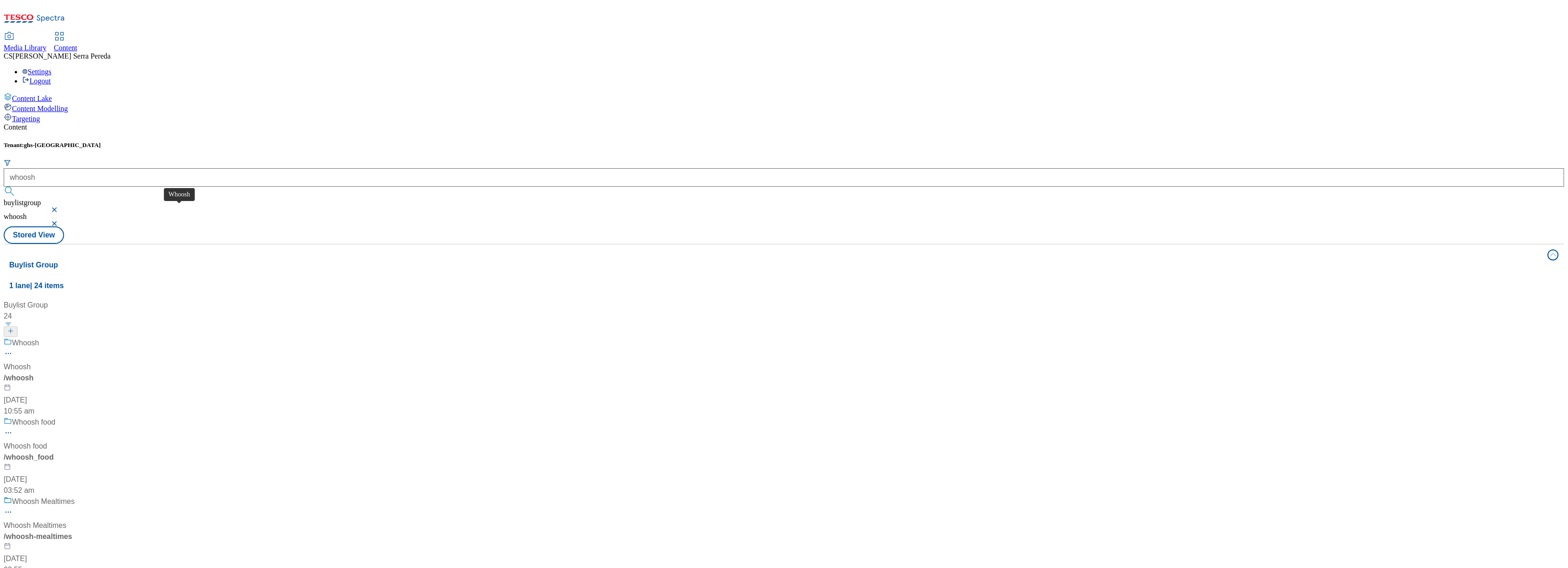
click at [31, 362] on div "Whoosh" at bounding box center [17, 367] width 27 height 11
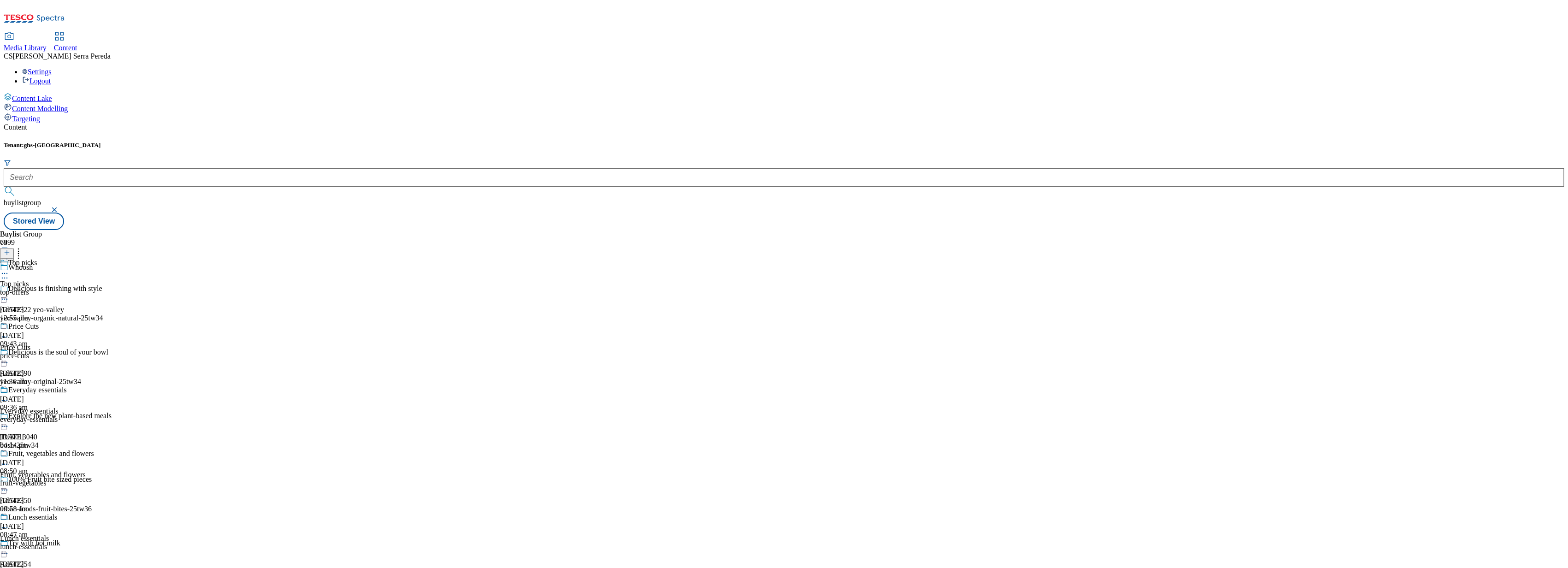
scroll to position [7241, 0]
click at [16, 280] on span "Pepsi" at bounding box center [8, 284] width 16 height 8
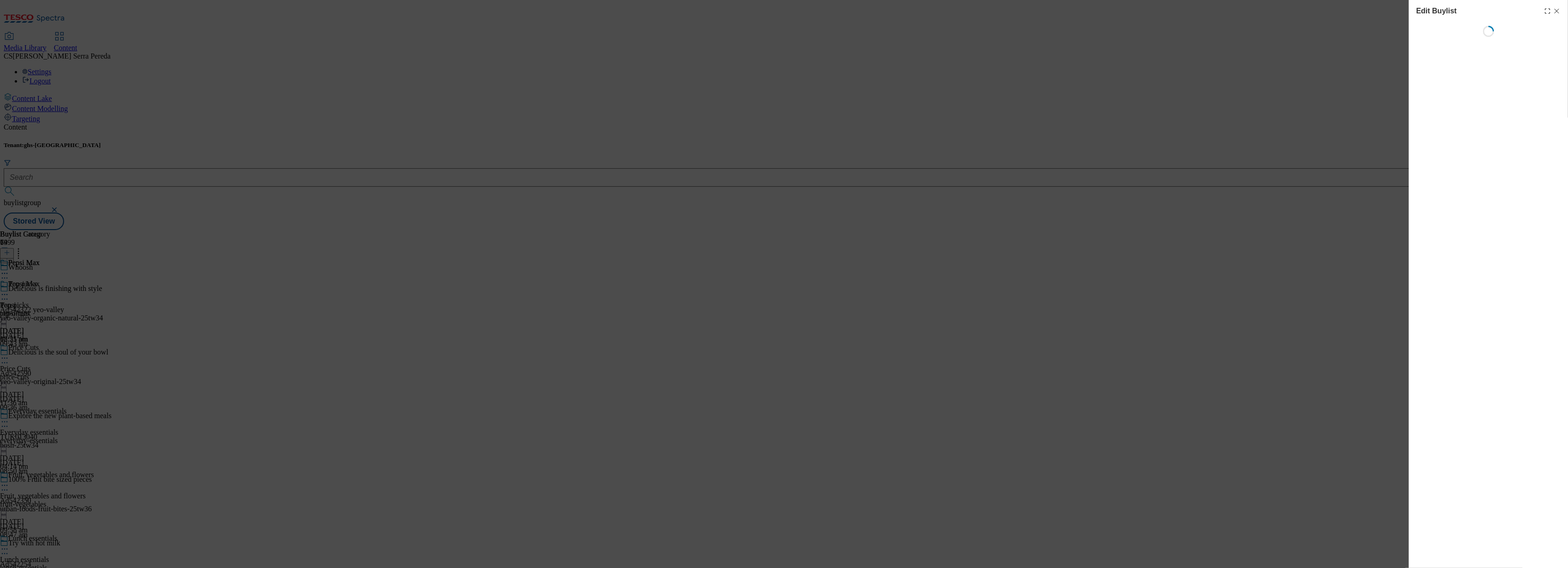
select select "evergreen"
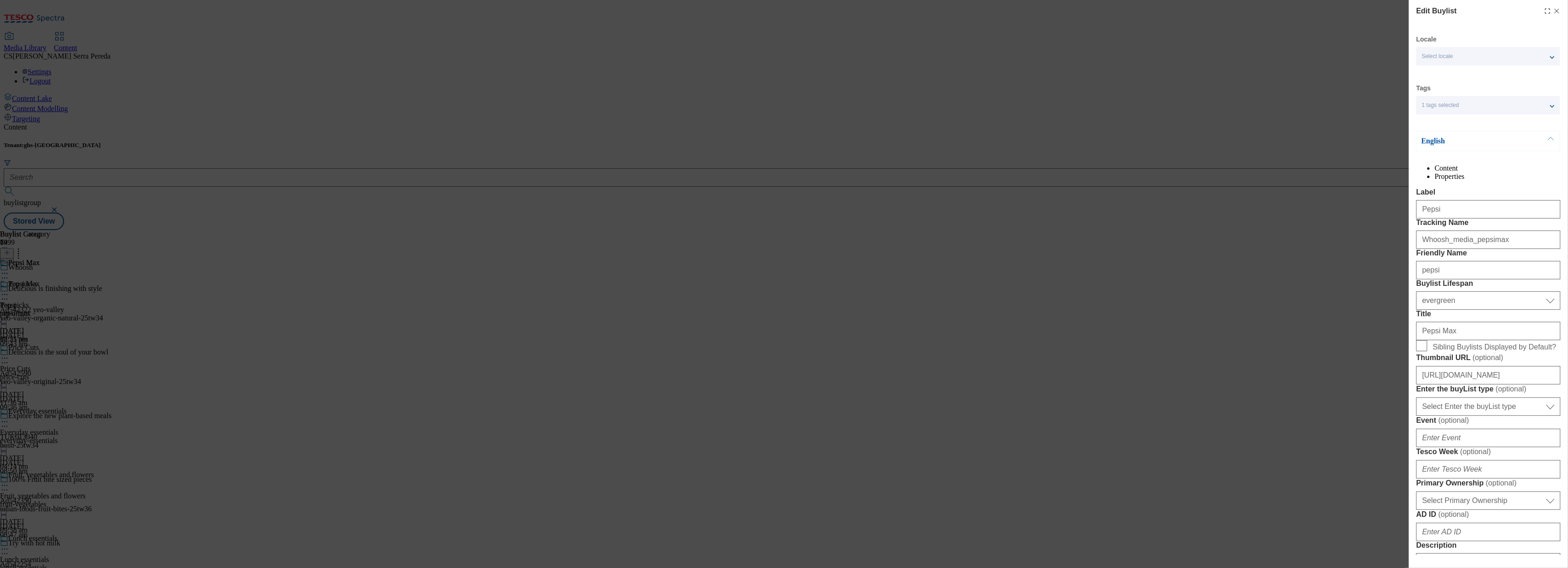
select select "Banner"
click at [1534, 218] on input "Pepsi" at bounding box center [1488, 209] width 144 height 18
click at [1518, 249] on input "Whoosh_media_pepsimax" at bounding box center [1488, 240] width 144 height 18
click at [1502, 280] on input "pepsi" at bounding box center [1488, 270] width 144 height 18
click at [1488, 310] on select "Select Buylist Lifespan evergreen seasonal tactical" at bounding box center [1488, 301] width 144 height 18
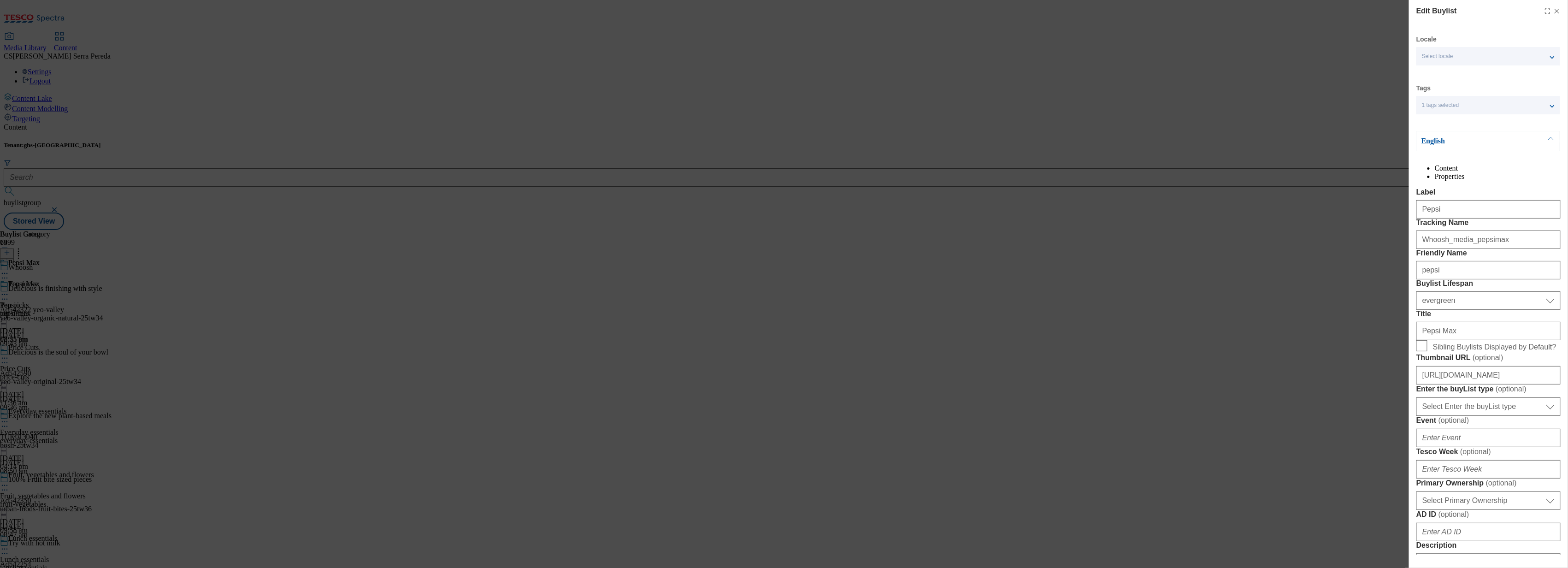
click at [1261, 412] on div "Edit Buylist Locale Select locale English Welsh Tags 1 tags selected fnf market…" at bounding box center [784, 284] width 1568 height 568
click at [1498, 341] on input "Pepsi Max" at bounding box center [1488, 331] width 144 height 18
click at [1530, 341] on input "Pepsi Max" at bounding box center [1488, 331] width 144 height 18
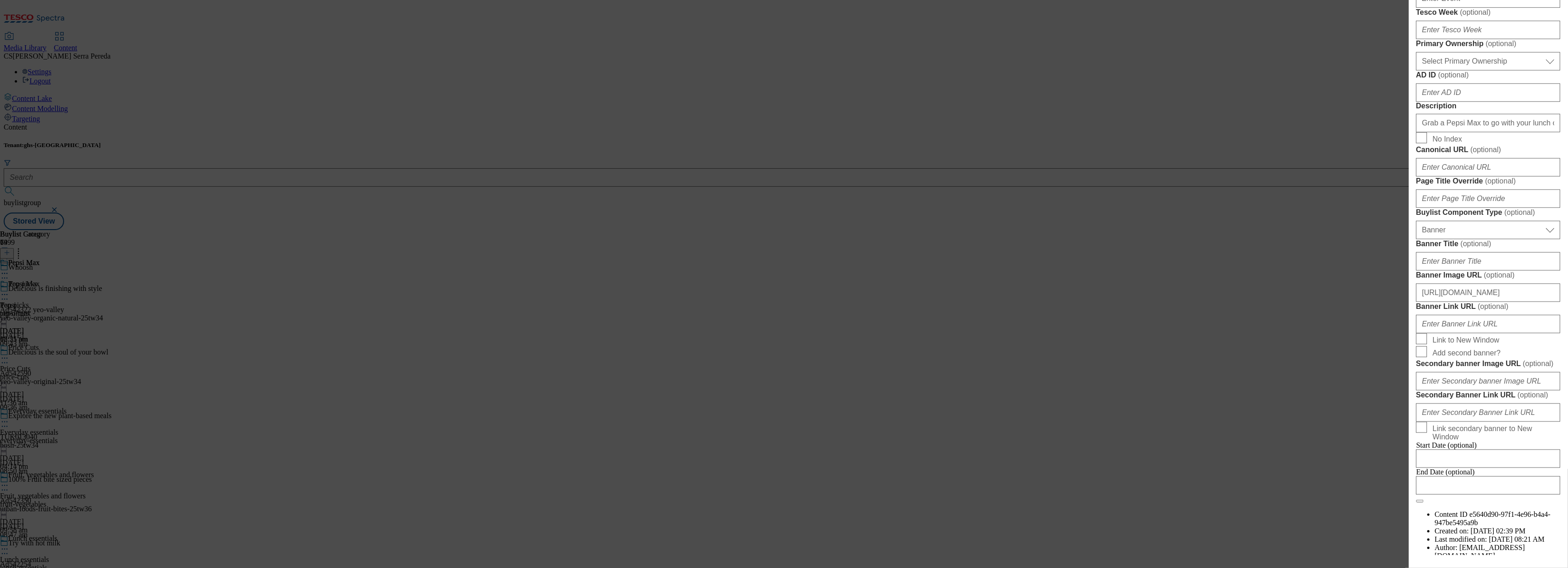
scroll to position [831, 0]
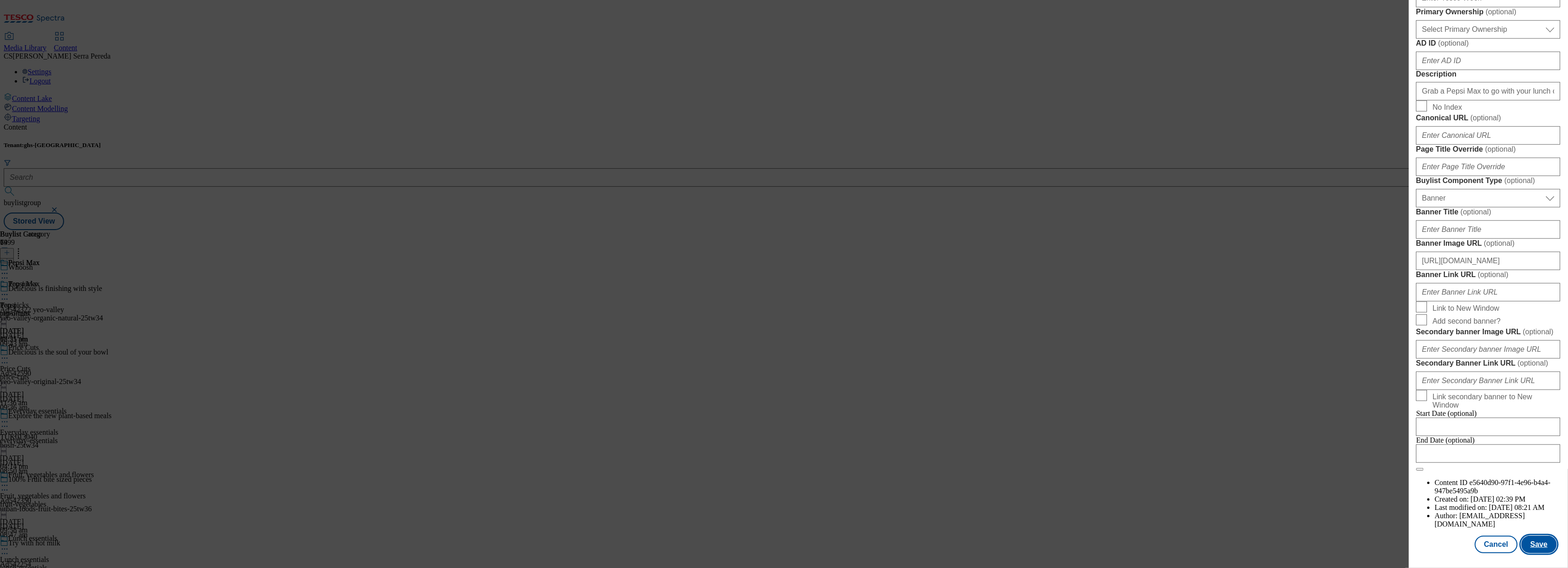
type input "Pepsi Max"
click at [1539, 536] on button "Save" at bounding box center [1539, 544] width 36 height 17
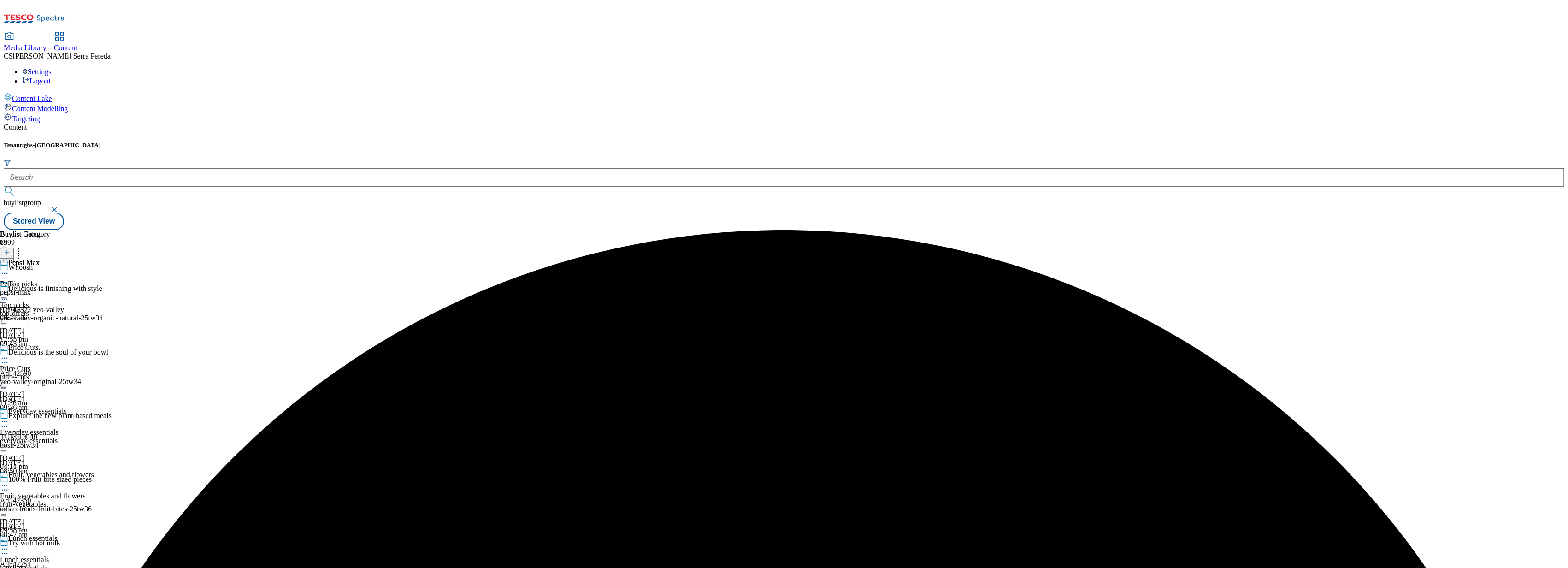
click at [9, 269] on icon at bounding box center [4, 273] width 9 height 9
click at [43, 287] on button "Edit" at bounding box center [30, 292] width 24 height 10
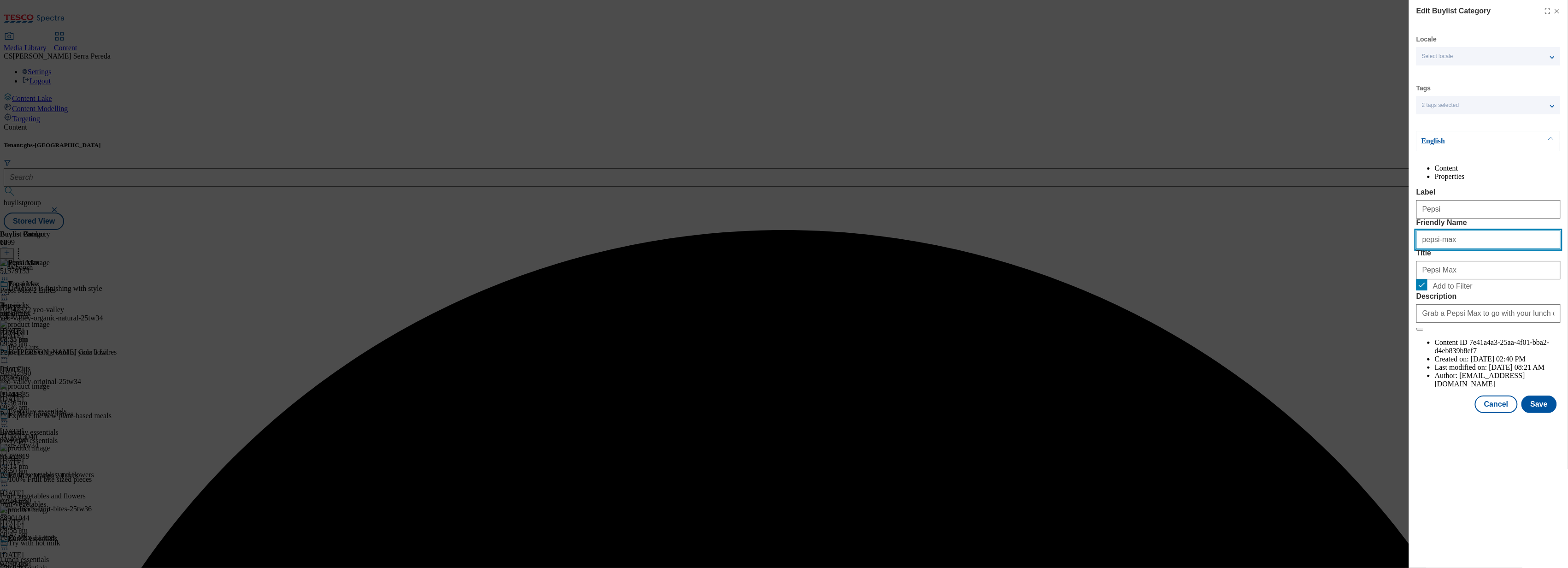
click at [1487, 249] on input "pepsi-max" at bounding box center [1488, 240] width 144 height 18
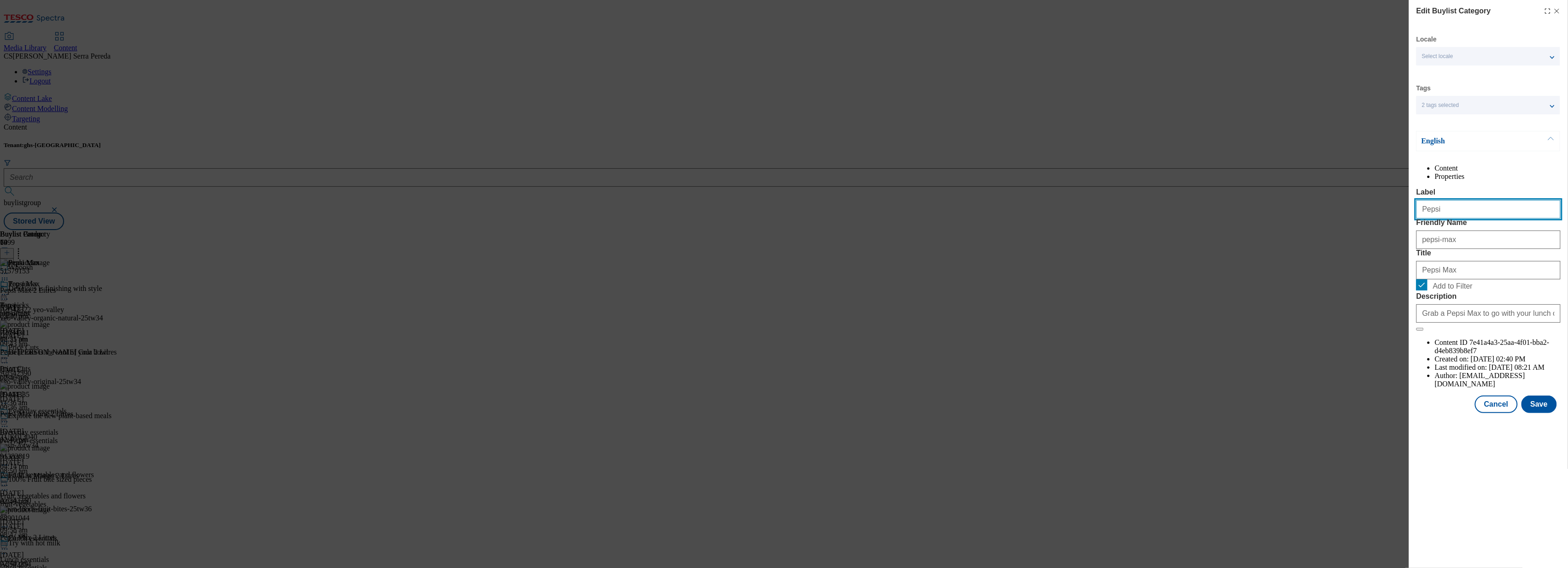
click at [1476, 218] on input "Pepsi" at bounding box center [1488, 209] width 144 height 18
click at [1499, 249] on input "pepsi-max" at bounding box center [1488, 240] width 144 height 18
click at [1520, 280] on input "Pepsi Max" at bounding box center [1488, 270] width 144 height 18
click at [1549, 413] on button "Save" at bounding box center [1539, 404] width 36 height 17
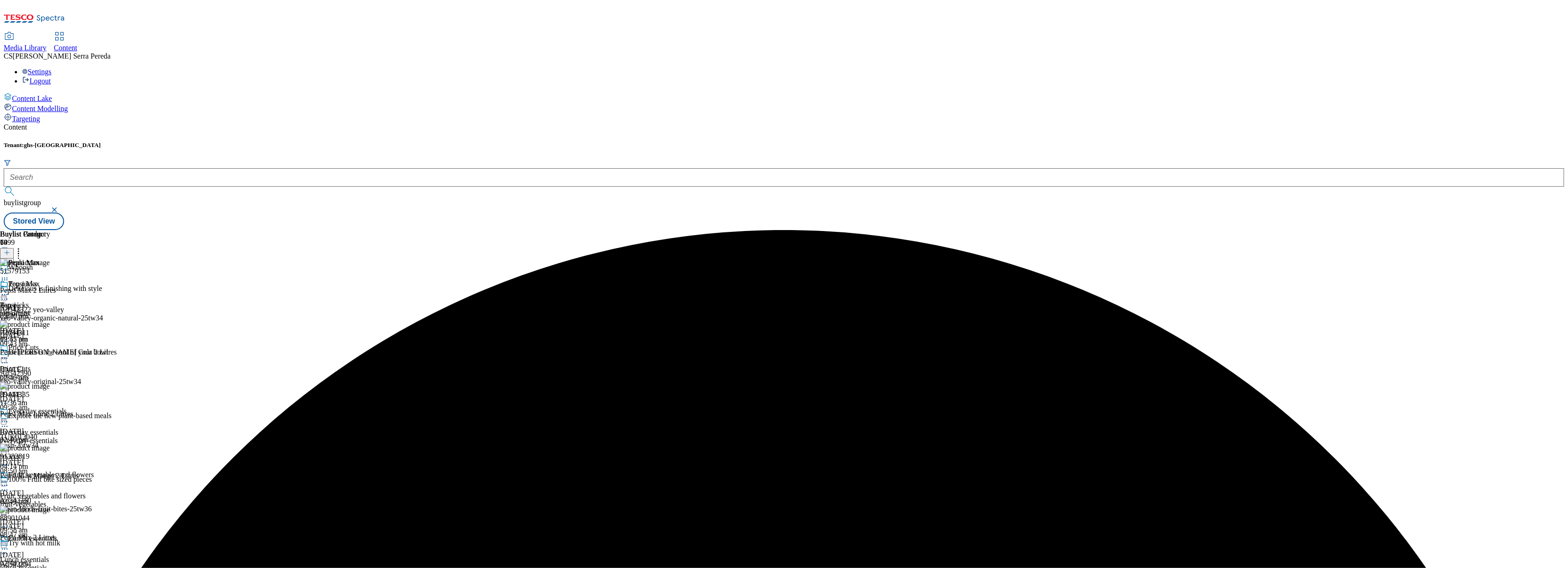
click at [50, 280] on div "Pepsi Max" at bounding box center [25, 290] width 50 height 21
click at [50, 290] on div at bounding box center [25, 296] width 50 height 11
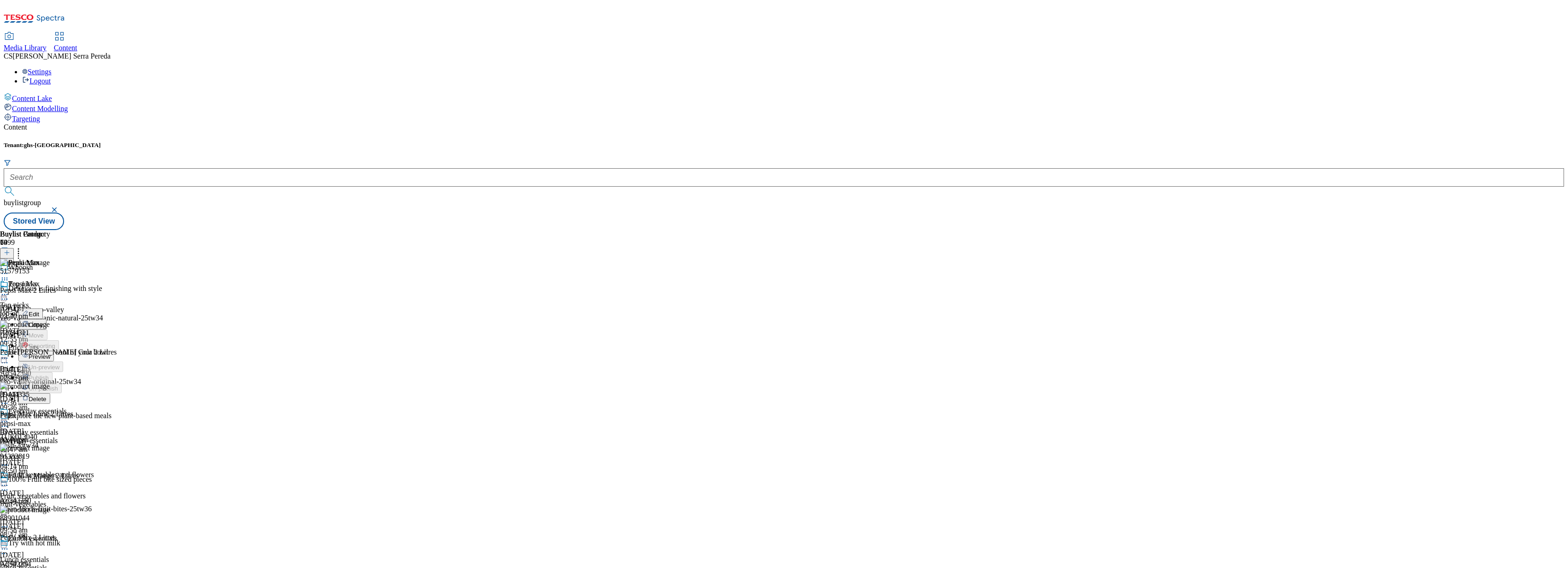
click at [43, 308] on button "Edit" at bounding box center [30, 313] width 24 height 10
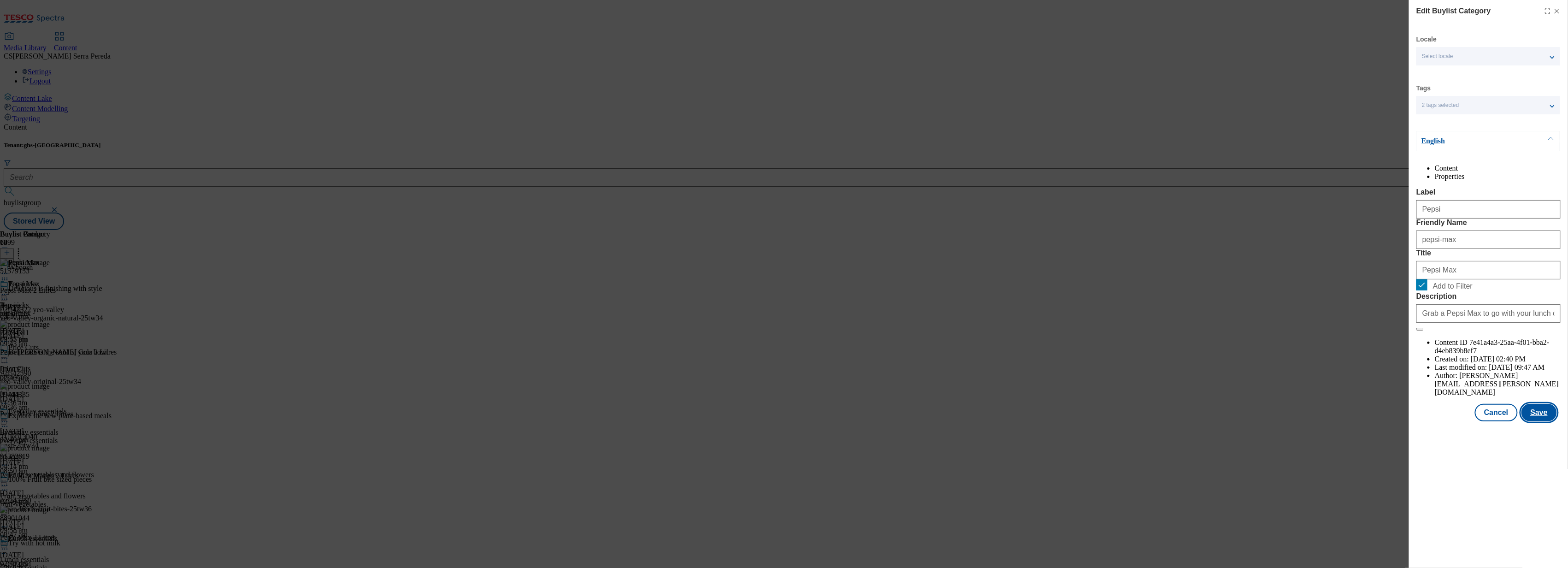
click at [1540, 422] on button "Save" at bounding box center [1539, 413] width 36 height 17
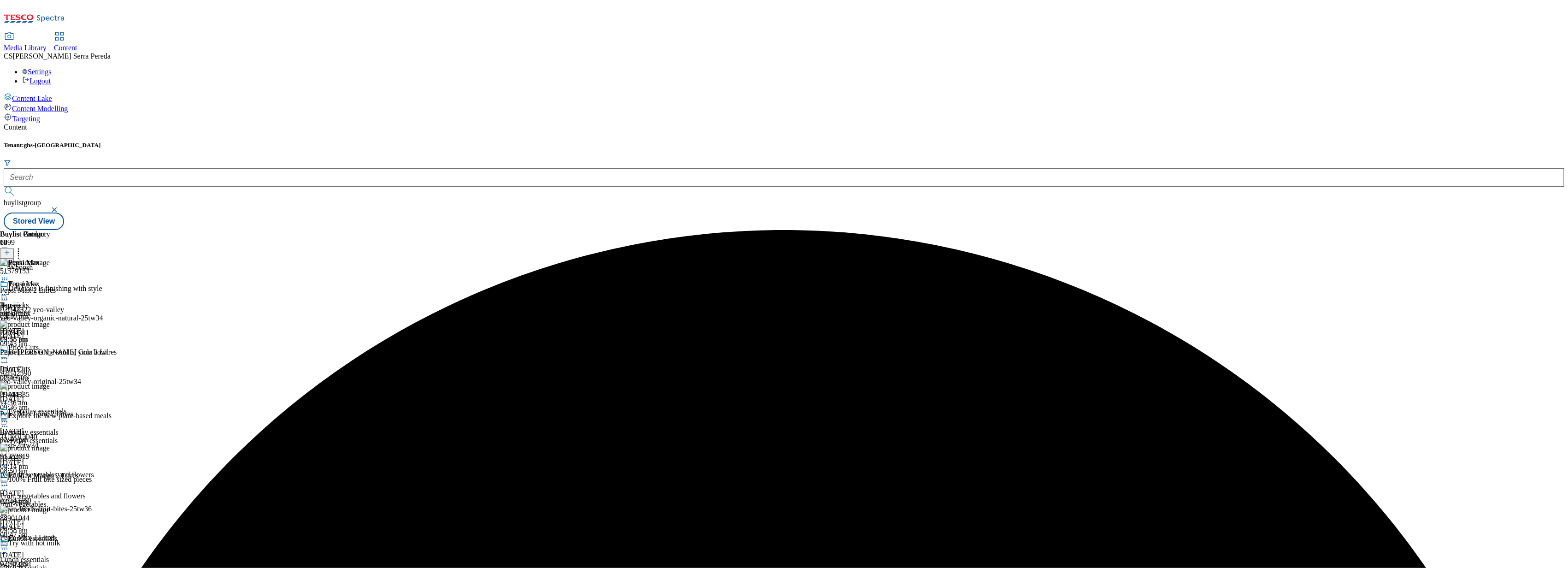
click at [9, 290] on icon at bounding box center [4, 294] width 9 height 9
click at [50, 353] on span "Preview" at bounding box center [39, 357] width 22 height 7
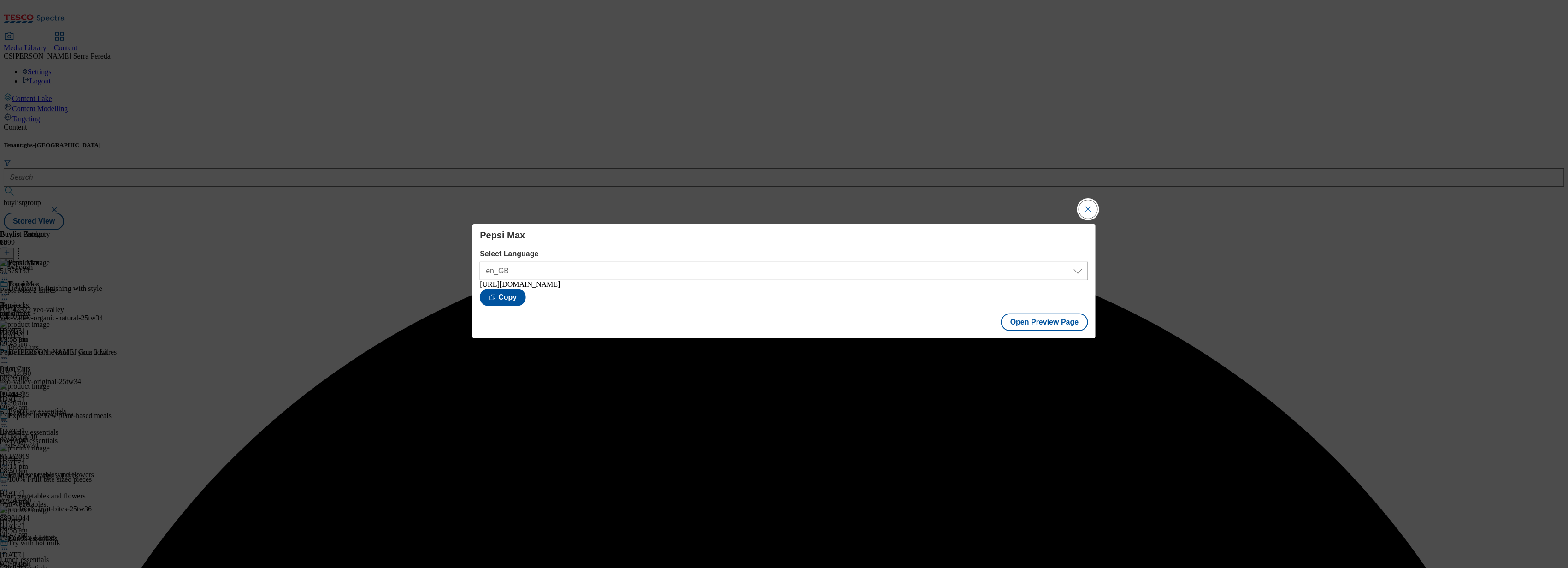
click at [1083, 208] on button "Close Modal" at bounding box center [1088, 209] width 18 height 18
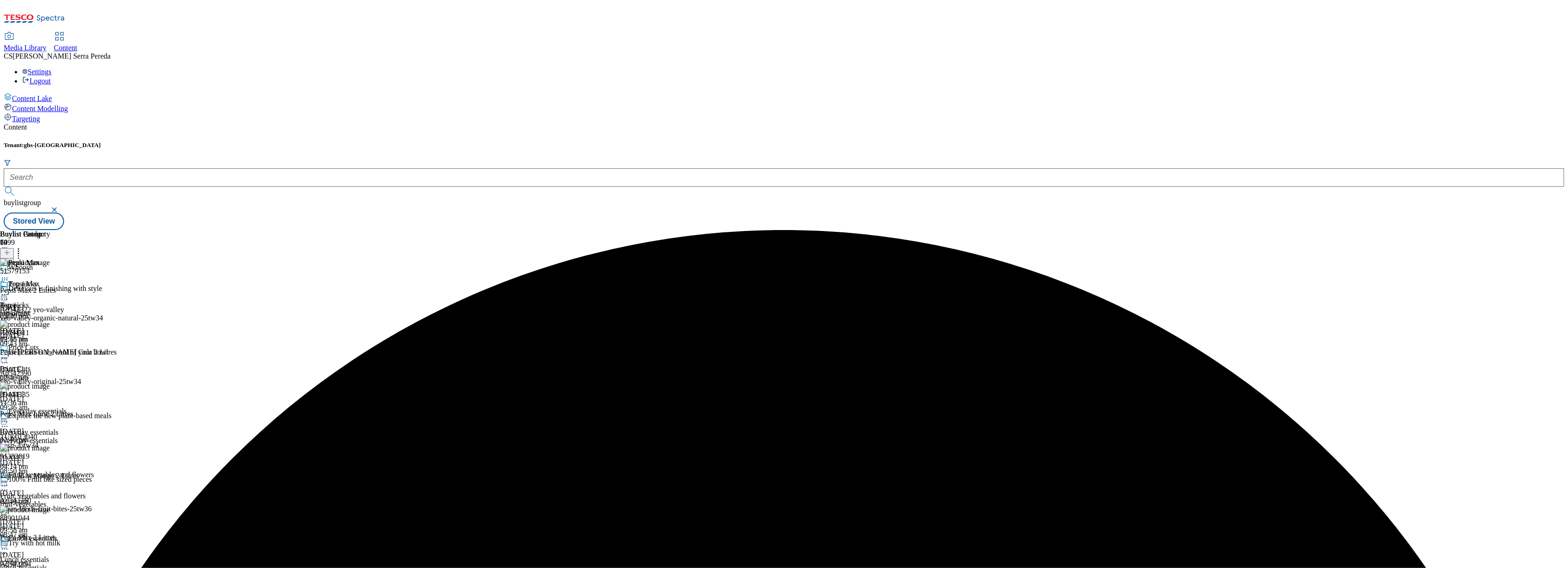
click at [9, 290] on icon at bounding box center [4, 294] width 9 height 9
click at [49, 385] on span "Publish" at bounding box center [38, 388] width 20 height 7
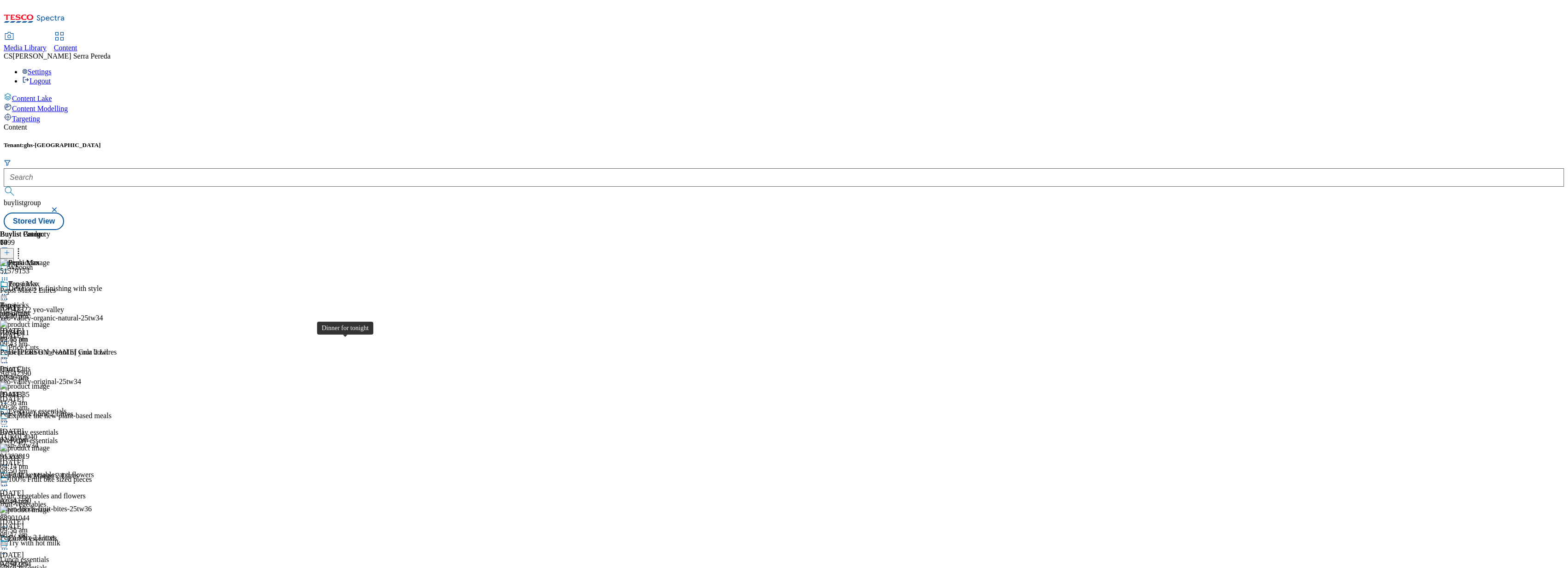
scroll to position [836, 0]
click at [37, 280] on span "All products" at bounding box center [18, 284] width 37 height 8
click at [182, 230] on header "Buylist Product 212" at bounding box center [91, 244] width 182 height 29
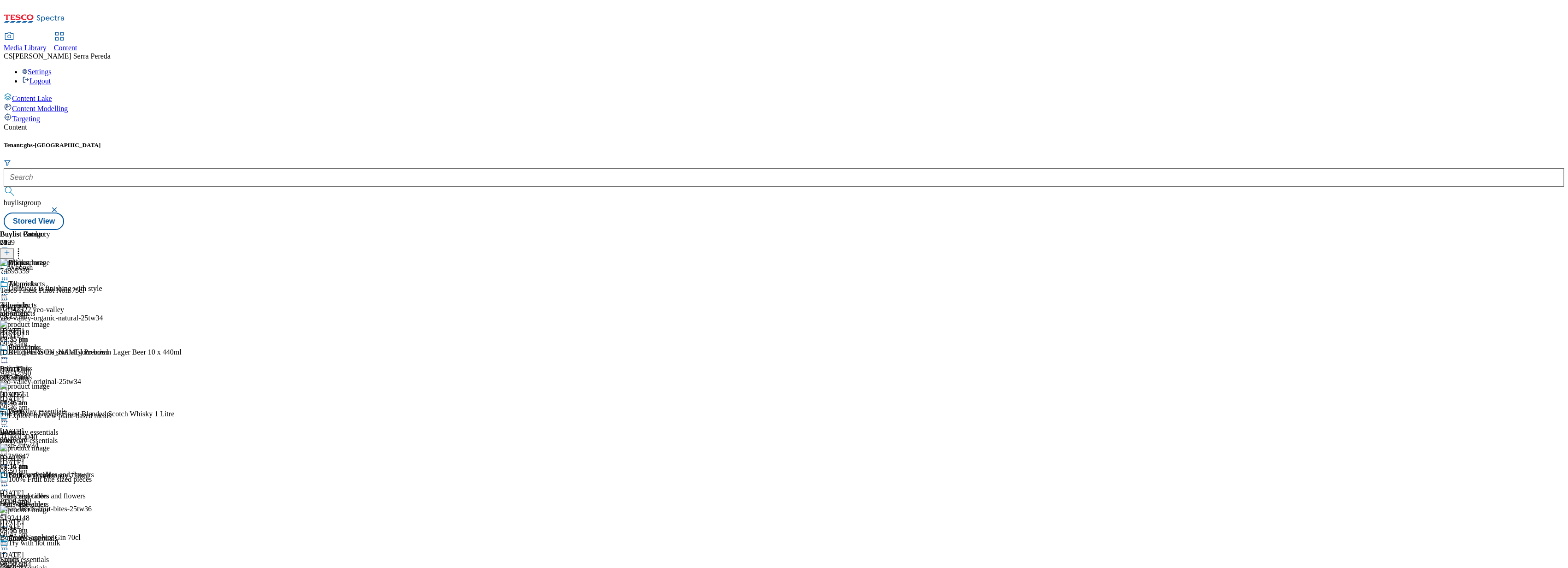
click at [23, 247] on icon at bounding box center [18, 251] width 9 height 9
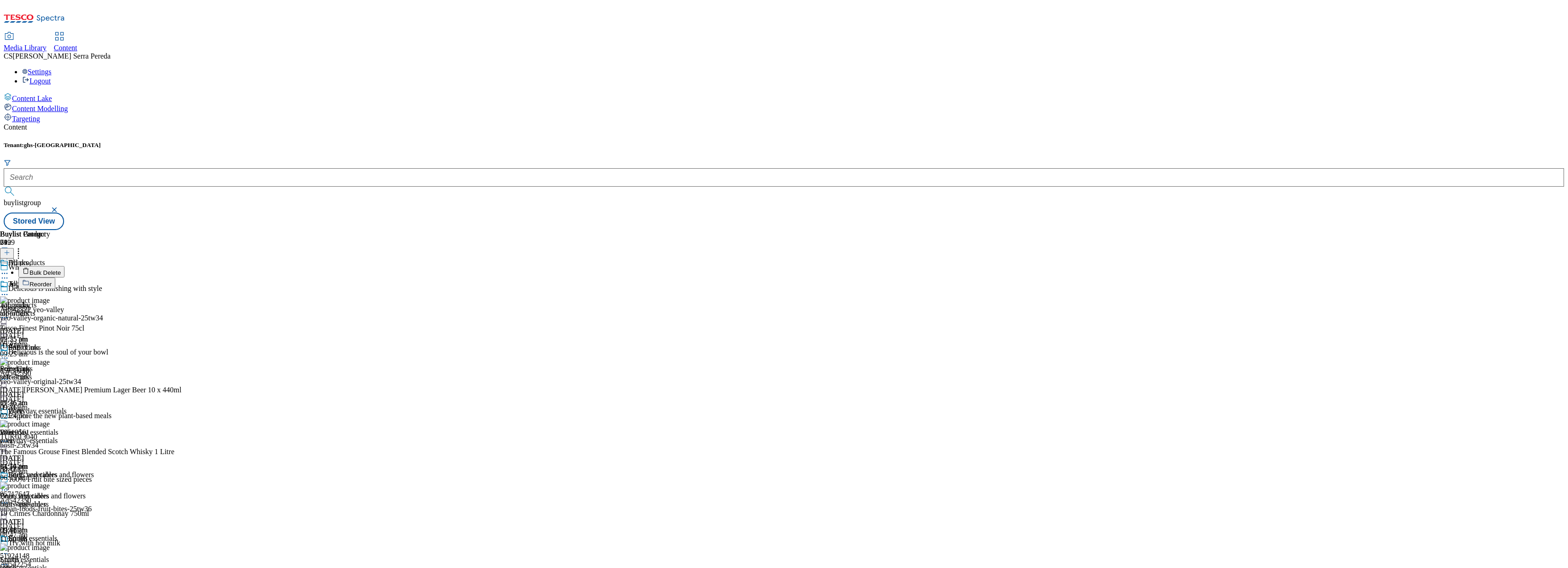
click at [55, 278] on button "Reorder" at bounding box center [36, 283] width 37 height 11
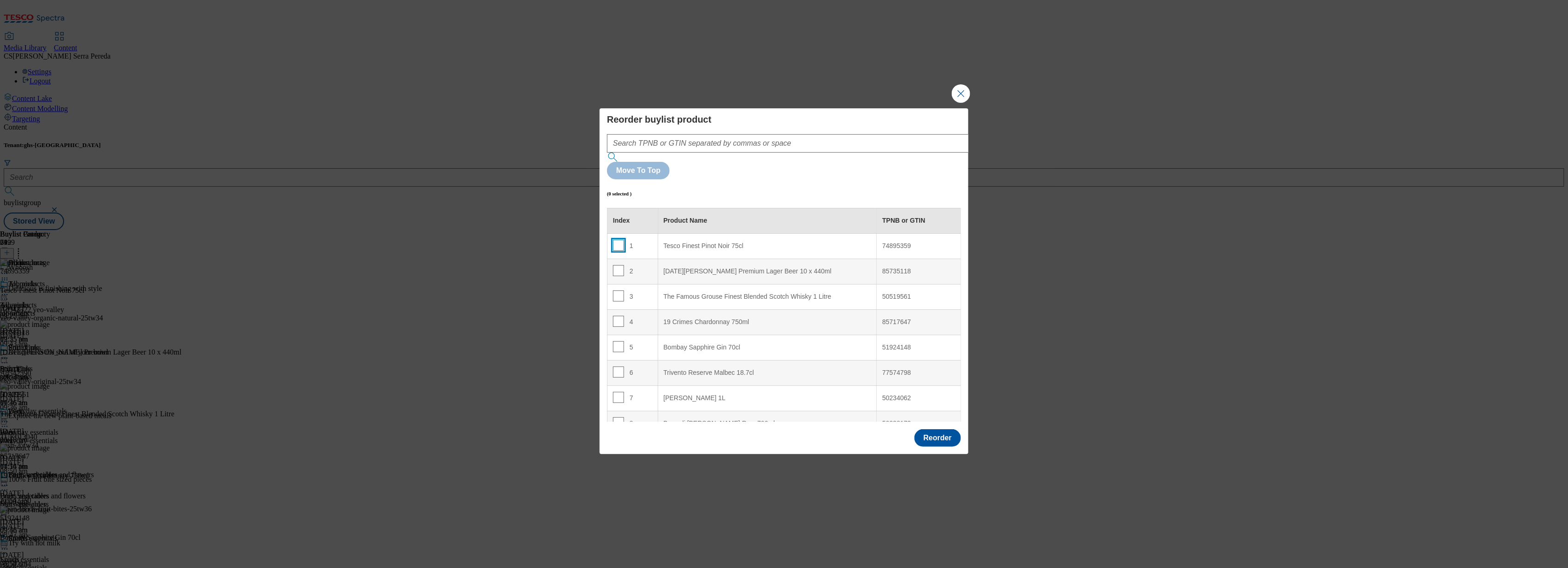
click at [616, 240] on input "Modal" at bounding box center [619, 246] width 11 height 11
checkbox input "true"
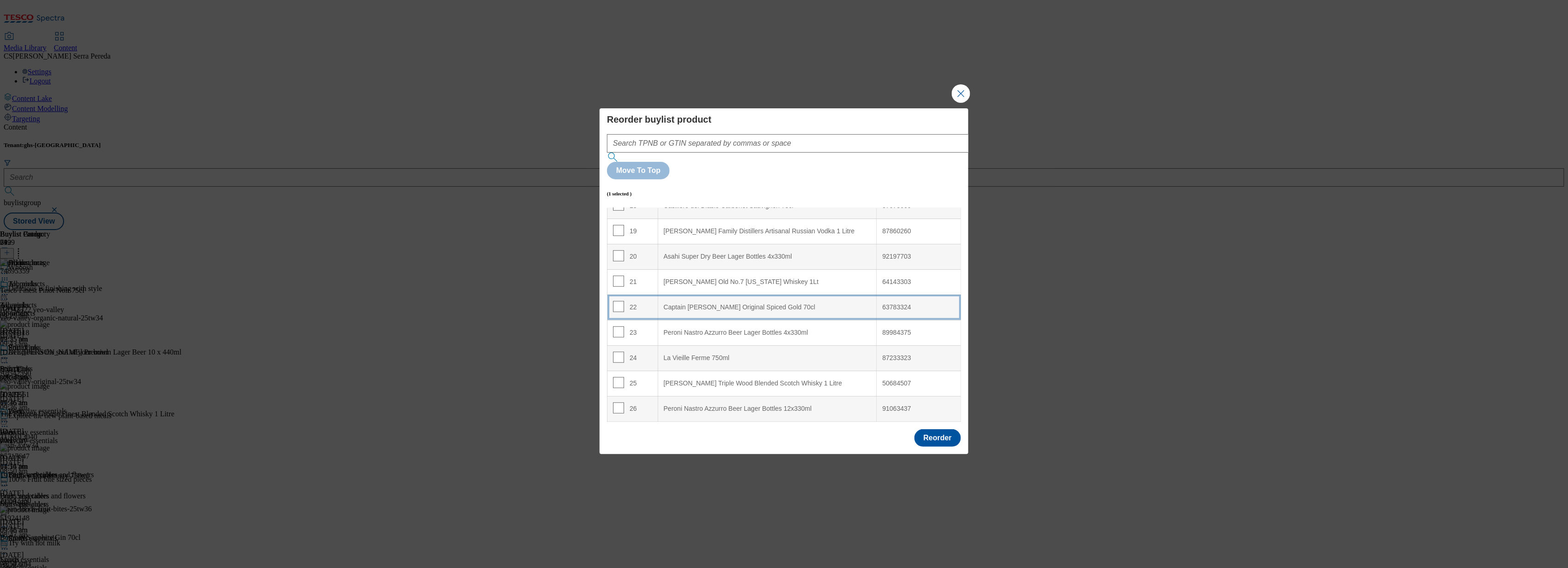
click at [688, 294] on 70cl "Captain [PERSON_NAME] Original Spiced Gold 70cl" at bounding box center [767, 307] width 219 height 25
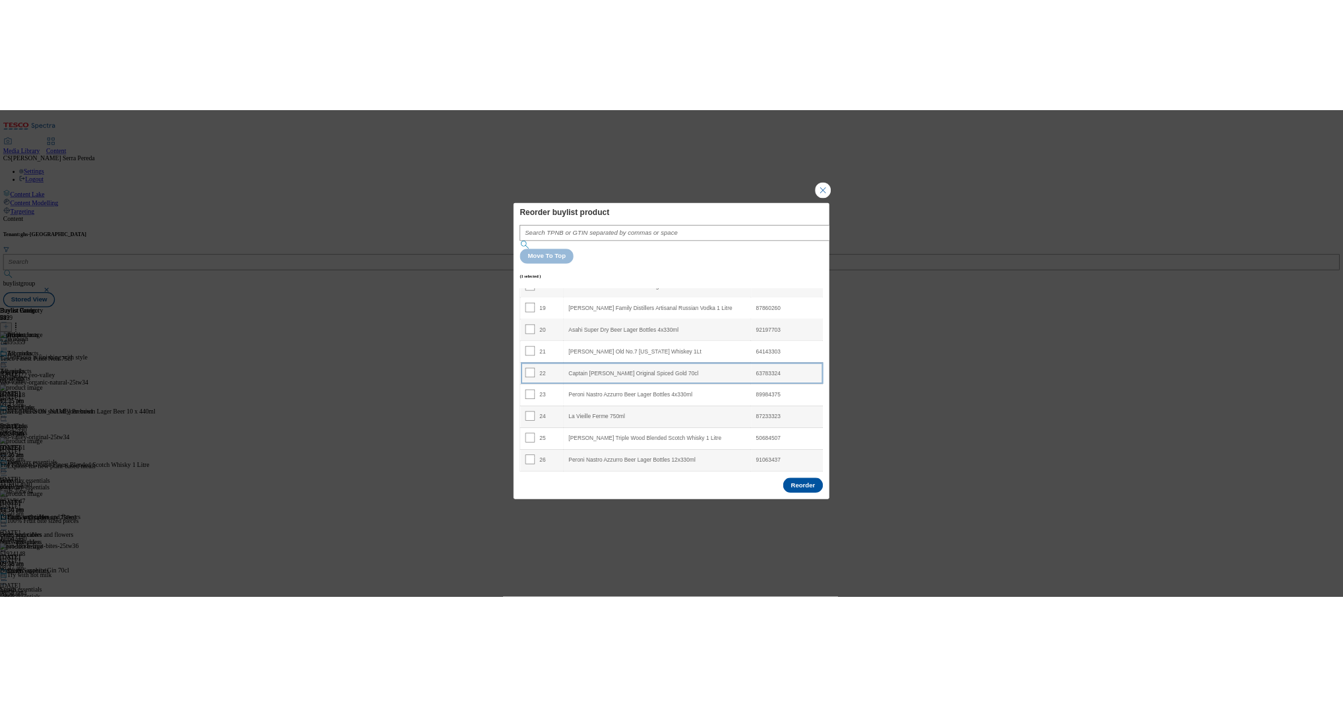
scroll to position [638, 0]
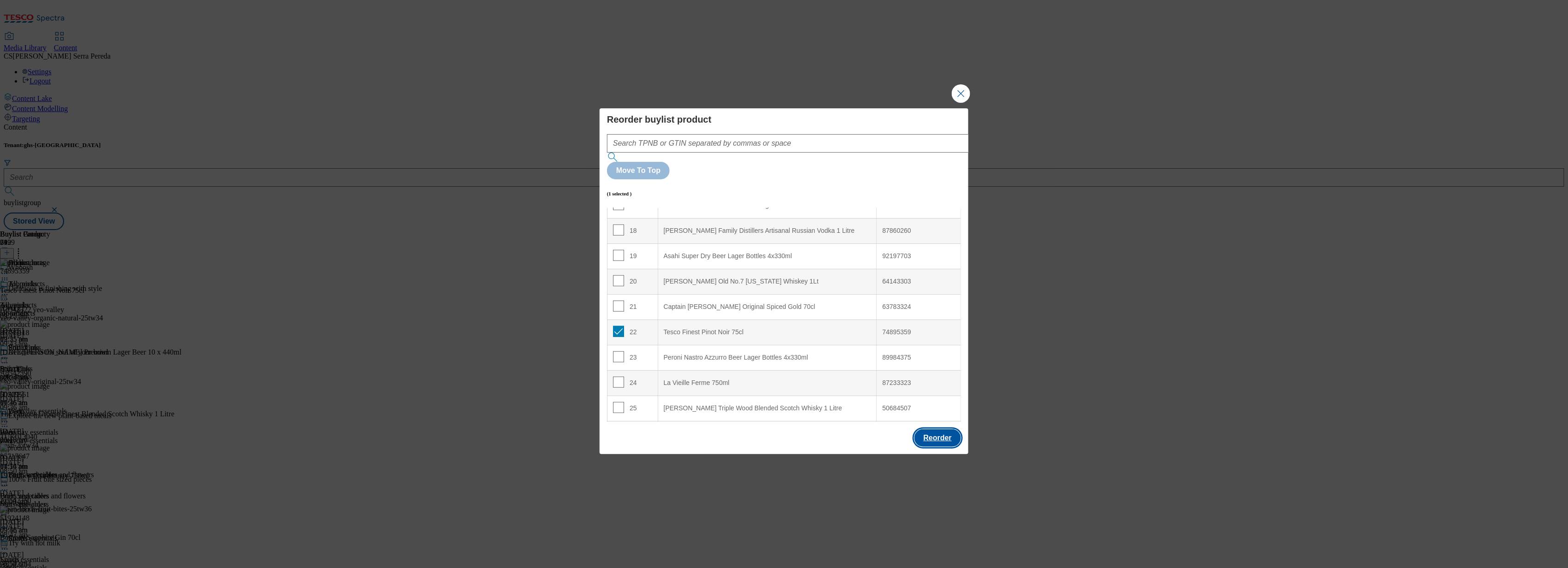
click at [926, 429] on button "Reorder" at bounding box center [937, 438] width 47 height 17
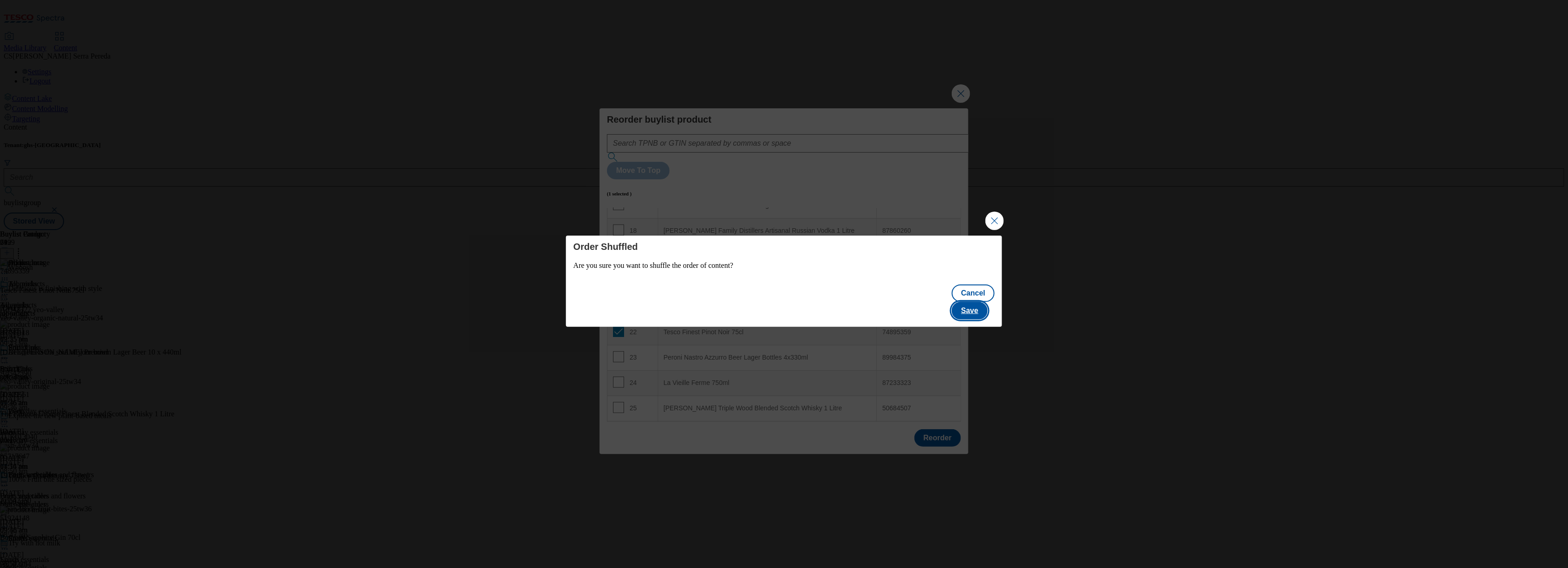
click at [970, 302] on button "Save" at bounding box center [969, 311] width 36 height 17
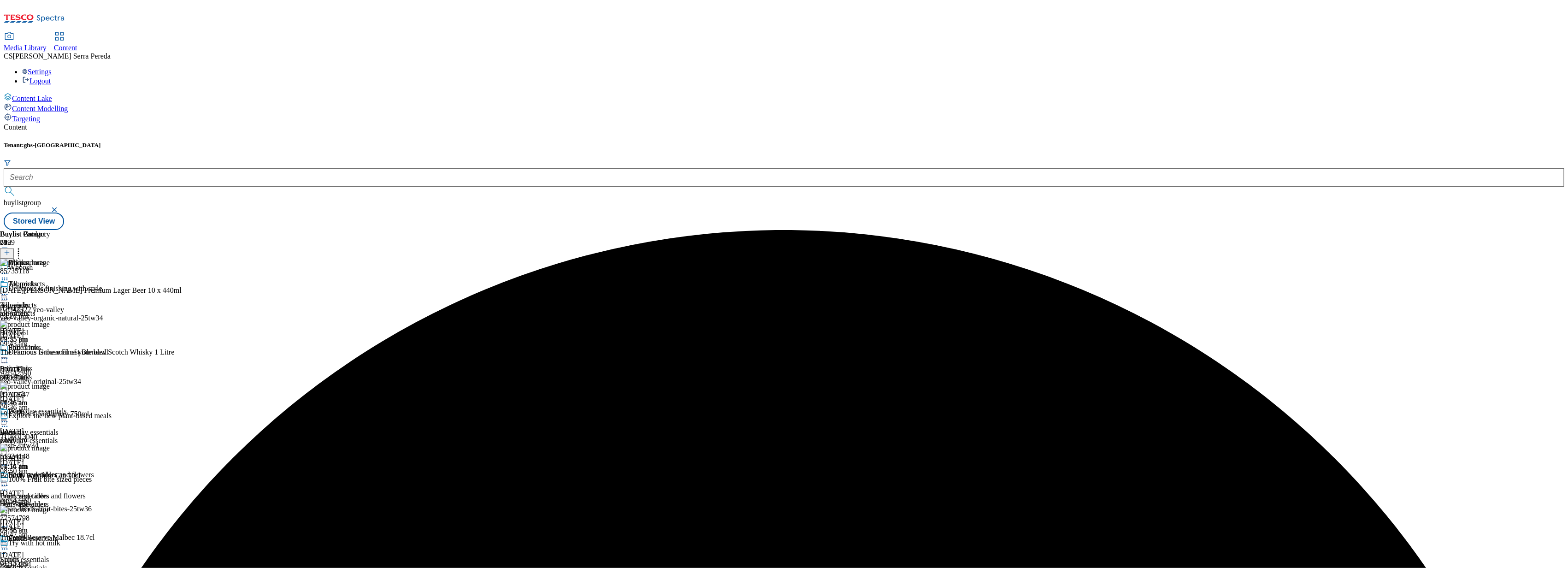
click at [9, 290] on icon at bounding box center [4, 294] width 9 height 9
click at [43, 308] on button "Edit" at bounding box center [30, 313] width 24 height 10
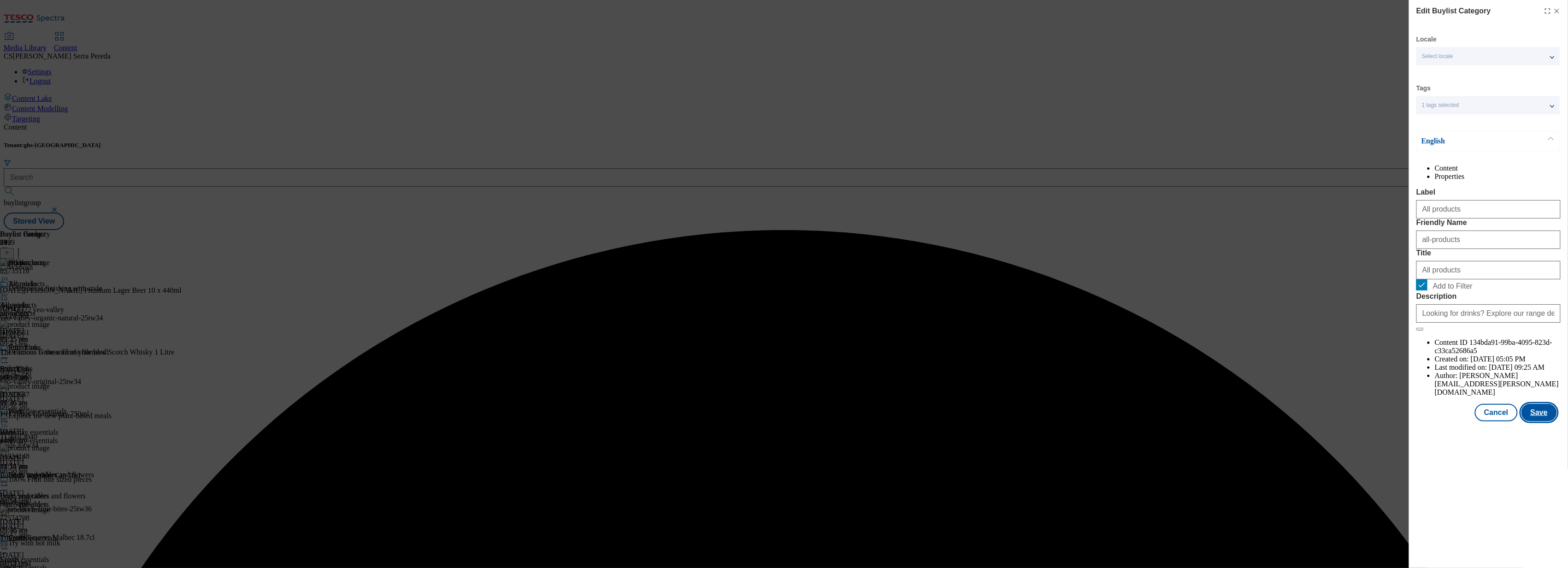
click at [1537, 422] on button "Save" at bounding box center [1539, 413] width 36 height 17
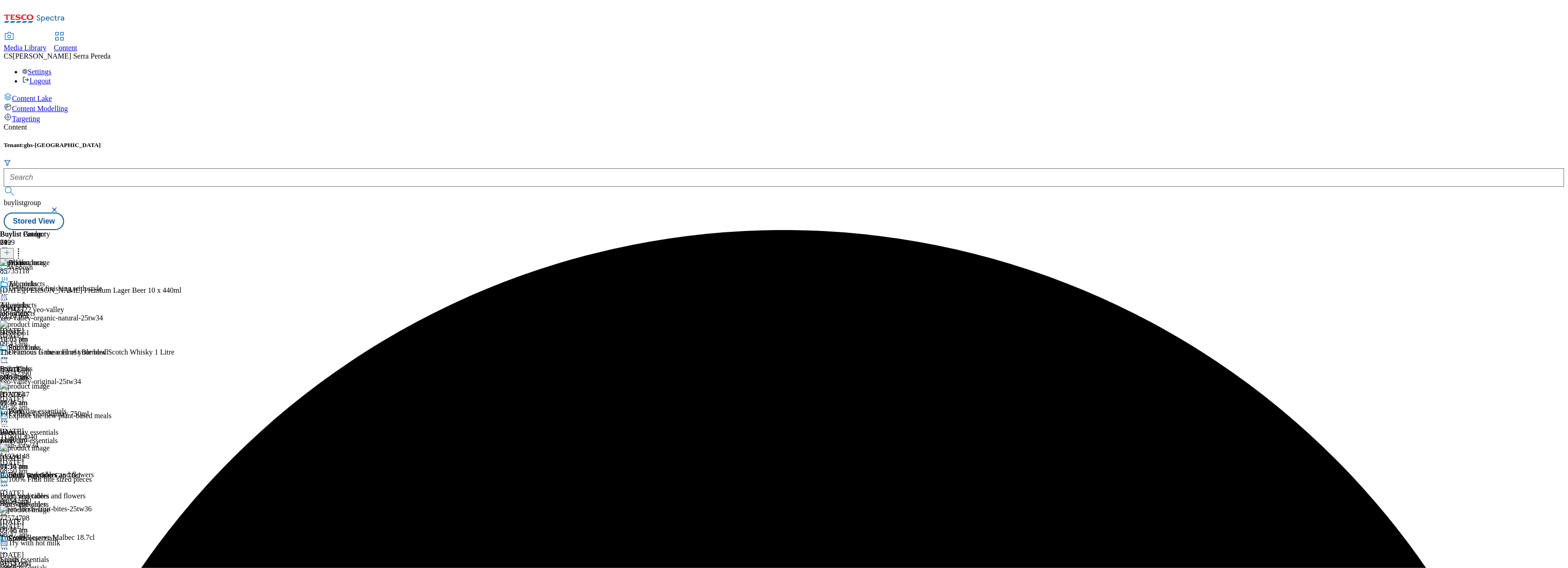
click at [57, 280] on div "All products" at bounding box center [29, 290] width 57 height 21
click at [9, 290] on icon at bounding box center [4, 294] width 9 height 9
click at [50, 353] on span "Preview" at bounding box center [39, 357] width 22 height 7
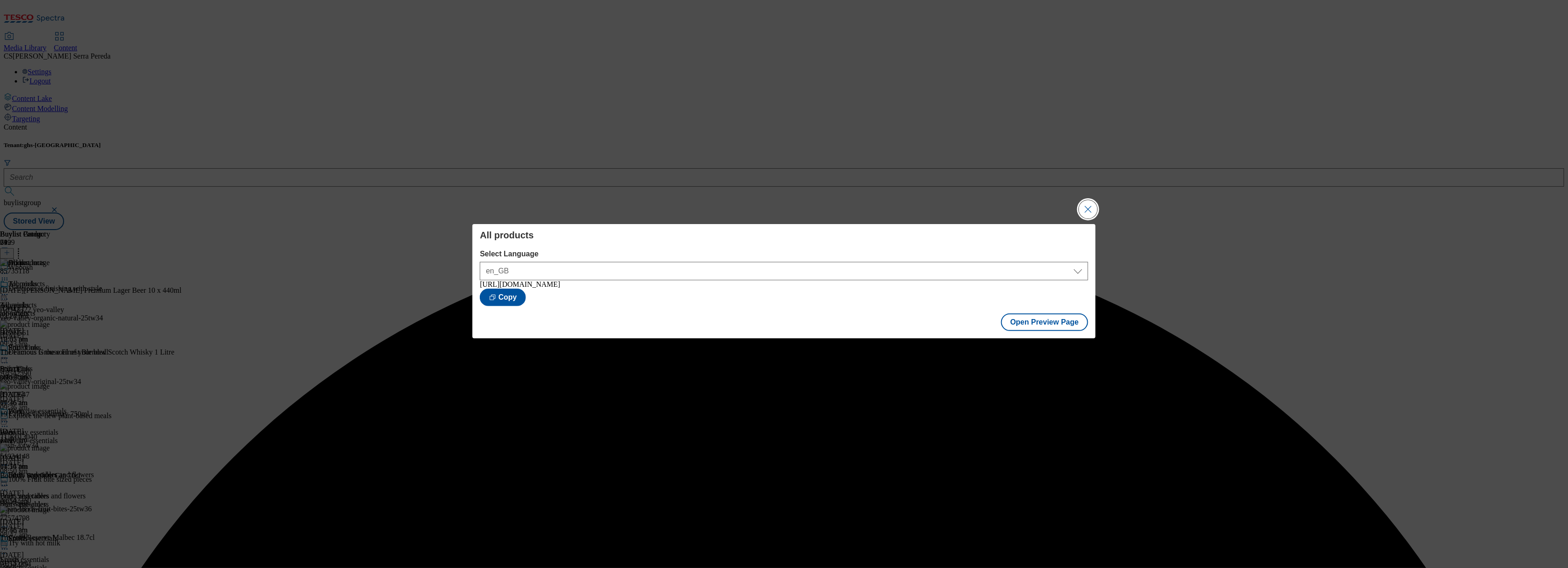
click at [1088, 211] on button "Close Modal" at bounding box center [1088, 209] width 18 height 18
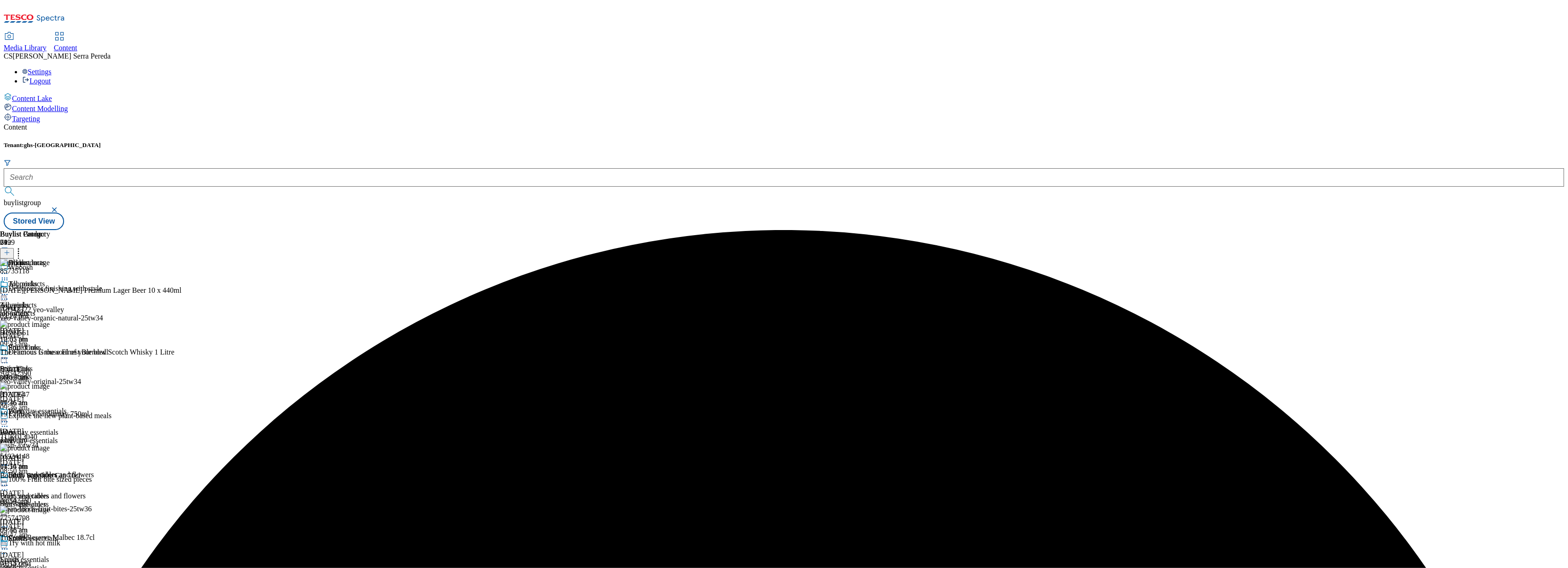
click at [9, 290] on icon at bounding box center [4, 294] width 9 height 9
click at [49, 385] on span "Publish" at bounding box center [38, 388] width 20 height 7
